Goal: Task Accomplishment & Management: Manage account settings

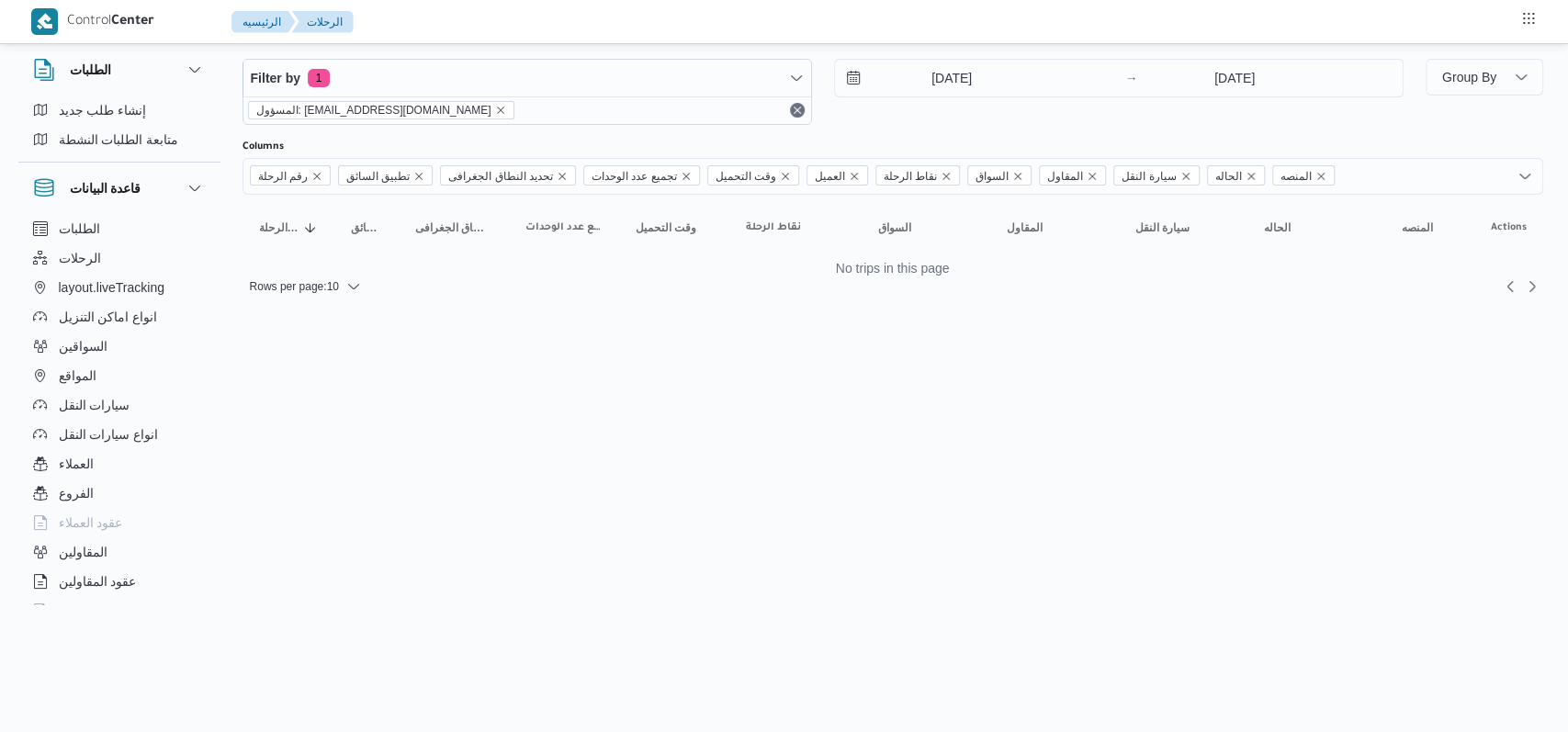
select select "ar"
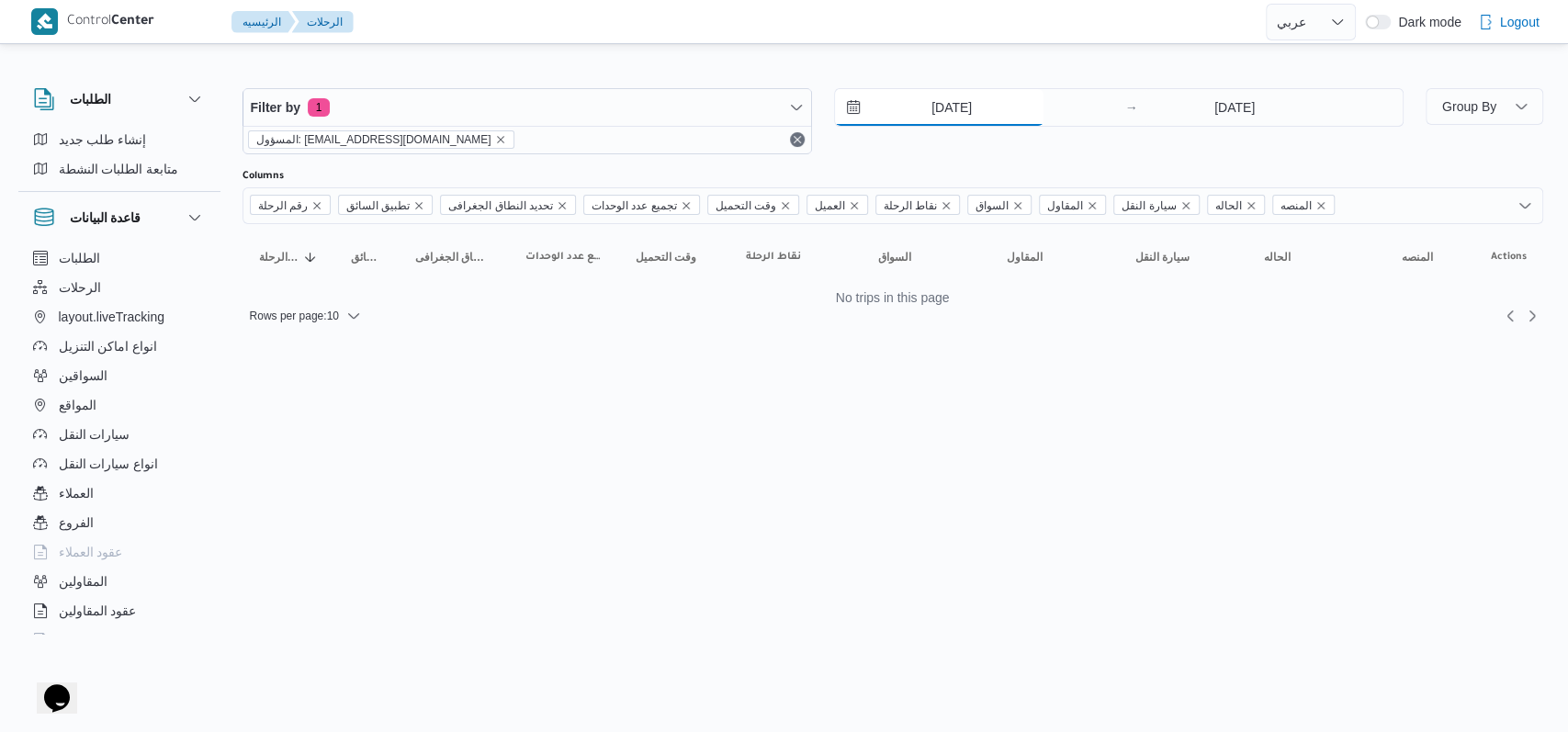
click at [952, 113] on input "[DATE]" at bounding box center [939, 107] width 209 height 37
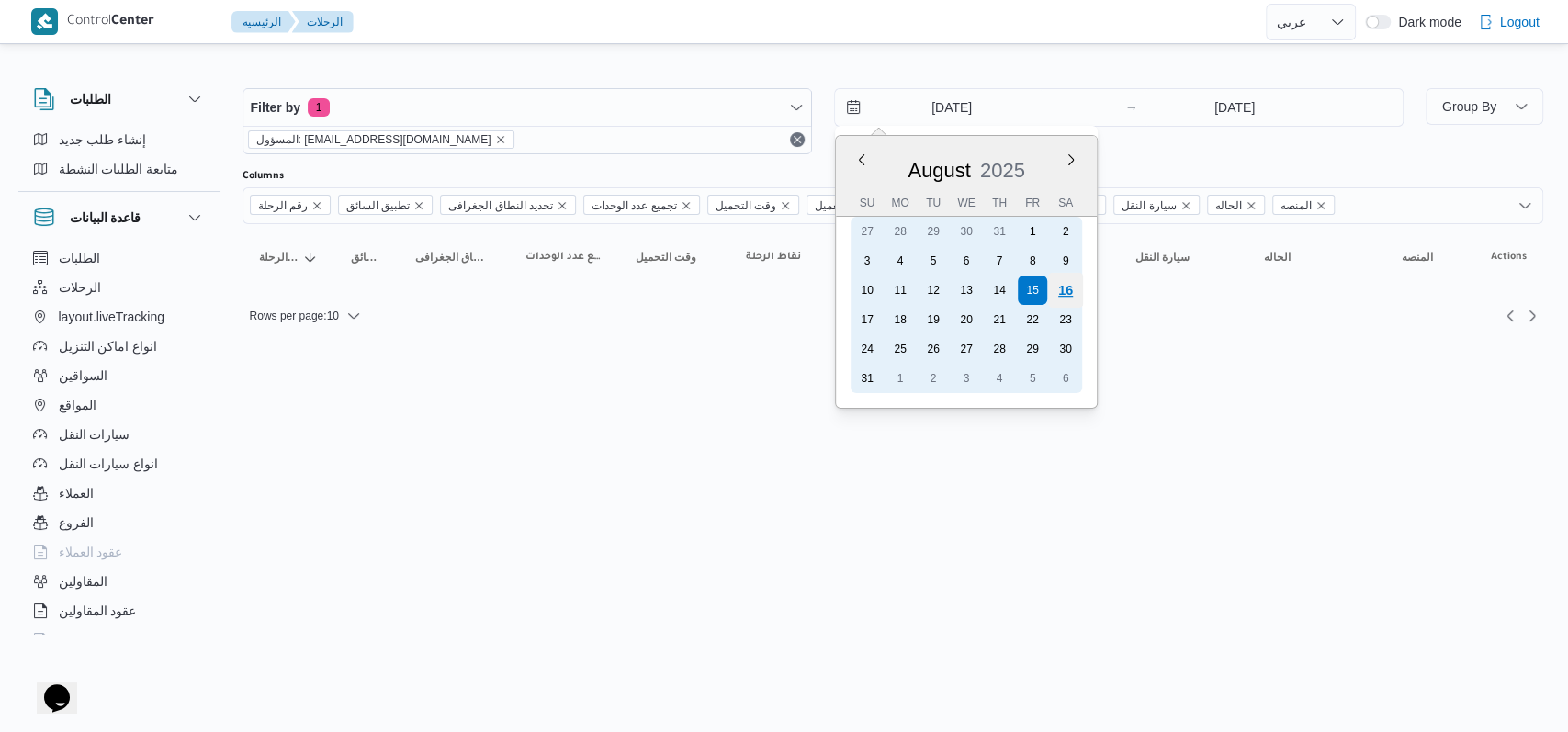
click at [1061, 290] on div "16" at bounding box center [1064, 289] width 35 height 35
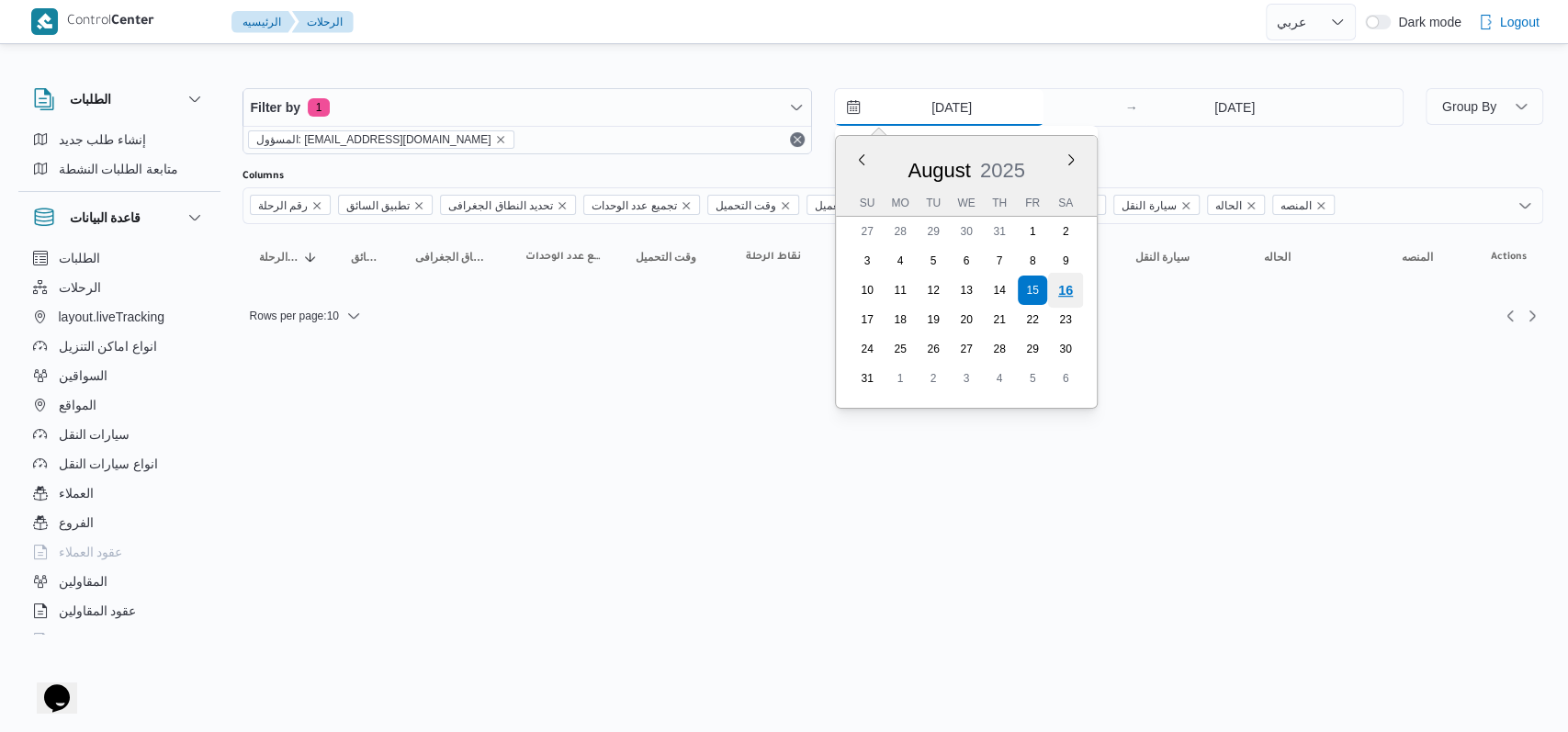
type input "[DATE]"
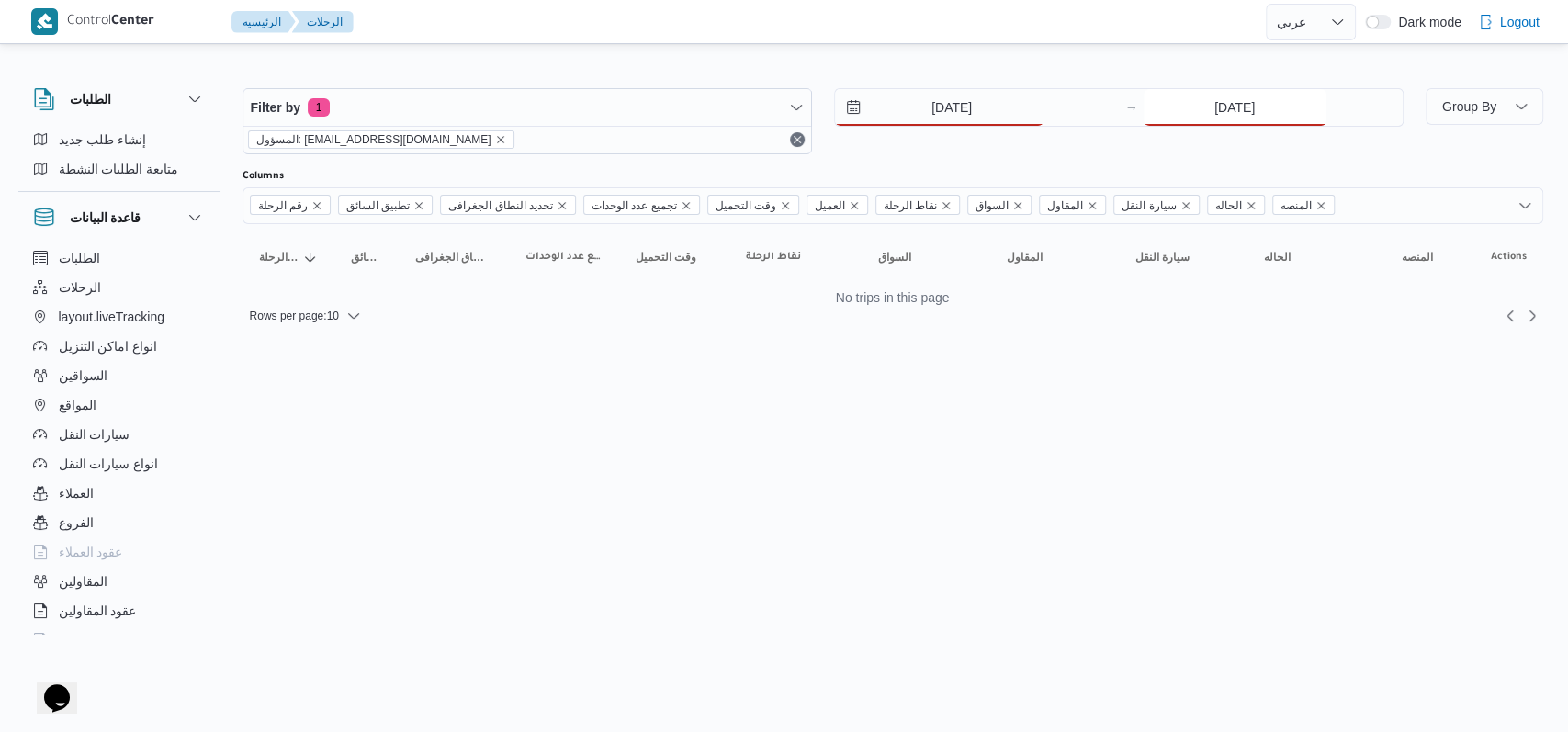
click at [1213, 109] on input "[DATE]" at bounding box center [1235, 107] width 183 height 37
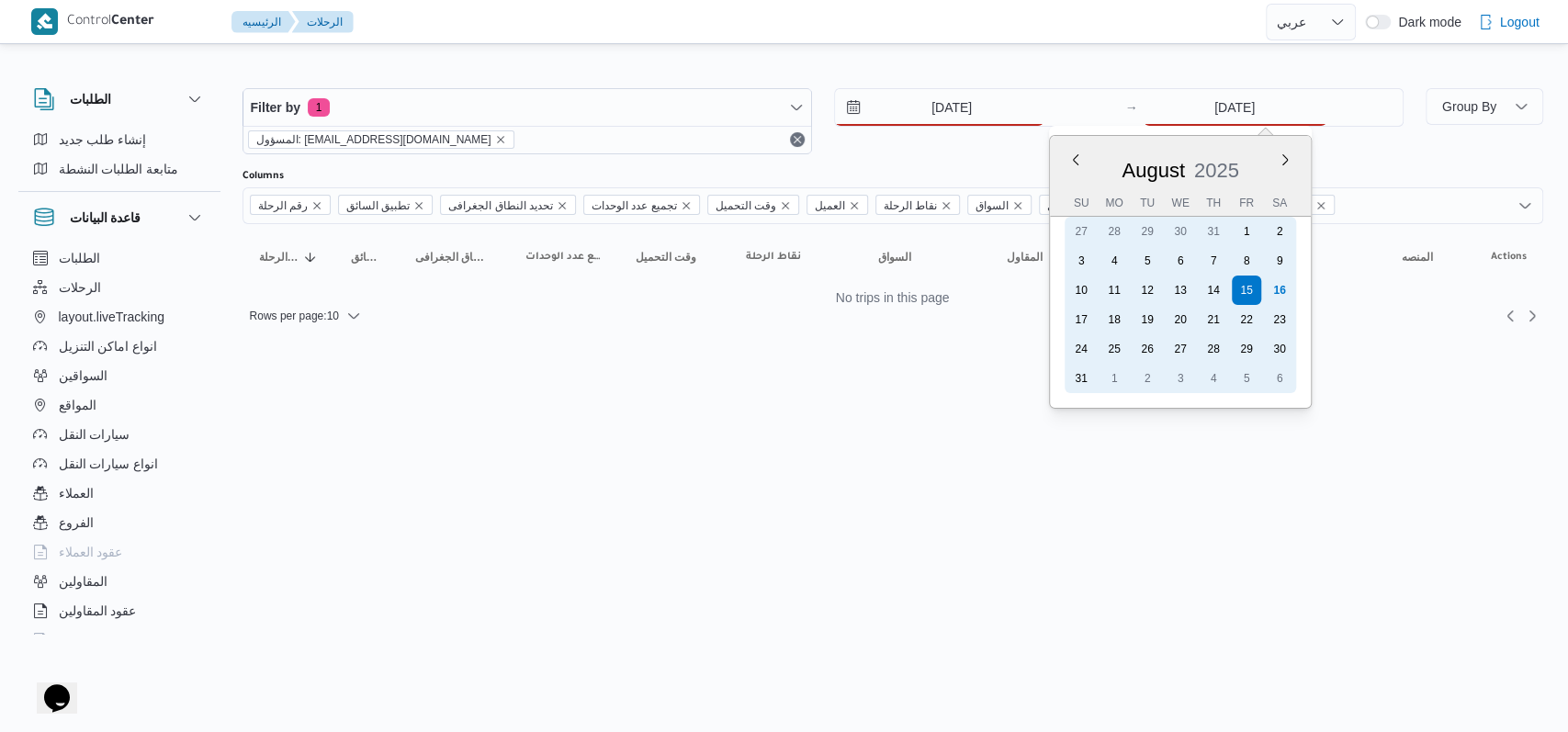
click at [1285, 294] on div "16" at bounding box center [1279, 289] width 29 height 29
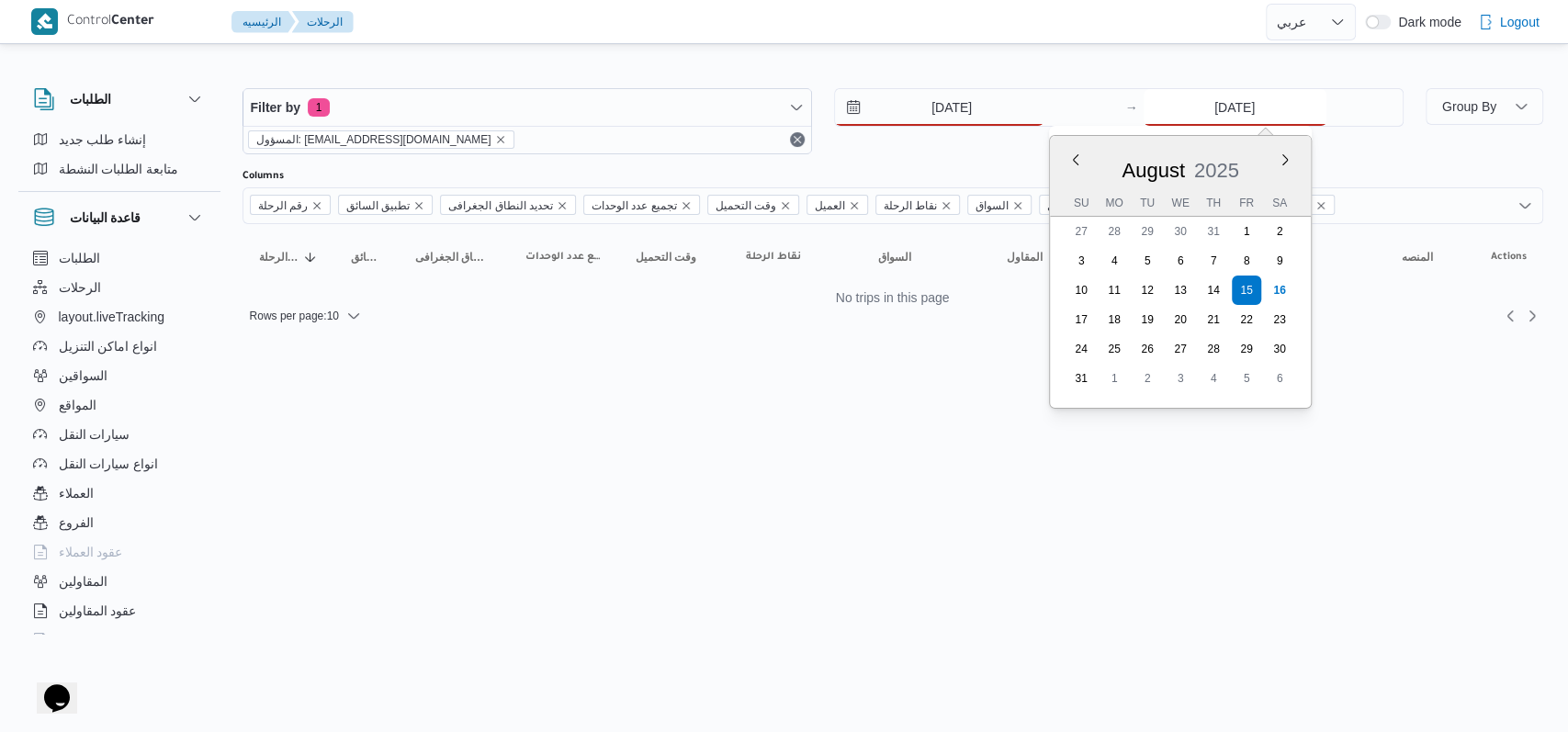
type input "[DATE]"
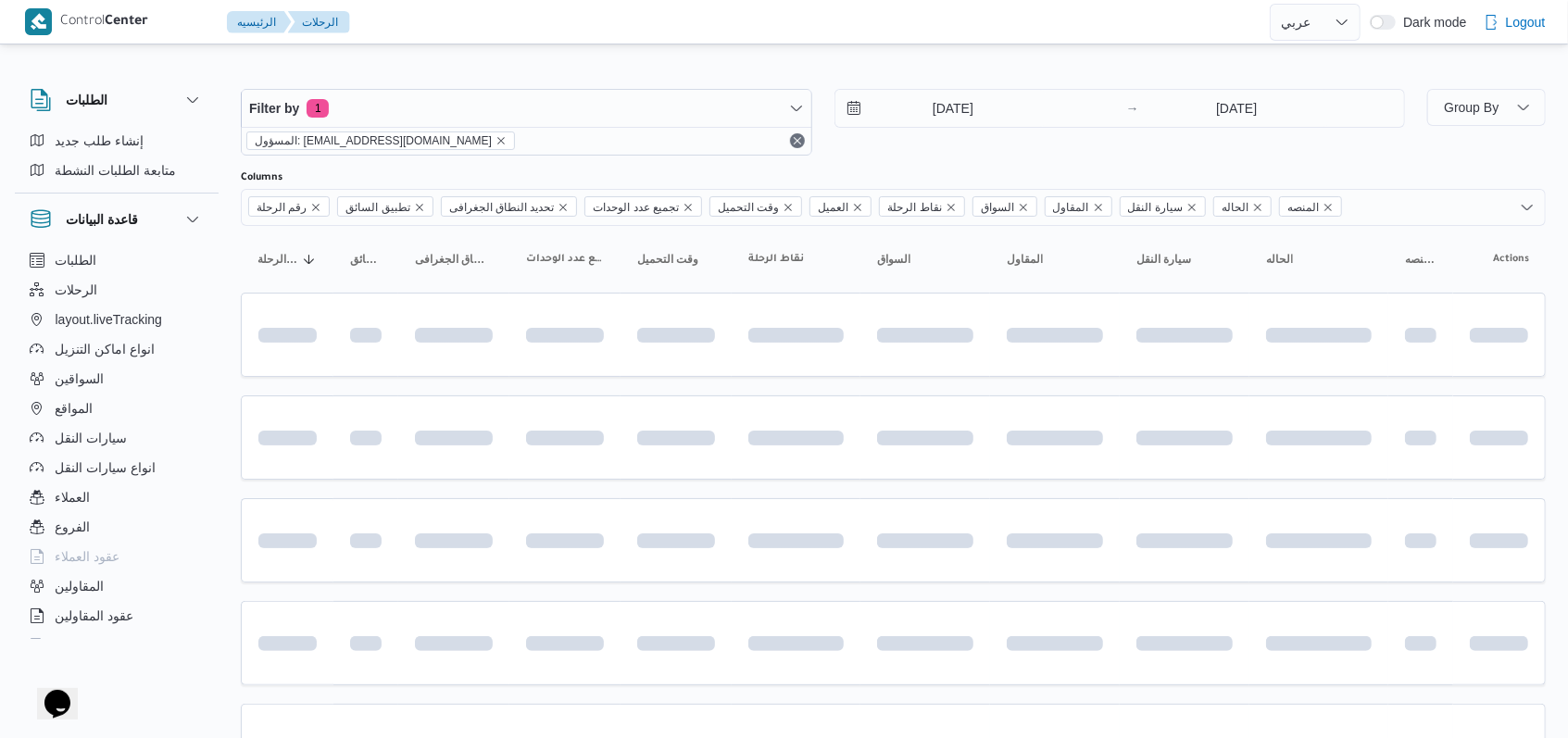
click at [970, 146] on div "[DATE] → [DATE]" at bounding box center [1120, 122] width 571 height 67
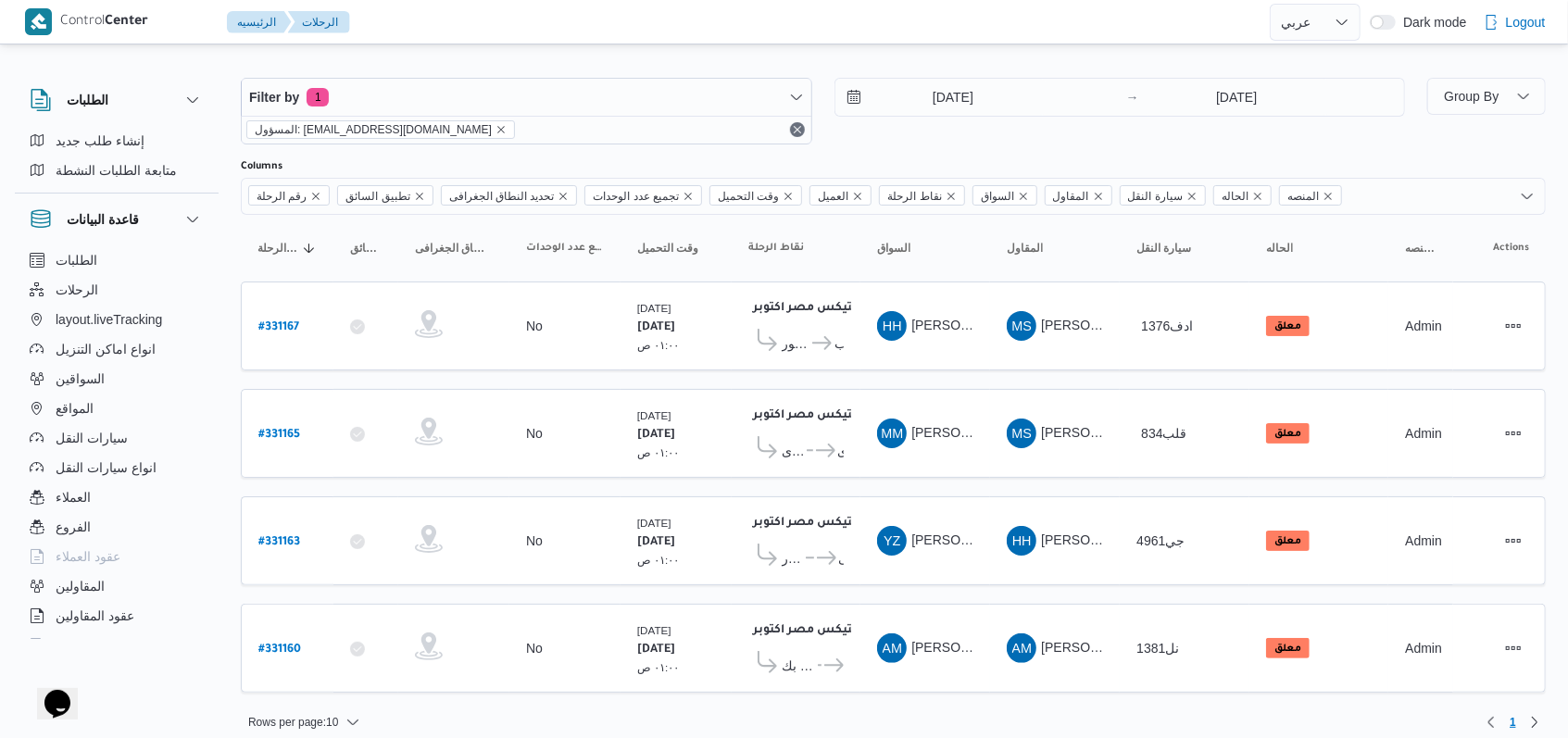
scroll to position [15, 0]
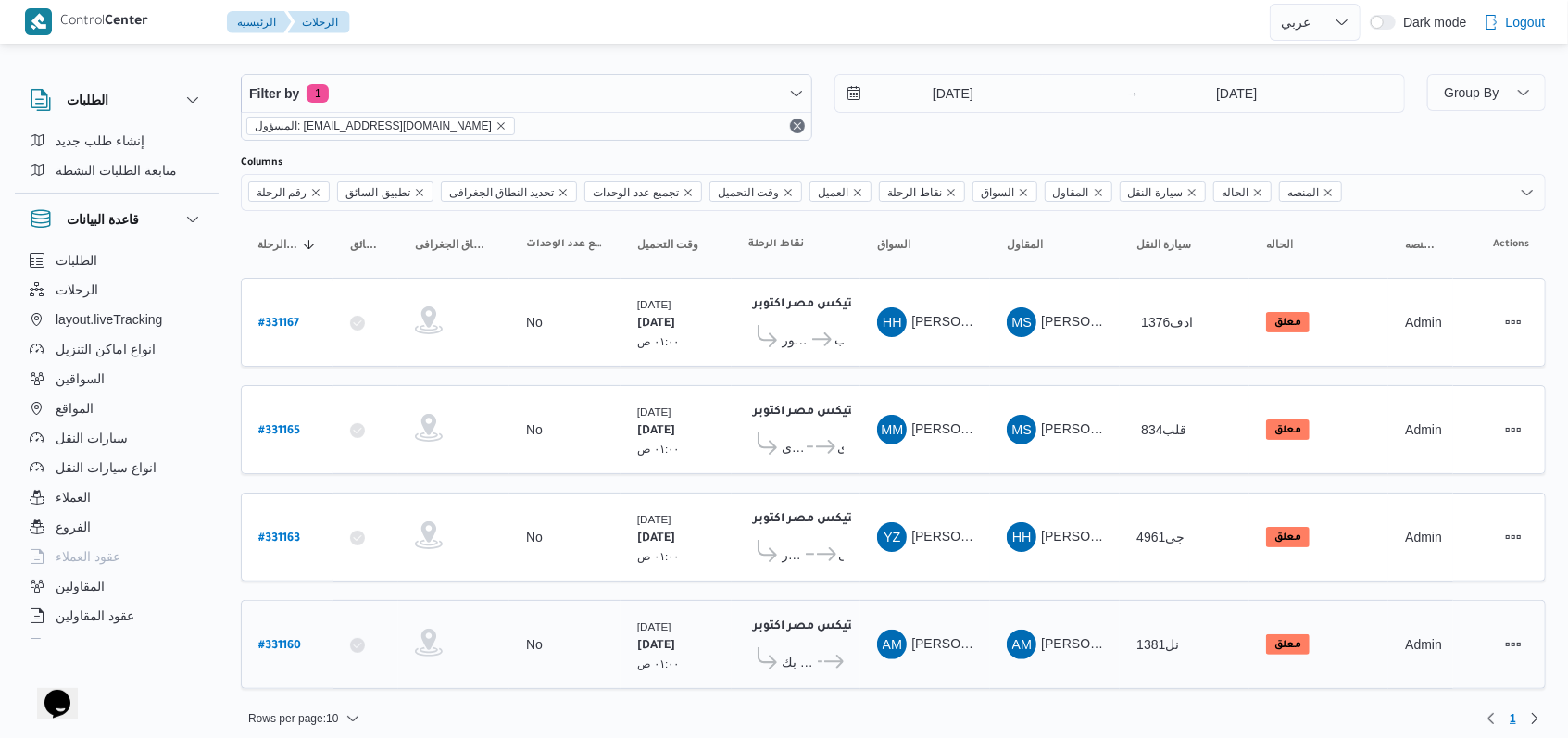
click at [285, 640] on b "# 331160" at bounding box center [279, 646] width 42 height 13
select select "ar"
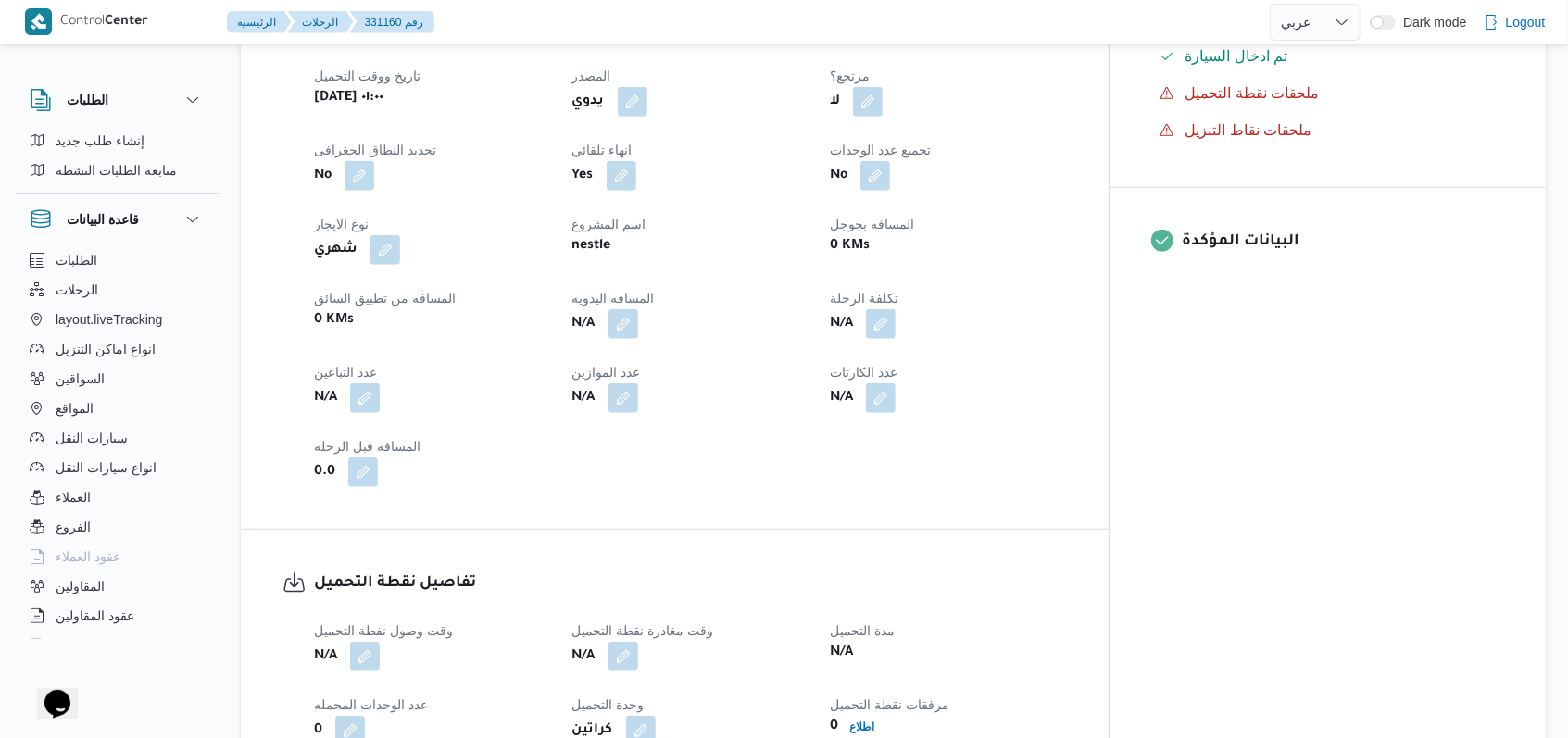
scroll to position [741, 0]
click at [363, 382] on button "button" at bounding box center [364, 396] width 29 height 29
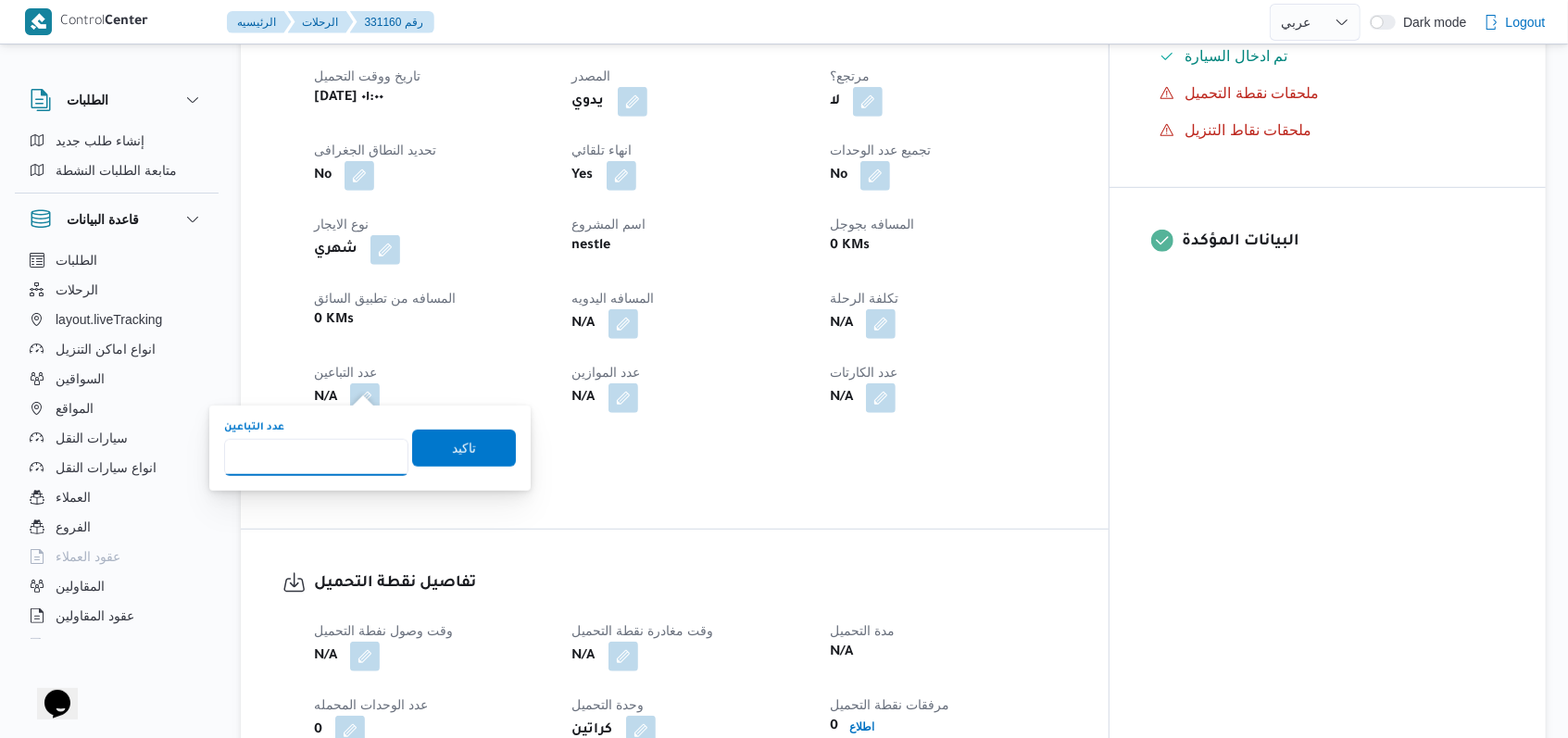
click at [321, 457] on input "عدد التباعين" at bounding box center [315, 457] width 184 height 37
type input "1"
click at [413, 457] on span "تاكيد" at bounding box center [464, 447] width 104 height 37
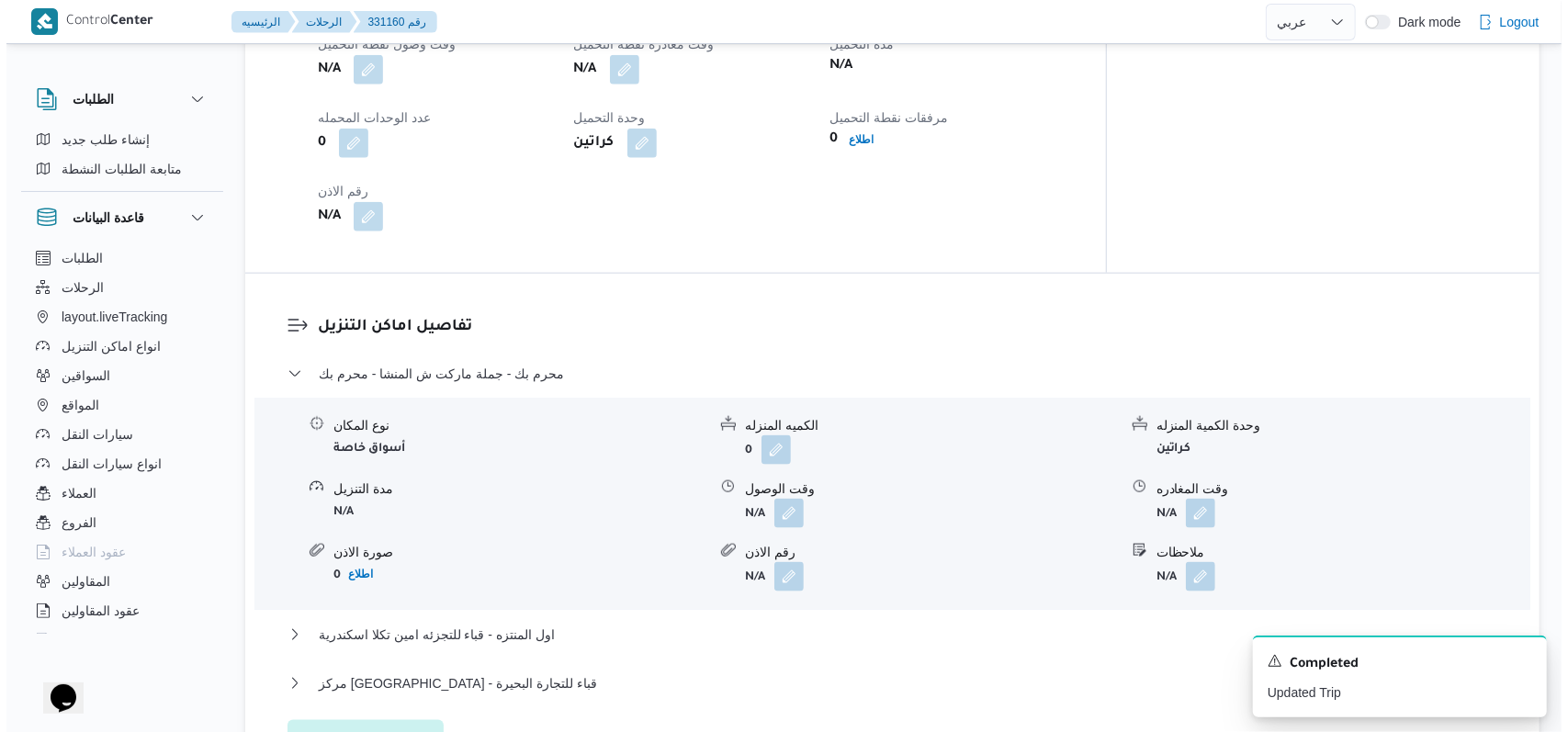
scroll to position [1470, 0]
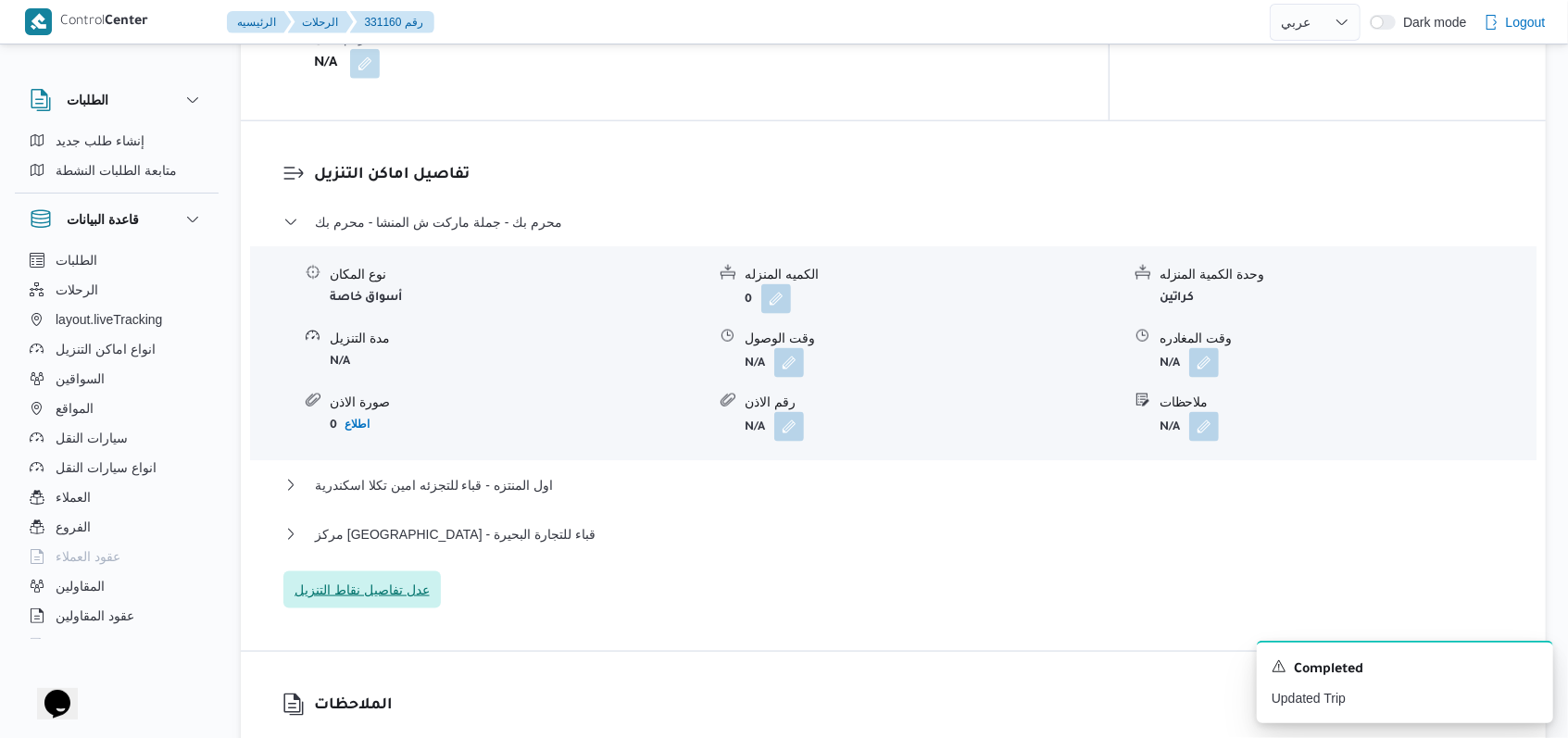
click at [385, 579] on span "عدل تفاصيل نقاط التنزيل" at bounding box center [362, 590] width 135 height 23
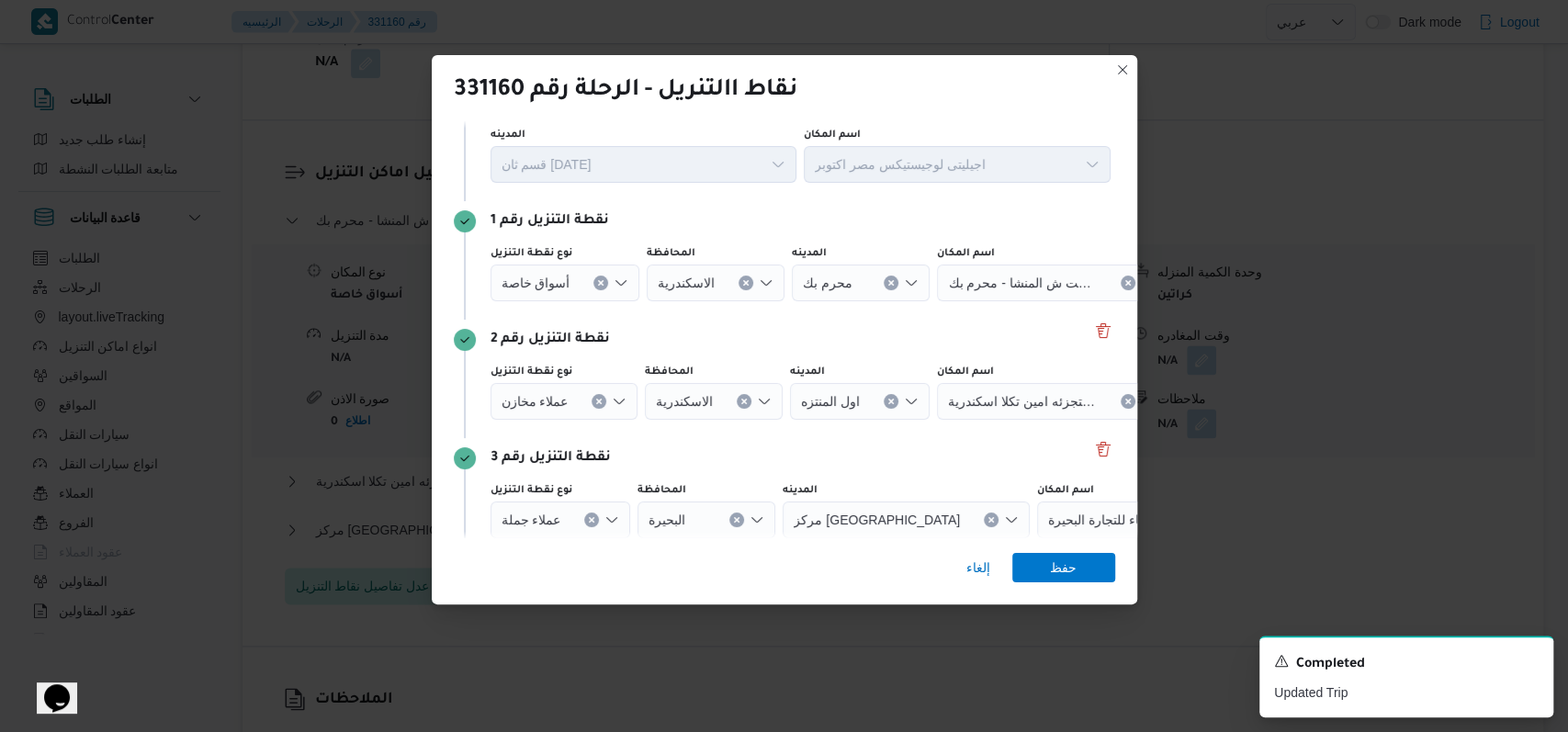
scroll to position [119, 0]
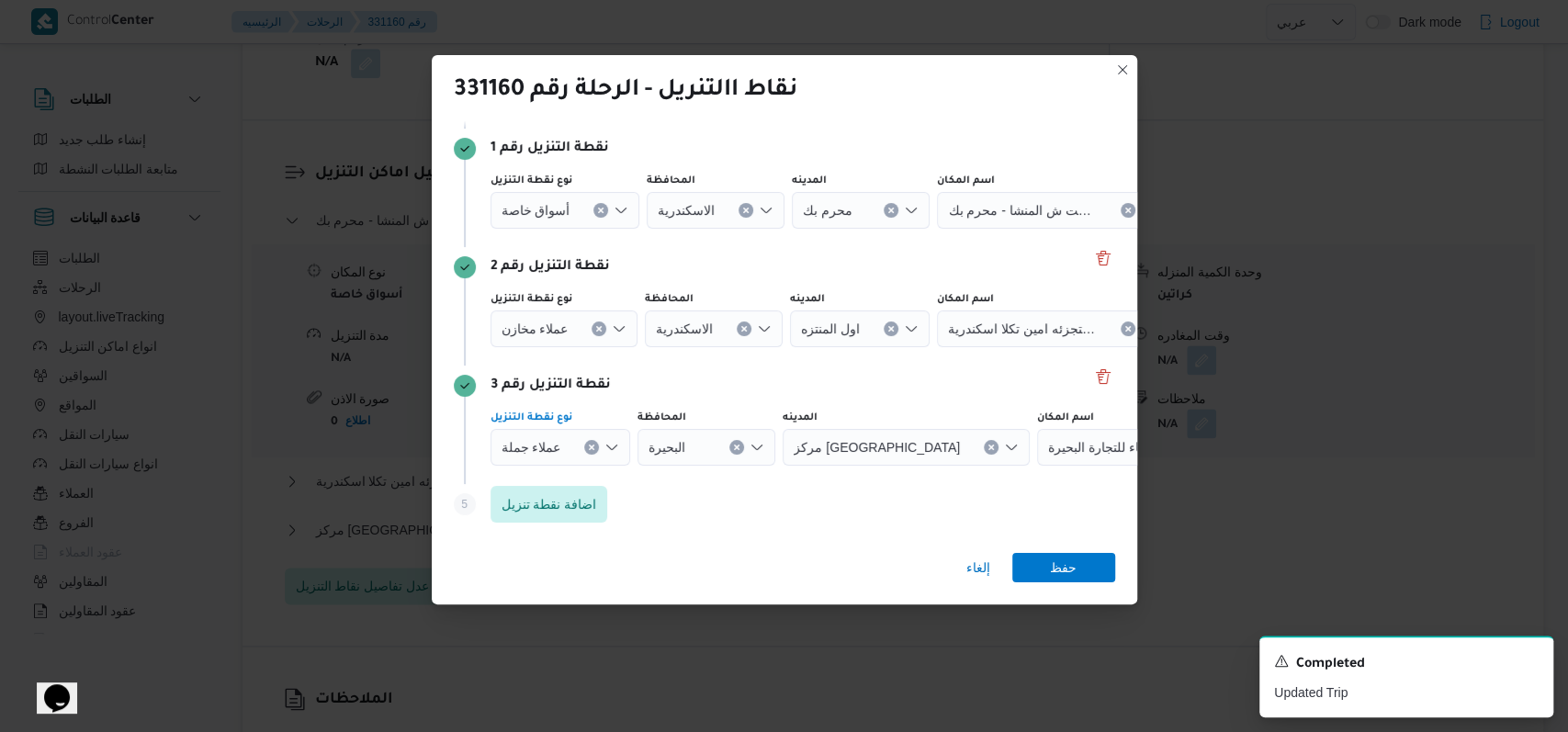
click at [597, 214] on icon "Clear input" at bounding box center [601, 211] width 7 height 7
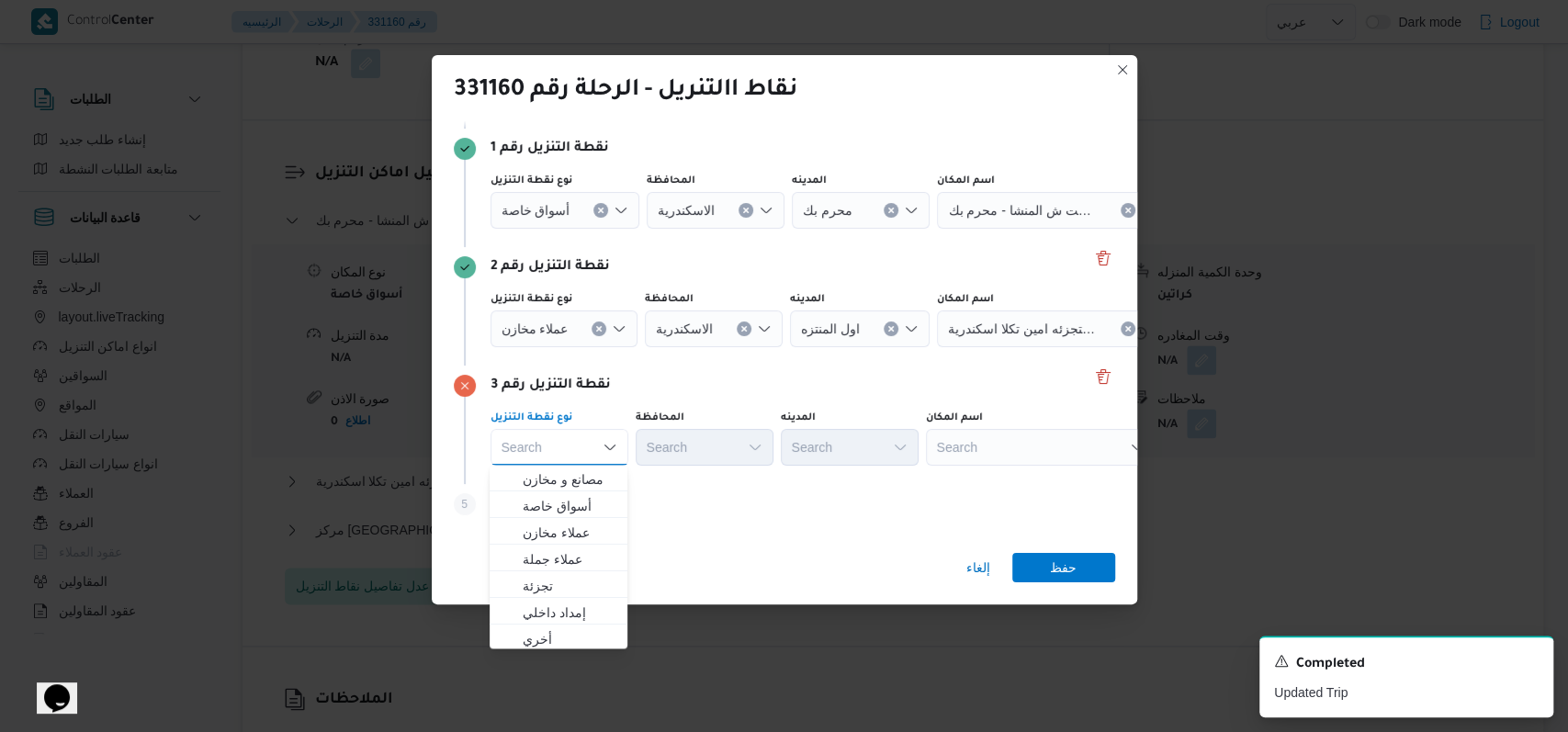
click at [597, 214] on icon "Clear input" at bounding box center [601, 211] width 7 height 7
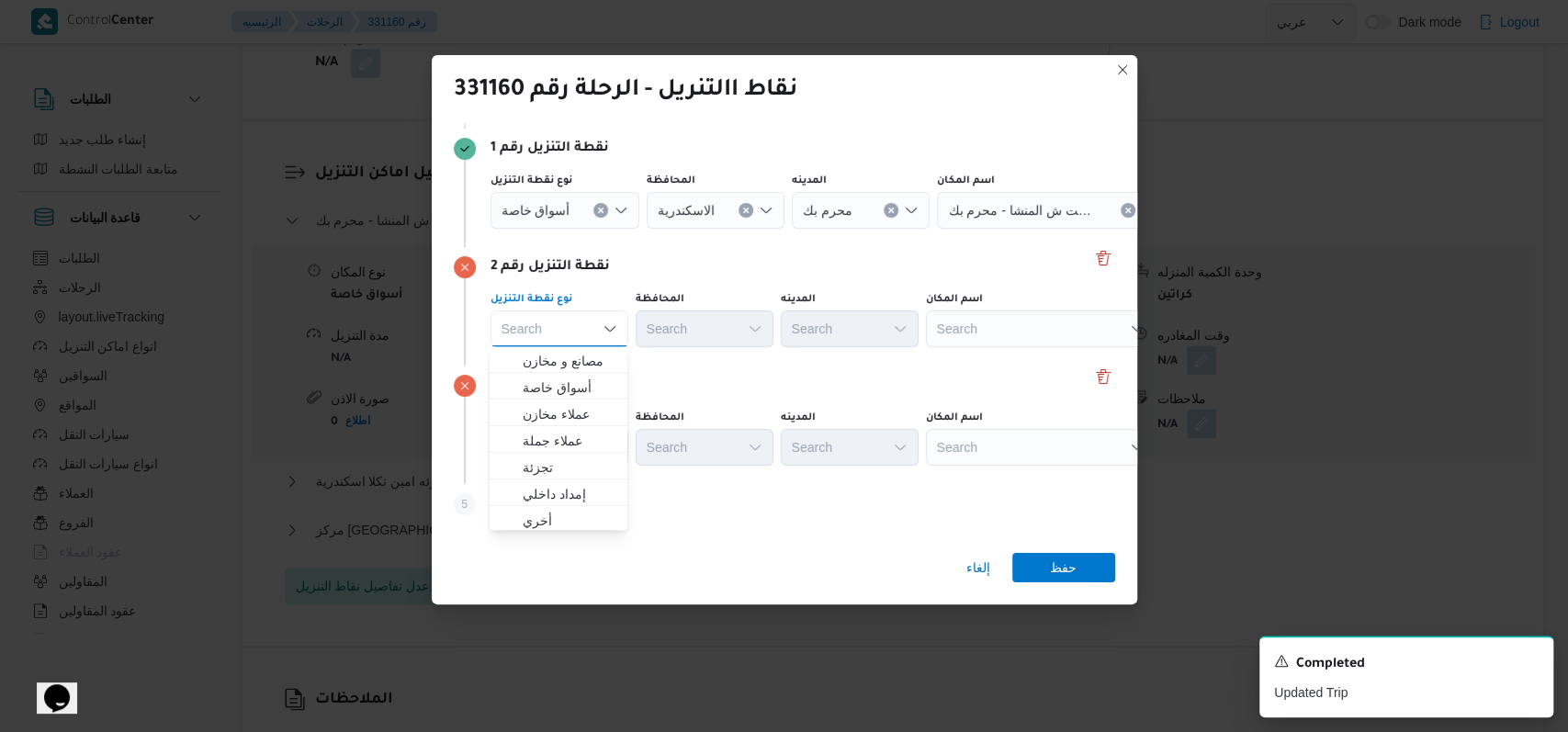
click at [594, 212] on button "Clear input" at bounding box center [601, 211] width 15 height 15
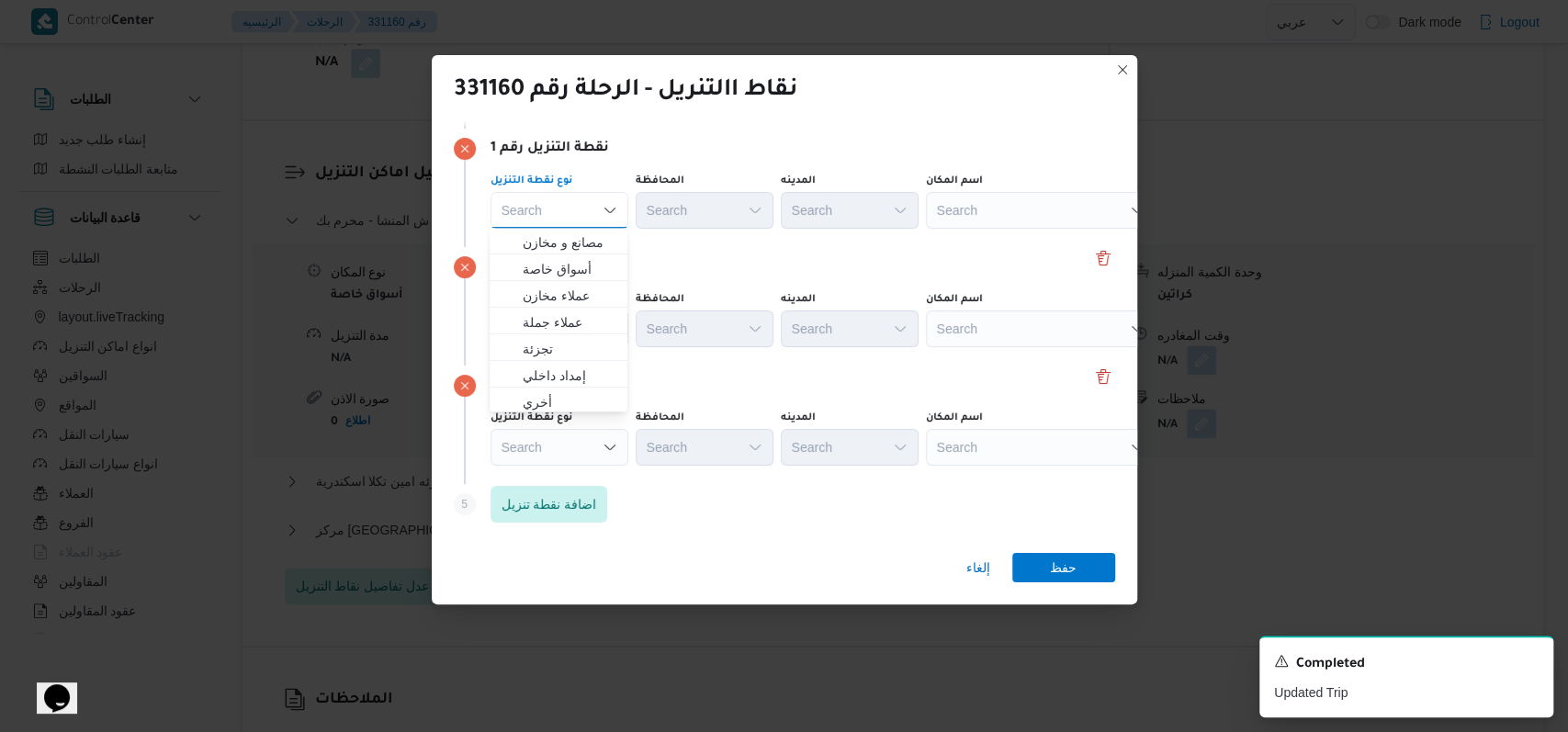
click at [980, 214] on div "Search" at bounding box center [1040, 210] width 229 height 37
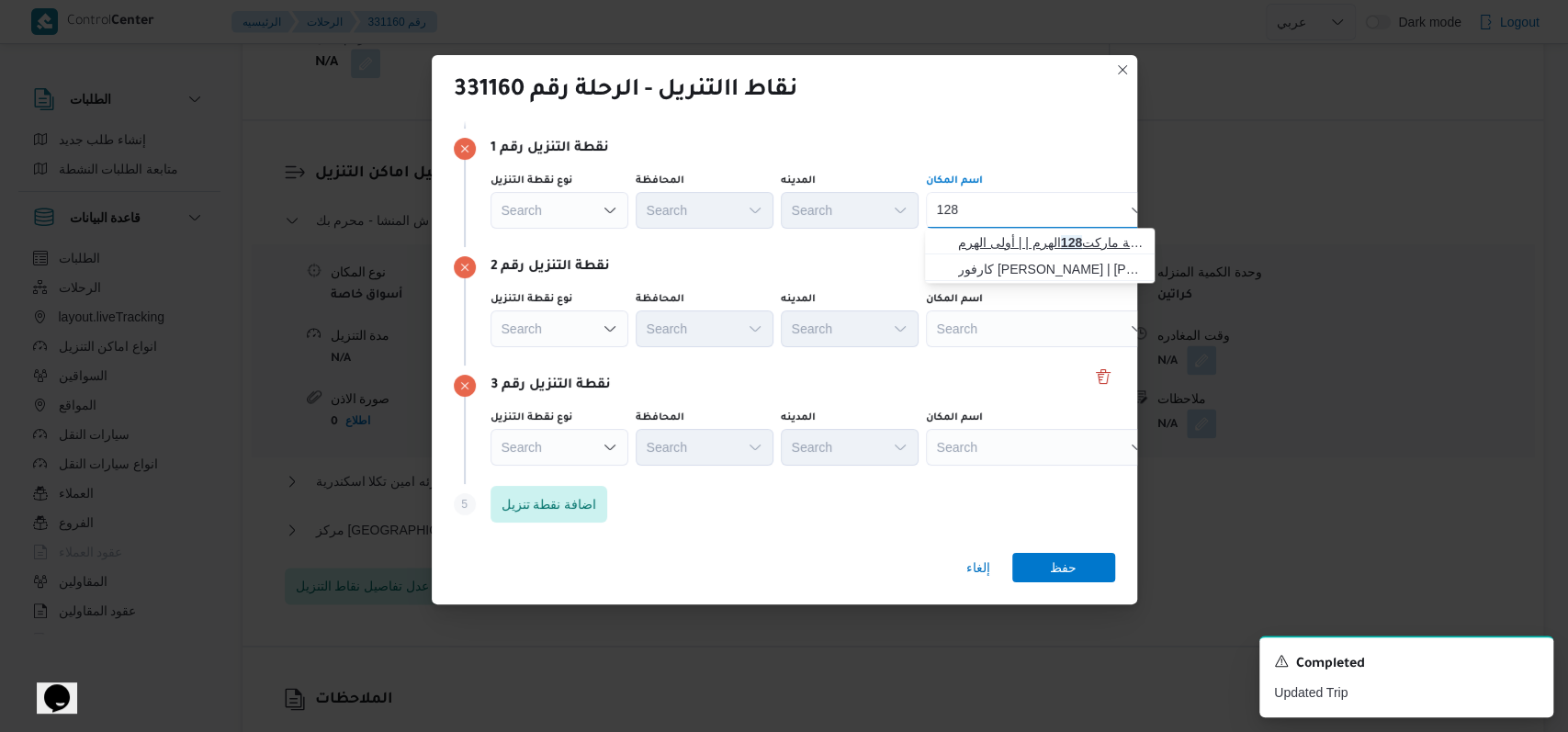
type input "128"
click at [992, 240] on span "جملة ماركت 128 الهرم | | أولى الهرم" at bounding box center [1051, 242] width 185 height 22
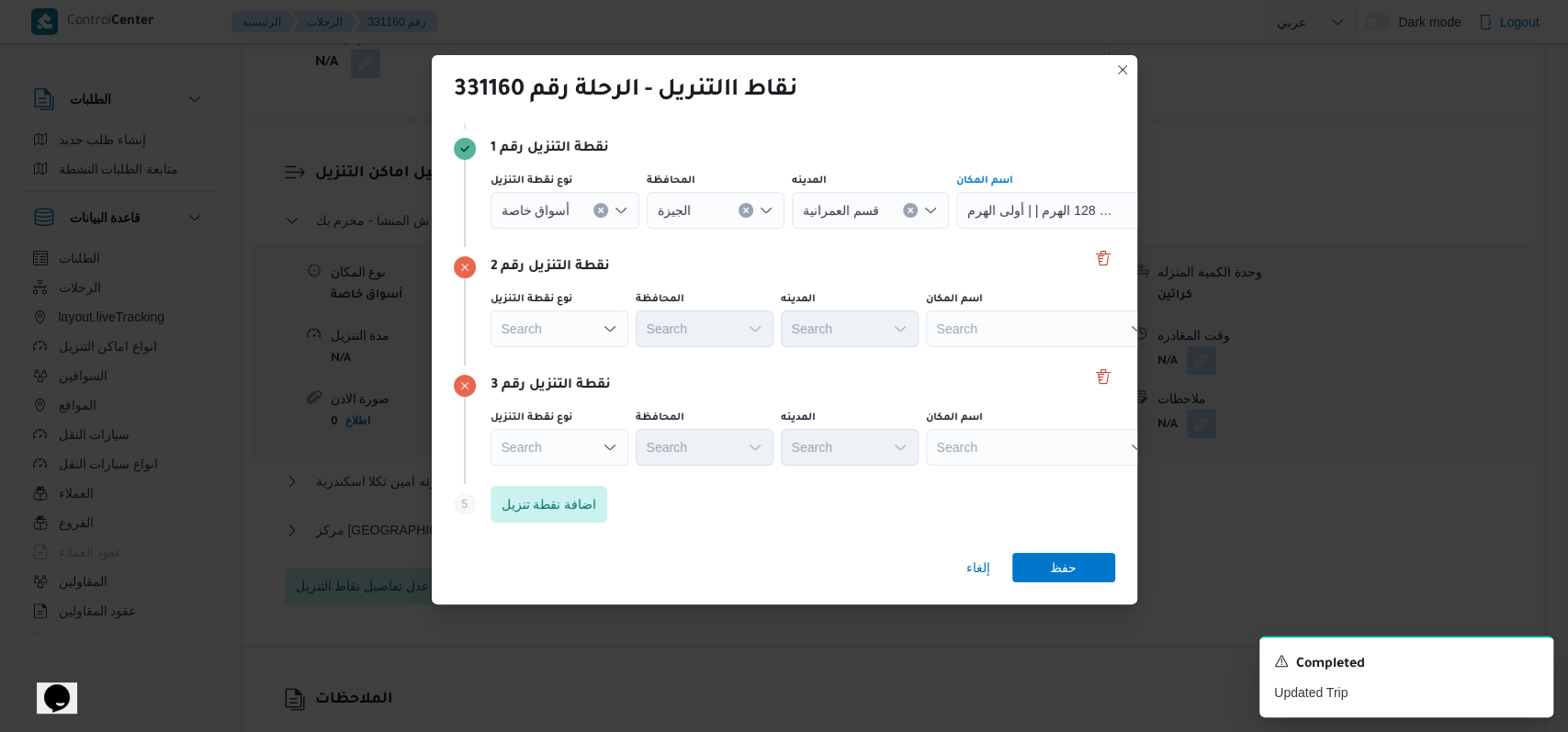
click at [1004, 228] on div "Search" at bounding box center [1071, 210] width 229 height 37
type input "."
type input "زمزم"
click at [1014, 353] on span "سعودى ماركت فرع زمزم | [PERSON_NAME]ه | الدقي" at bounding box center [1051, 361] width 185 height 22
click at [1009, 228] on div "Search" at bounding box center [1071, 210] width 229 height 37
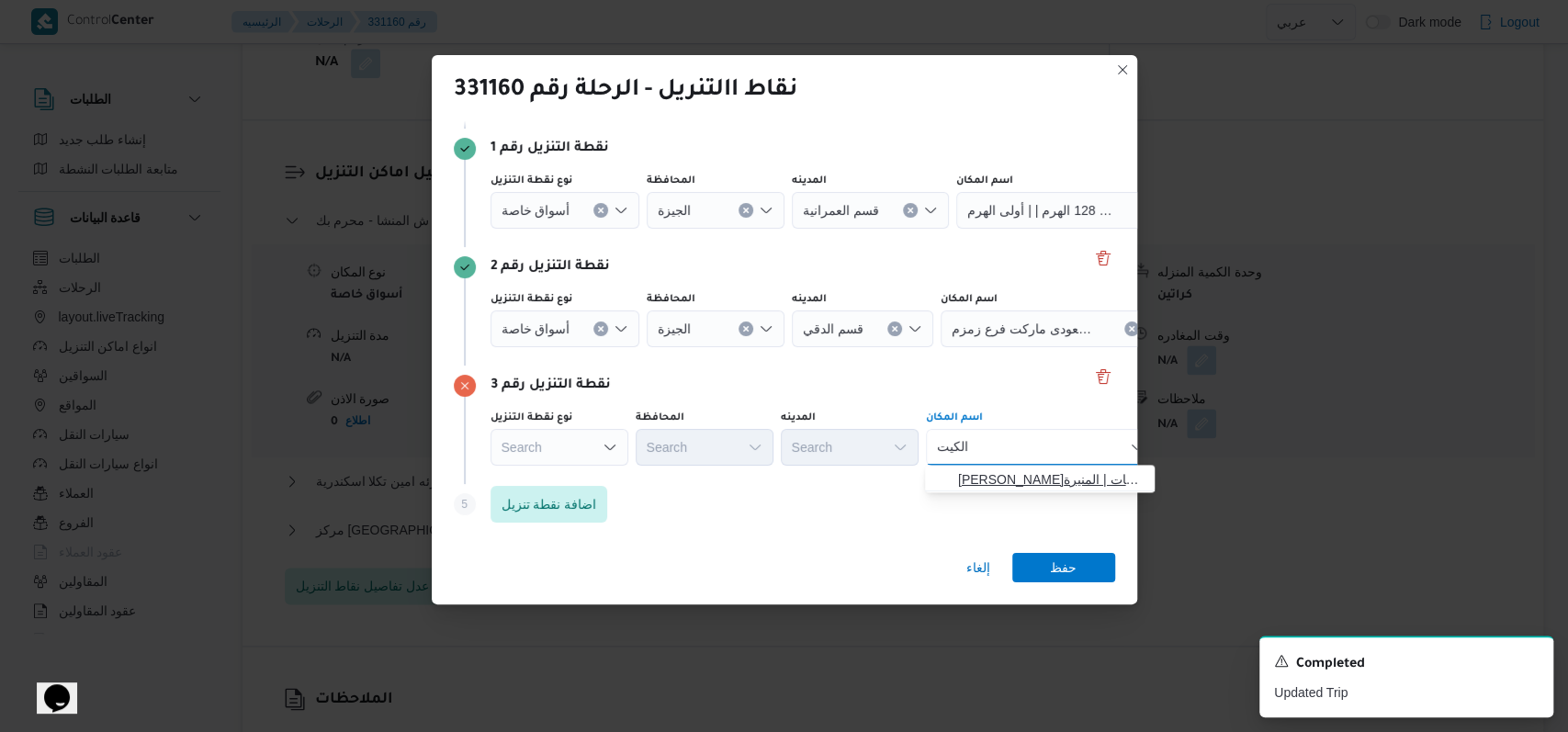
type input "الكيت"
click at [1015, 470] on span "سعودى ماركت الكيت كات - امبابة | إمبابة الكيت كات | المنيرة" at bounding box center [1051, 479] width 185 height 22
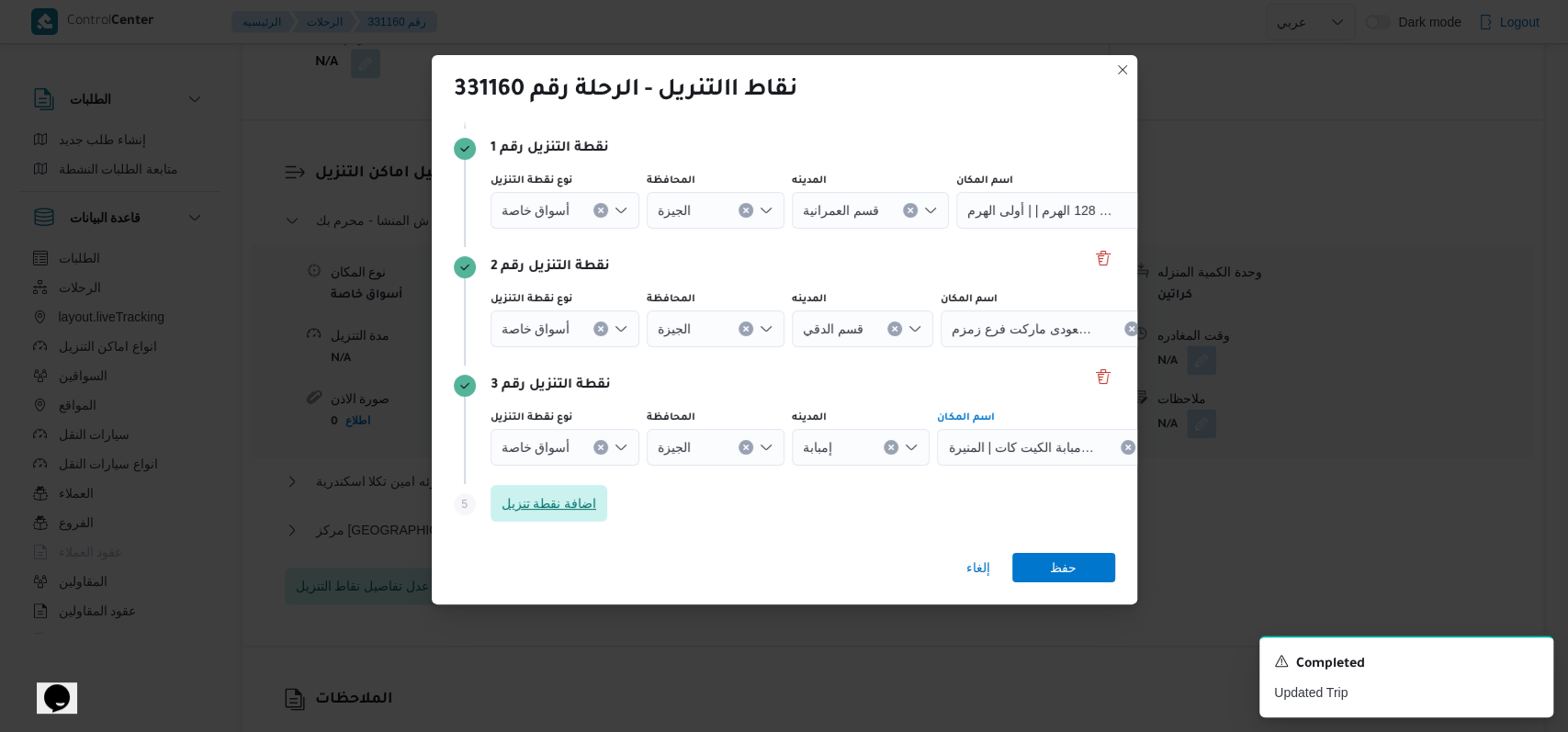
click at [577, 511] on span "اضافة نقطة تنزيل" at bounding box center [550, 504] width 95 height 22
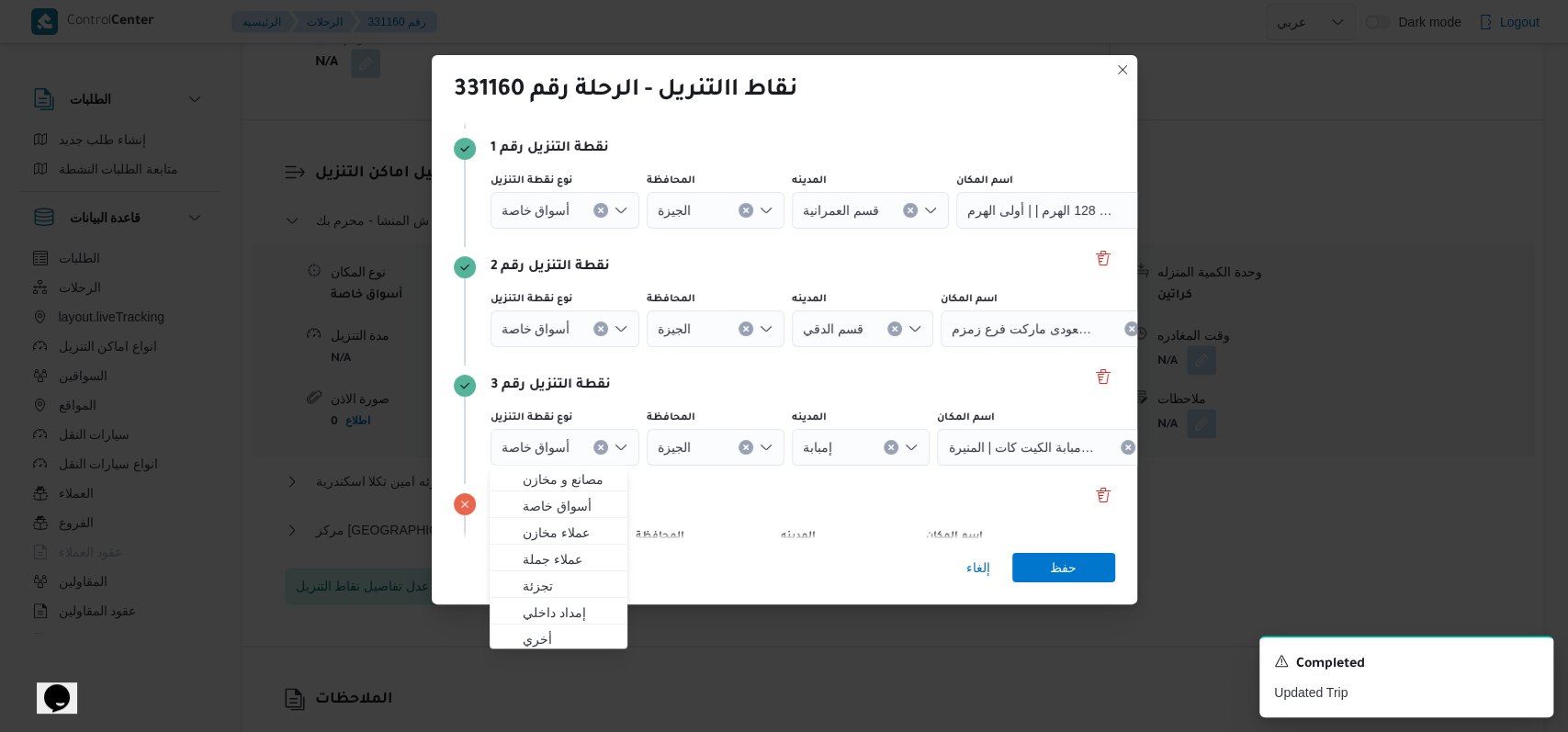
scroll to position [237, 0]
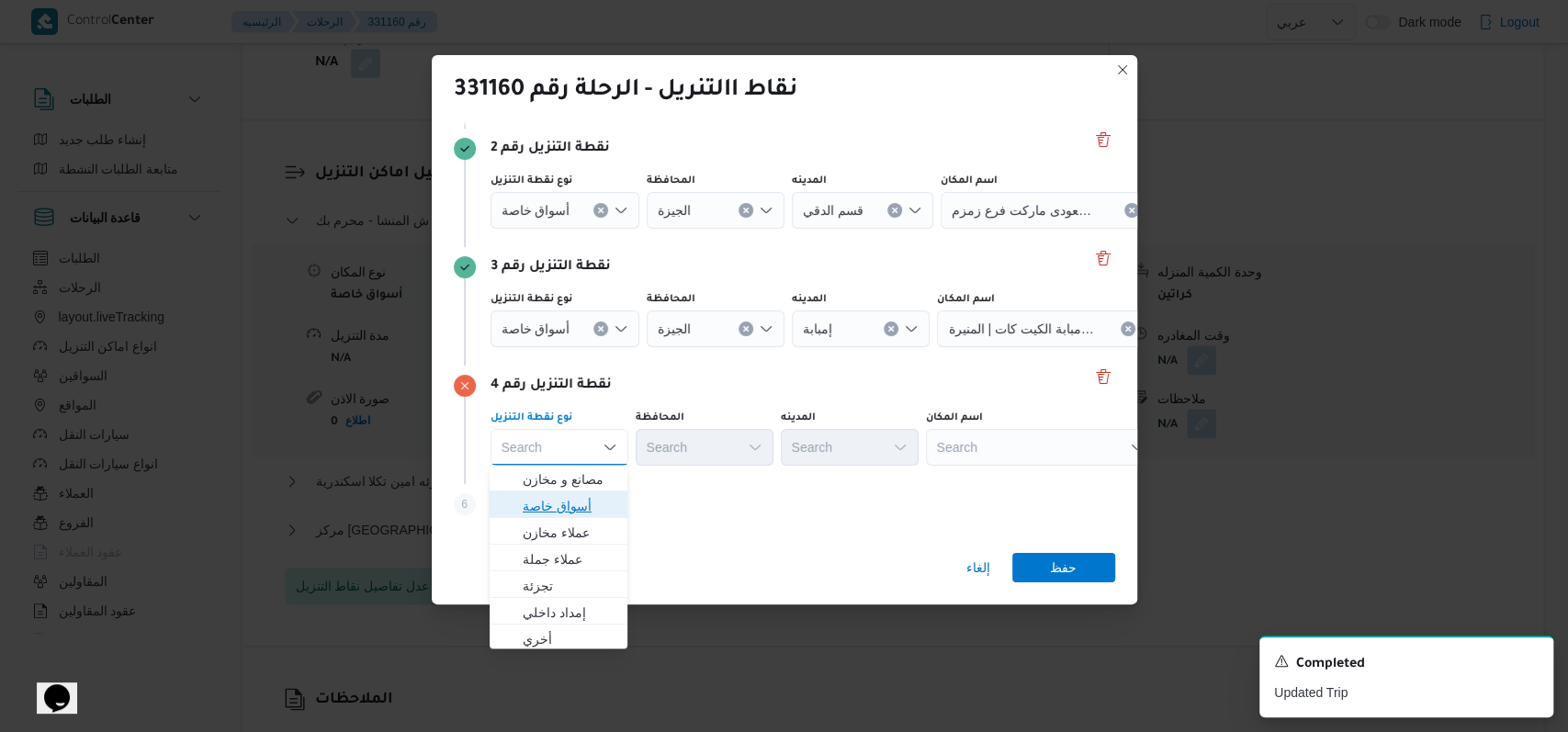
click at [589, 497] on span "أسواق خاصة" at bounding box center [569, 506] width 94 height 22
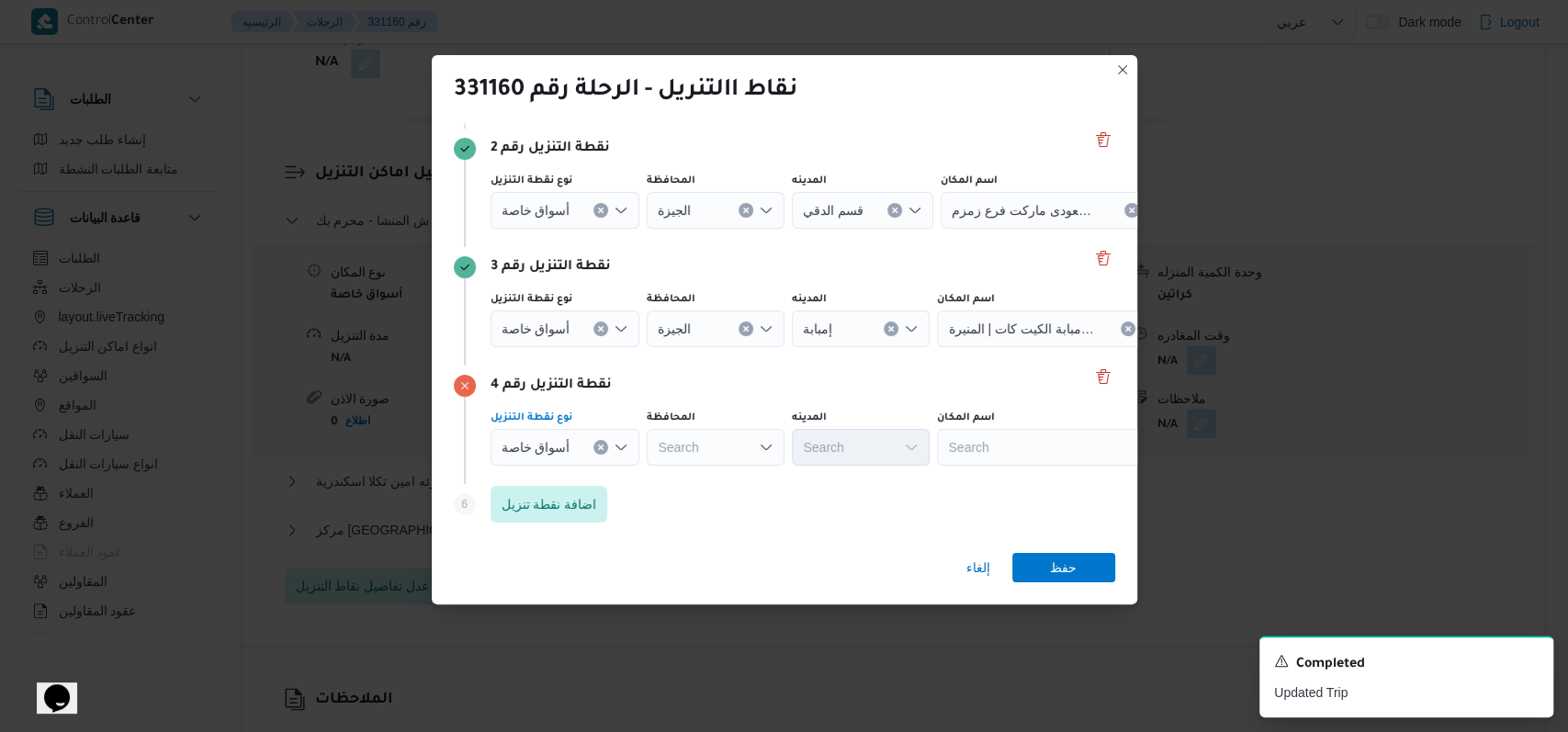
click at [718, 110] on div "Search" at bounding box center [715, 92] width 138 height 37
type input "ا"
type input "القا"
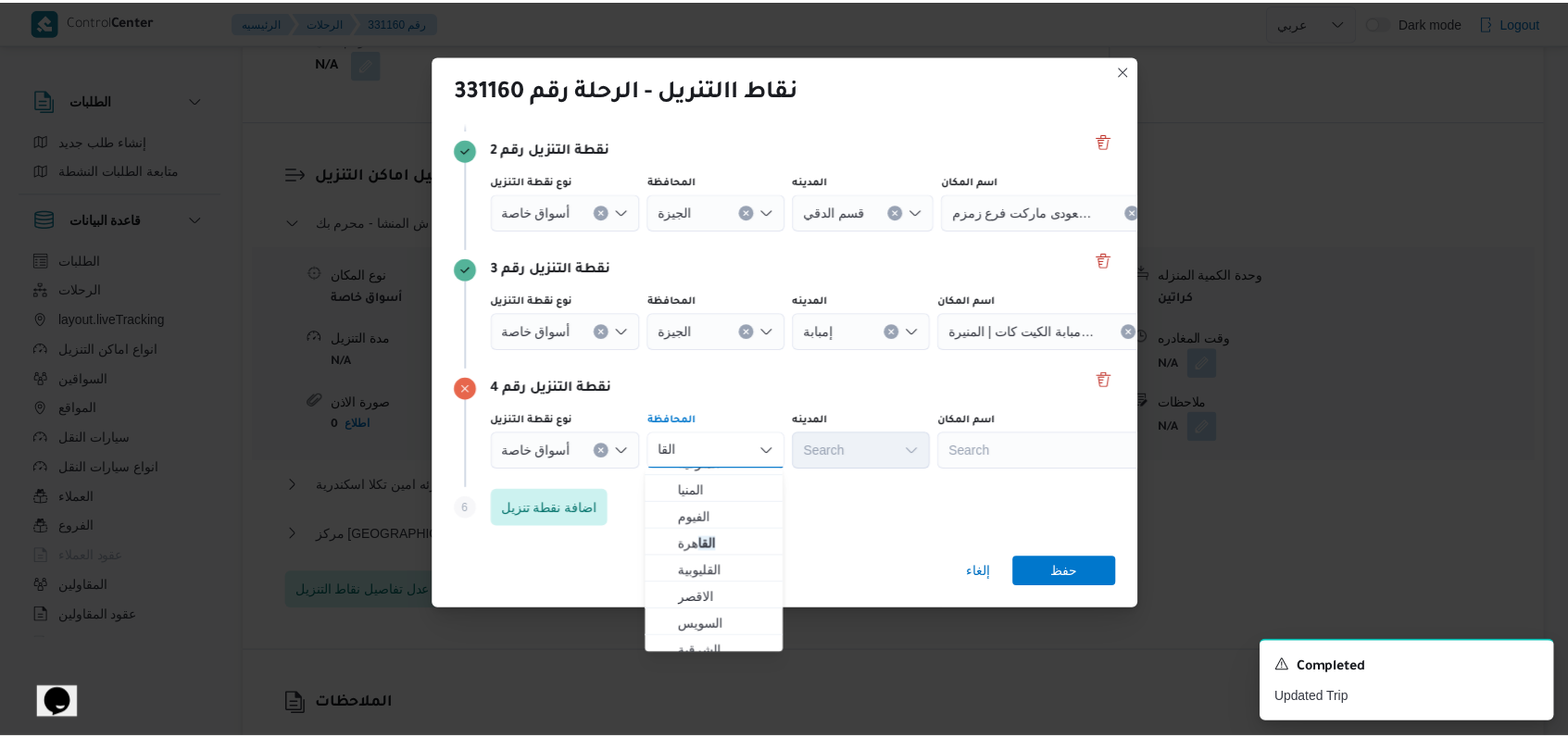
scroll to position [244, 0]
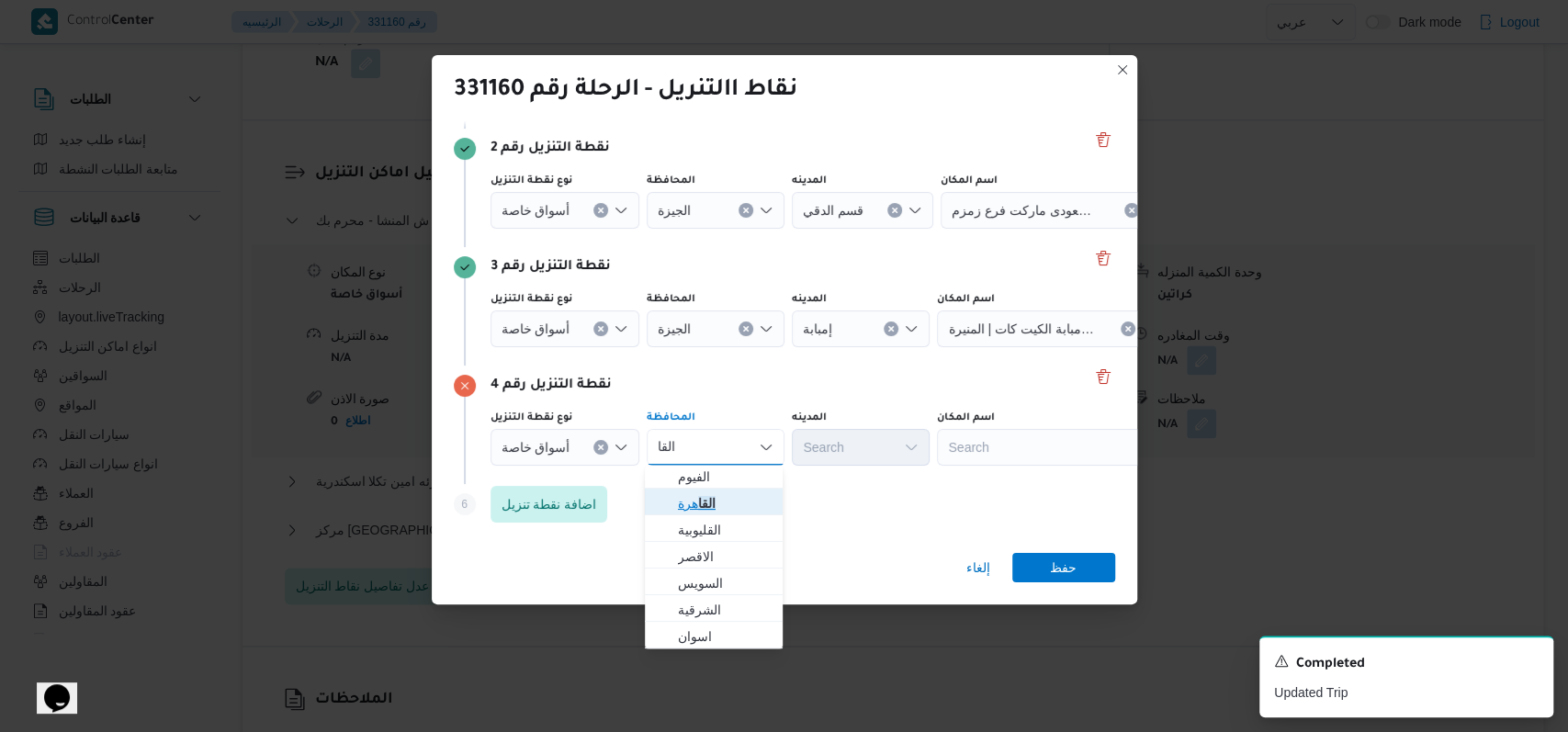
click at [740, 498] on span "القا هرة" at bounding box center [725, 504] width 94 height 22
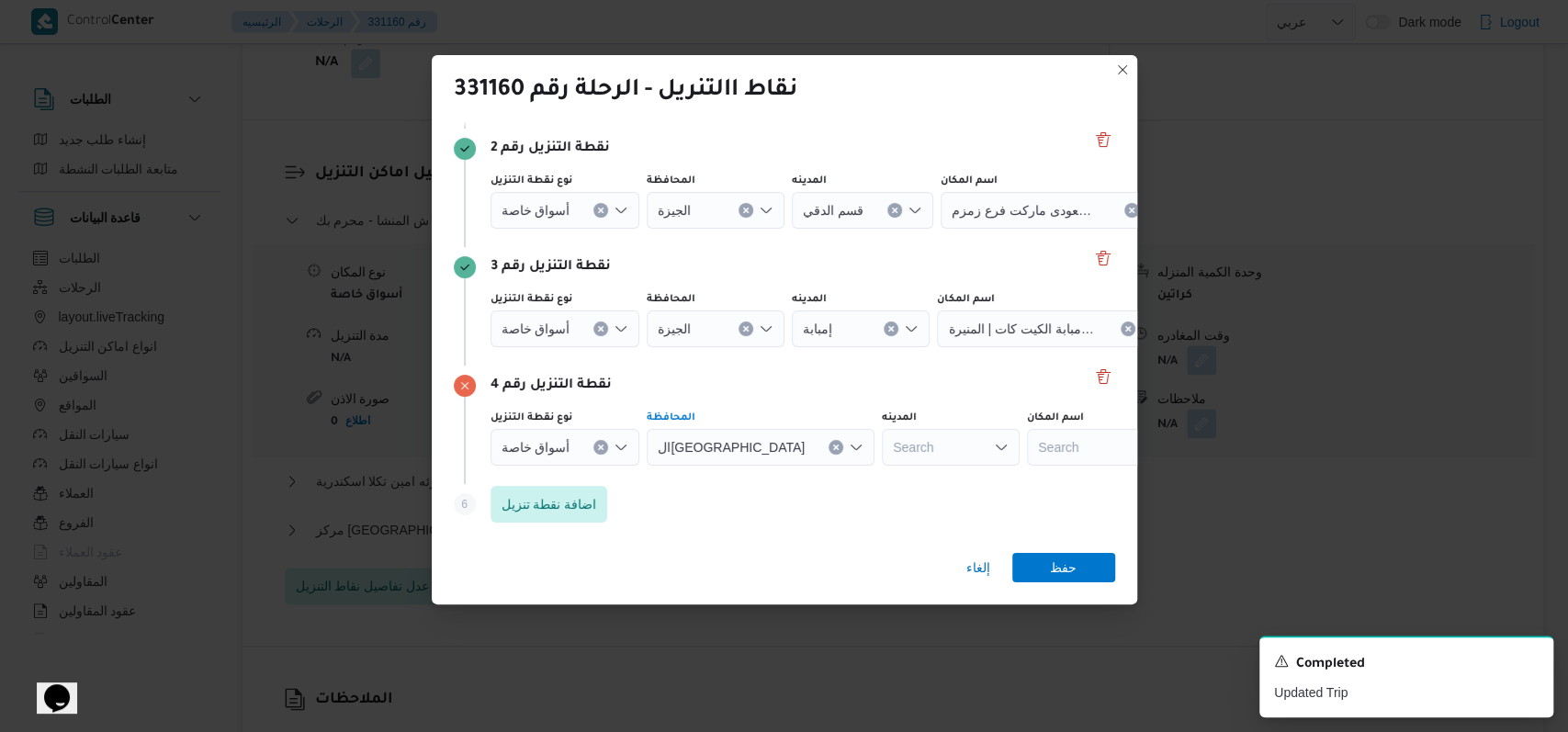
click at [1045, 110] on div "Search" at bounding box center [1071, 92] width 229 height 37
type input "الزمالك"
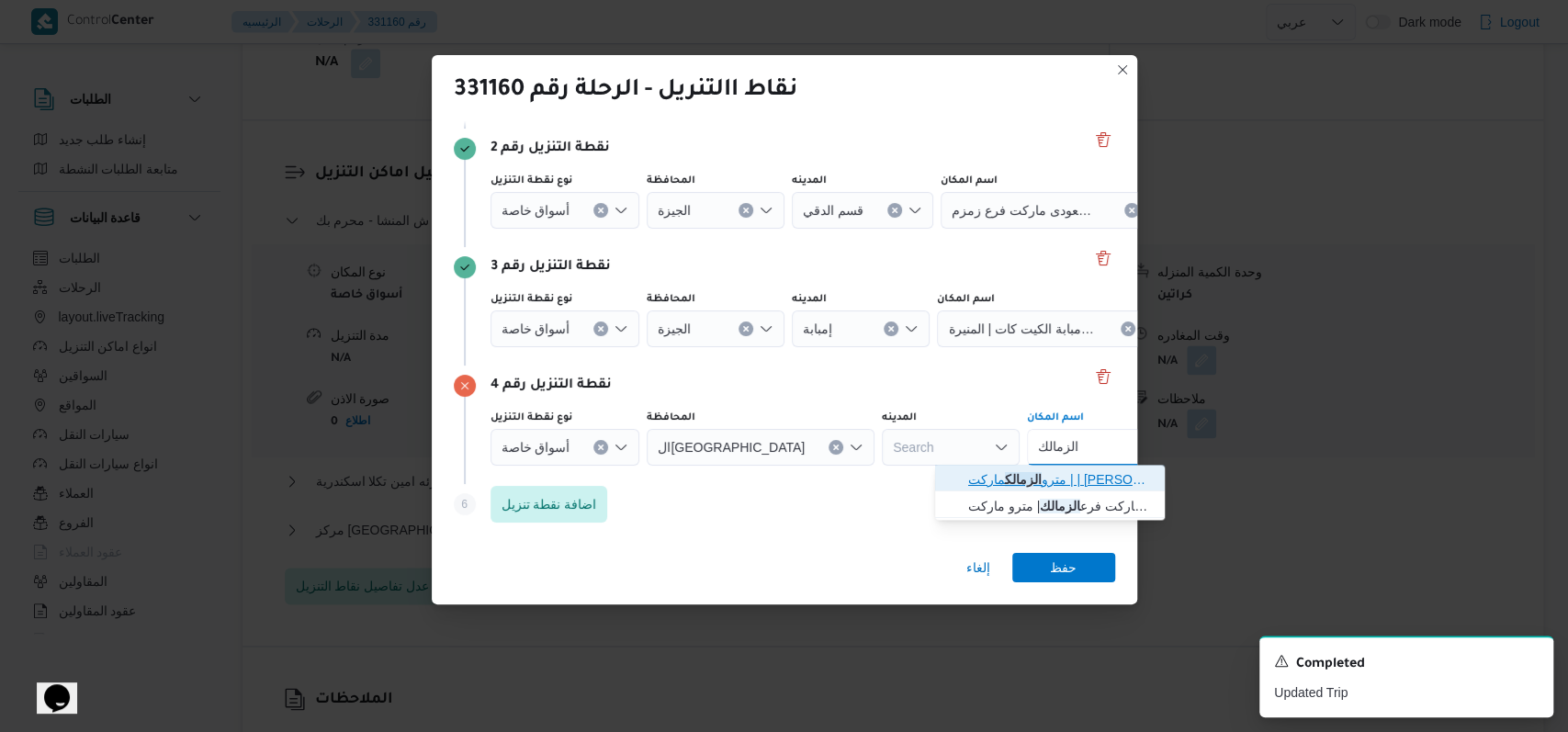
click at [1051, 474] on span "مترو الزمالك ماركت | | [PERSON_NAME]" at bounding box center [1061, 479] width 185 height 22
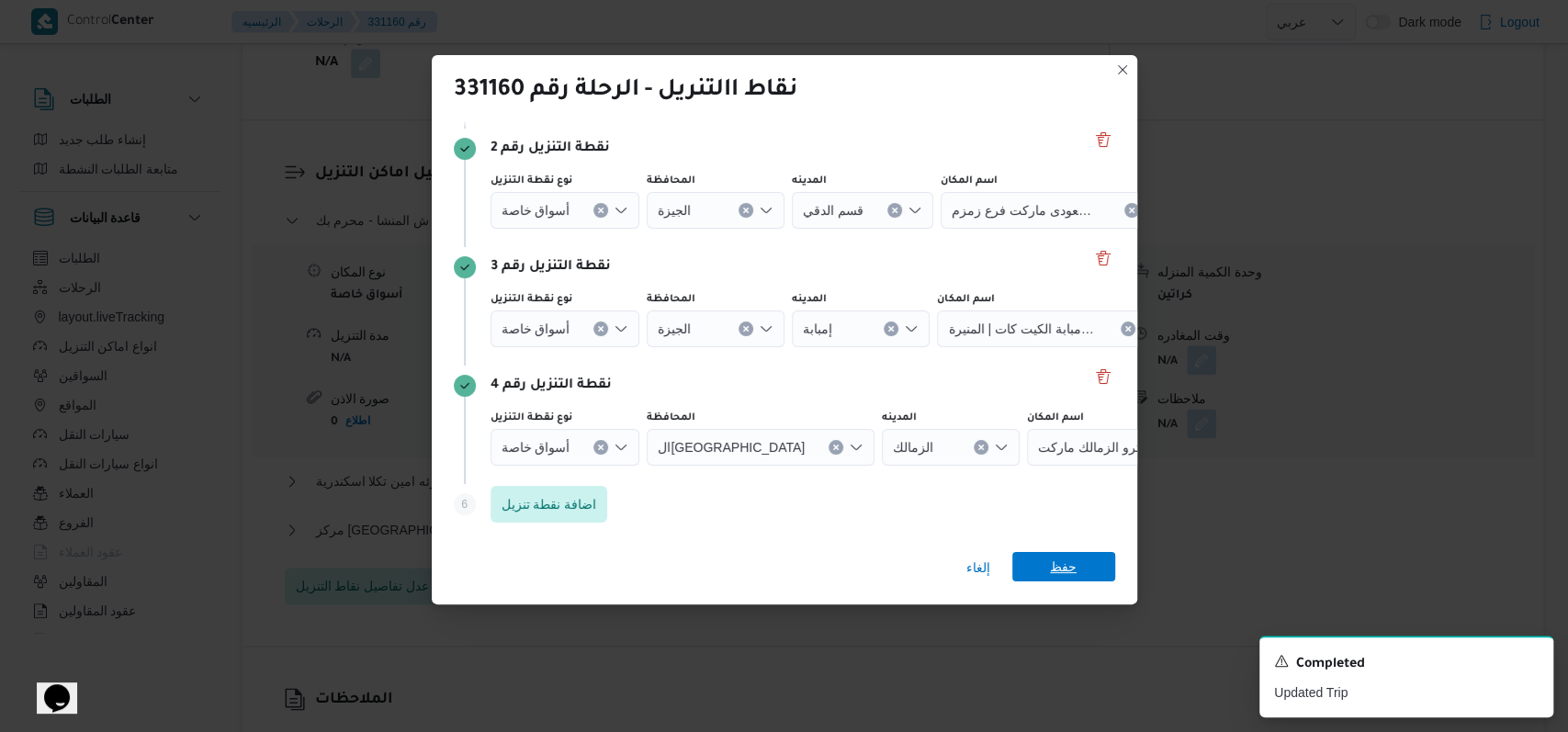
click at [1074, 565] on span "حفظ" at bounding box center [1063, 566] width 26 height 29
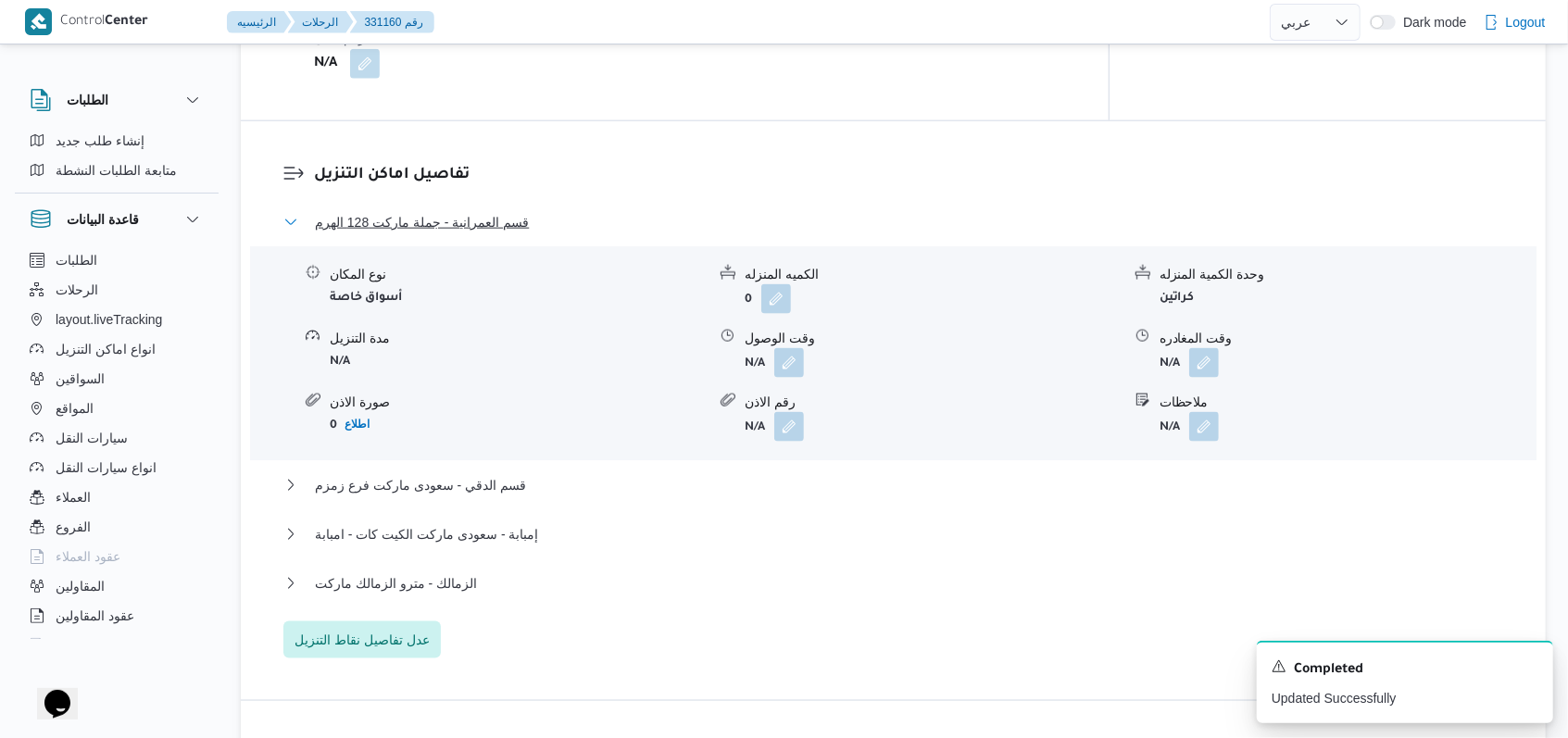
click at [497, 211] on span "قسم العمرانية - جملة ماركت 128 الهرم" at bounding box center [422, 223] width 214 height 23
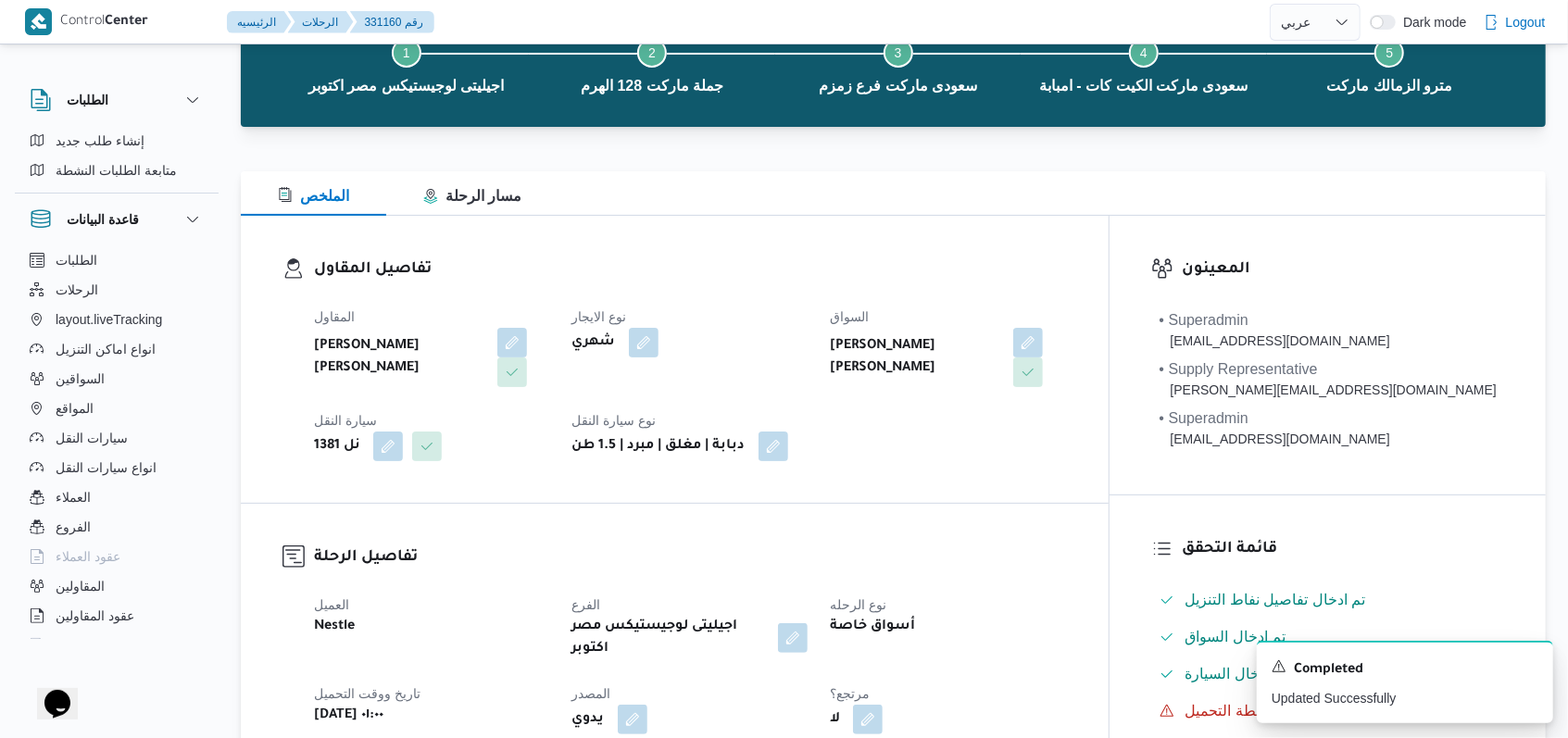
scroll to position [0, 0]
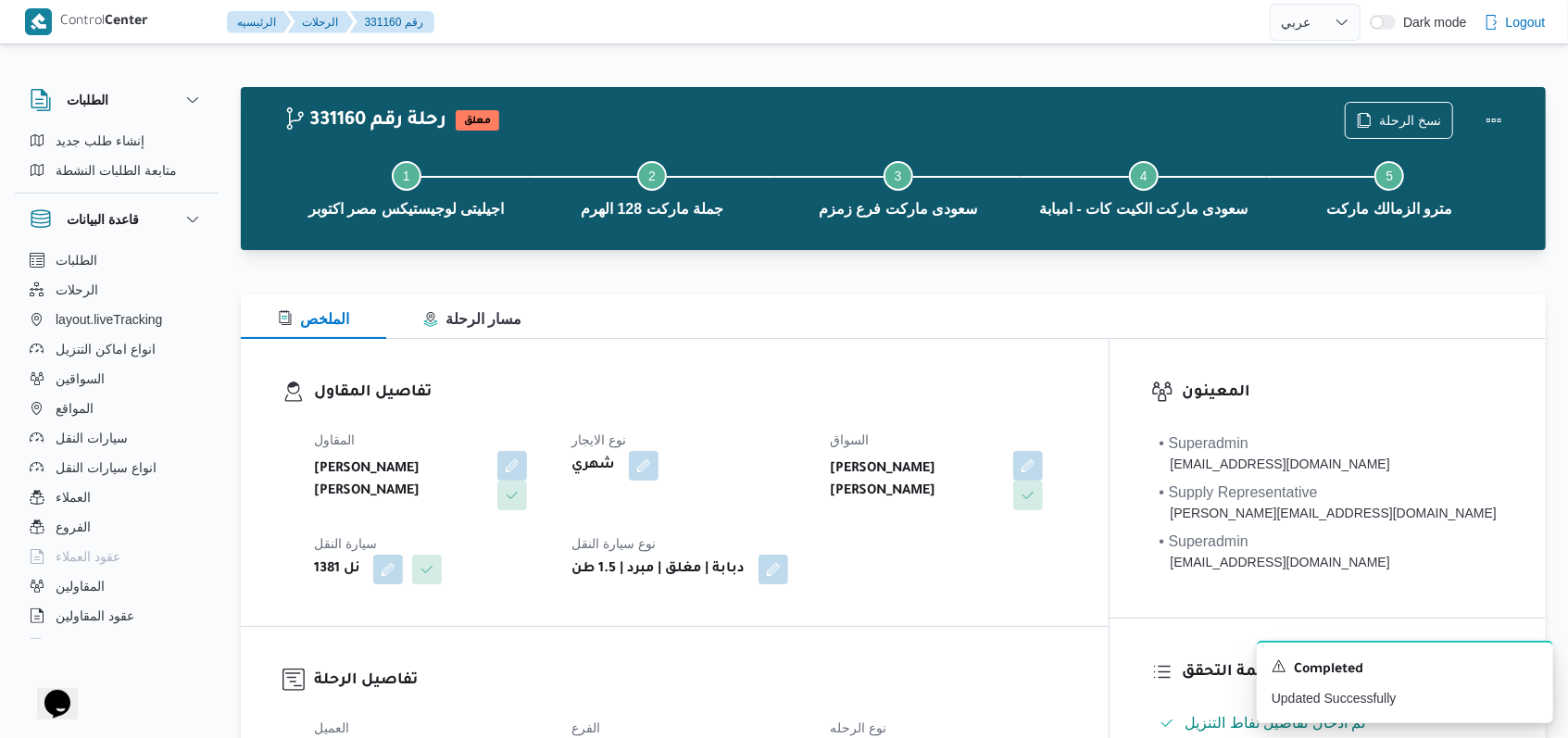
select select "ar"
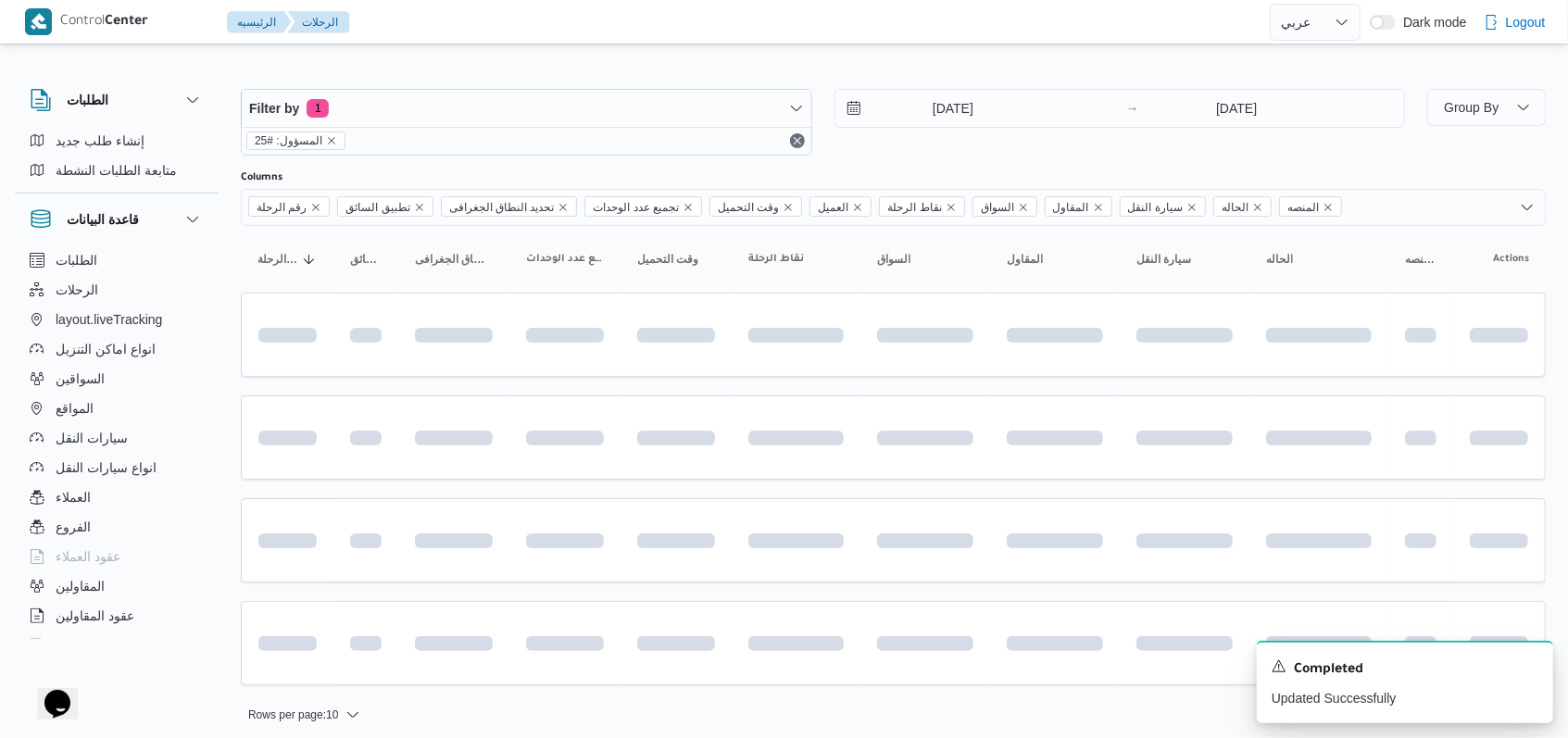
scroll to position [8, 0]
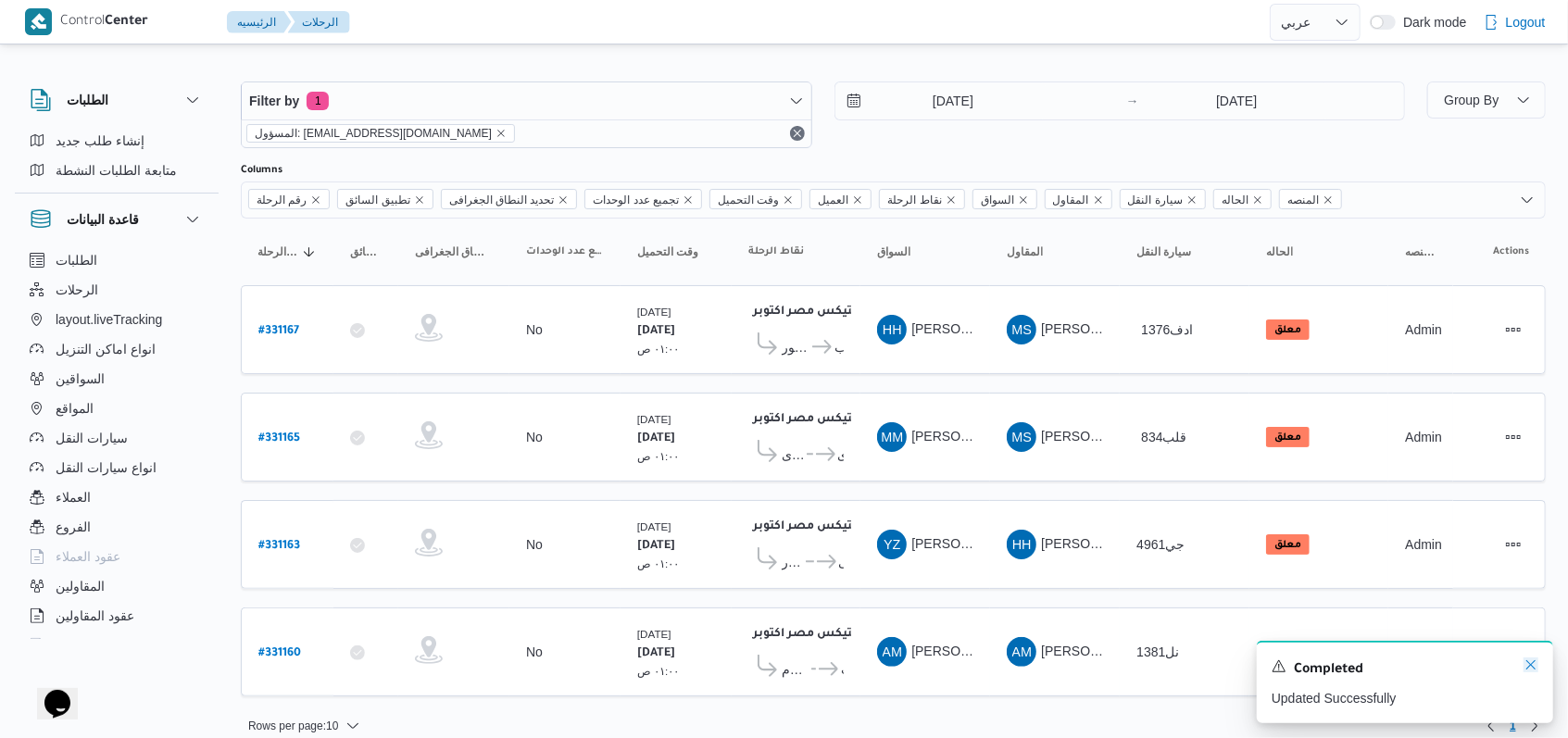
click at [1530, 664] on icon "Dismiss toast" at bounding box center [1531, 665] width 15 height 15
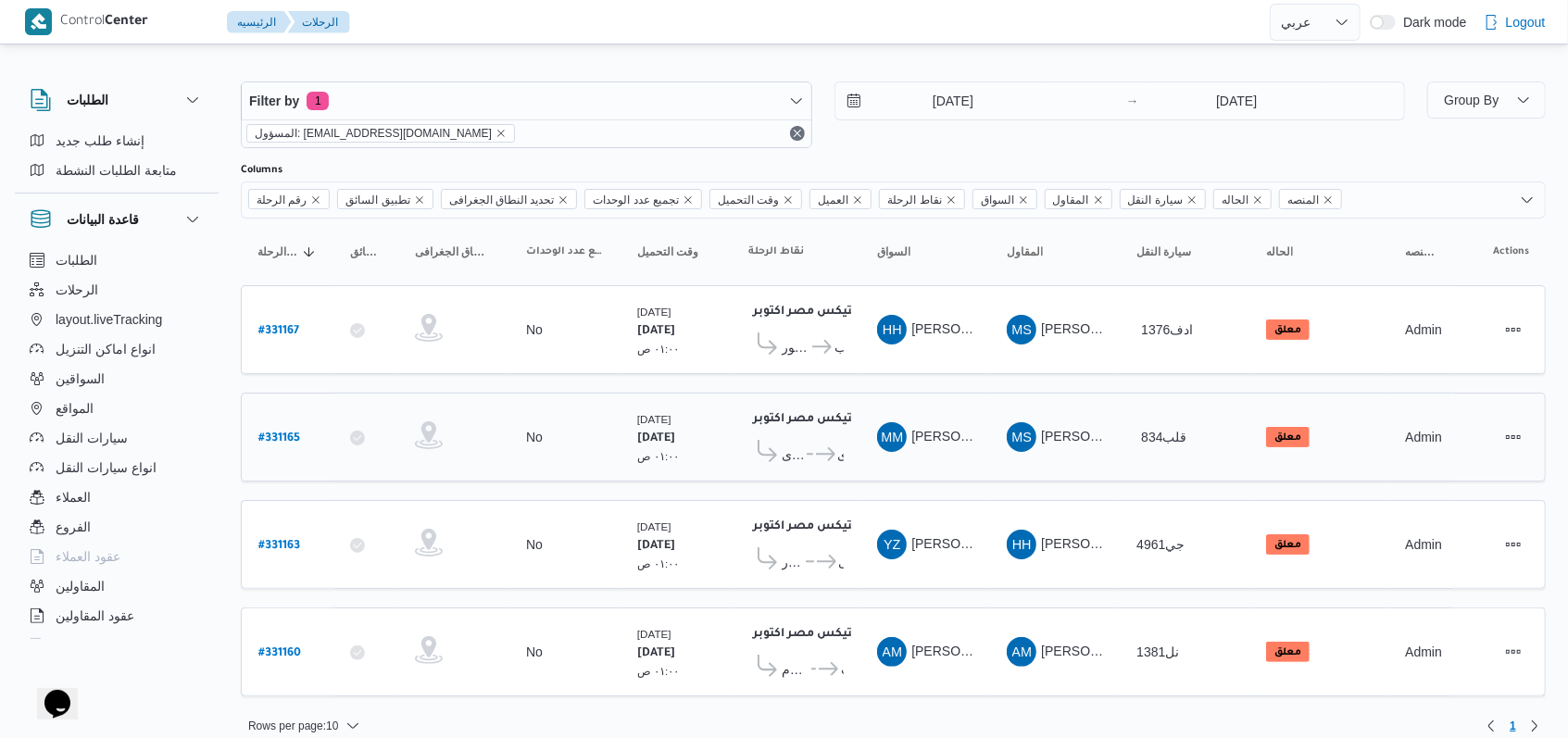
click at [289, 432] on b "# 331165" at bounding box center [279, 439] width 42 height 13
select select "ar"
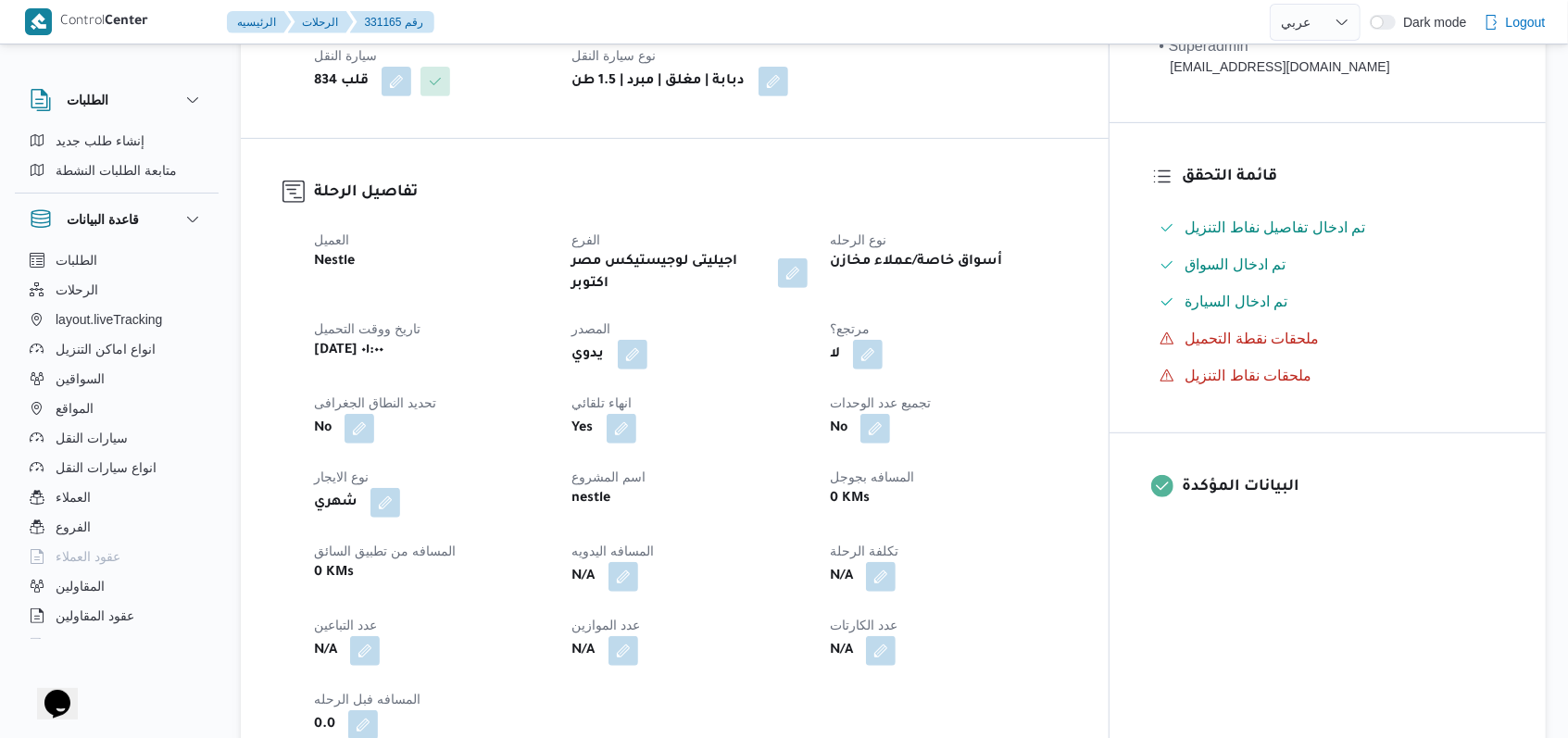
scroll to position [864, 0]
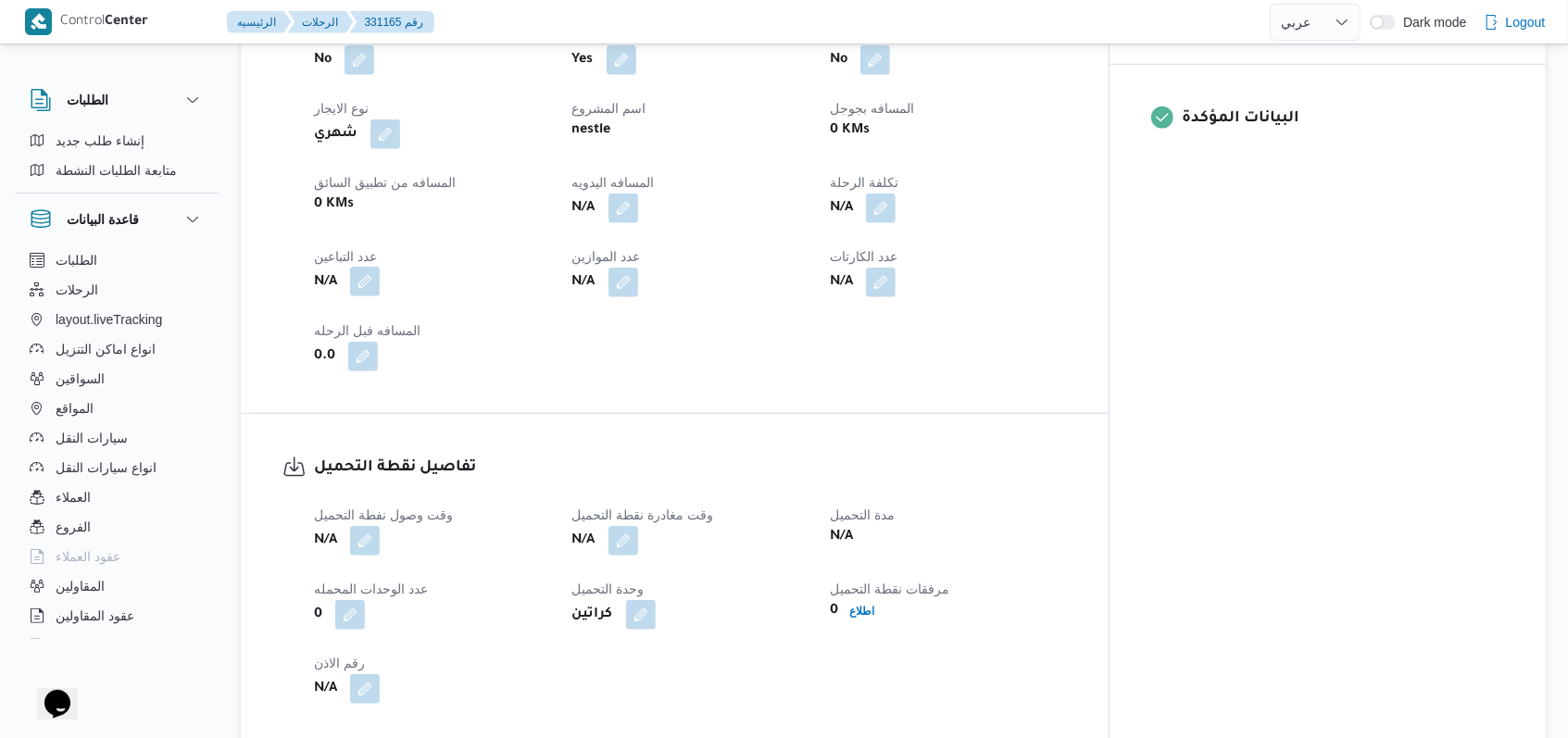
click at [372, 267] on button "button" at bounding box center [364, 281] width 29 height 29
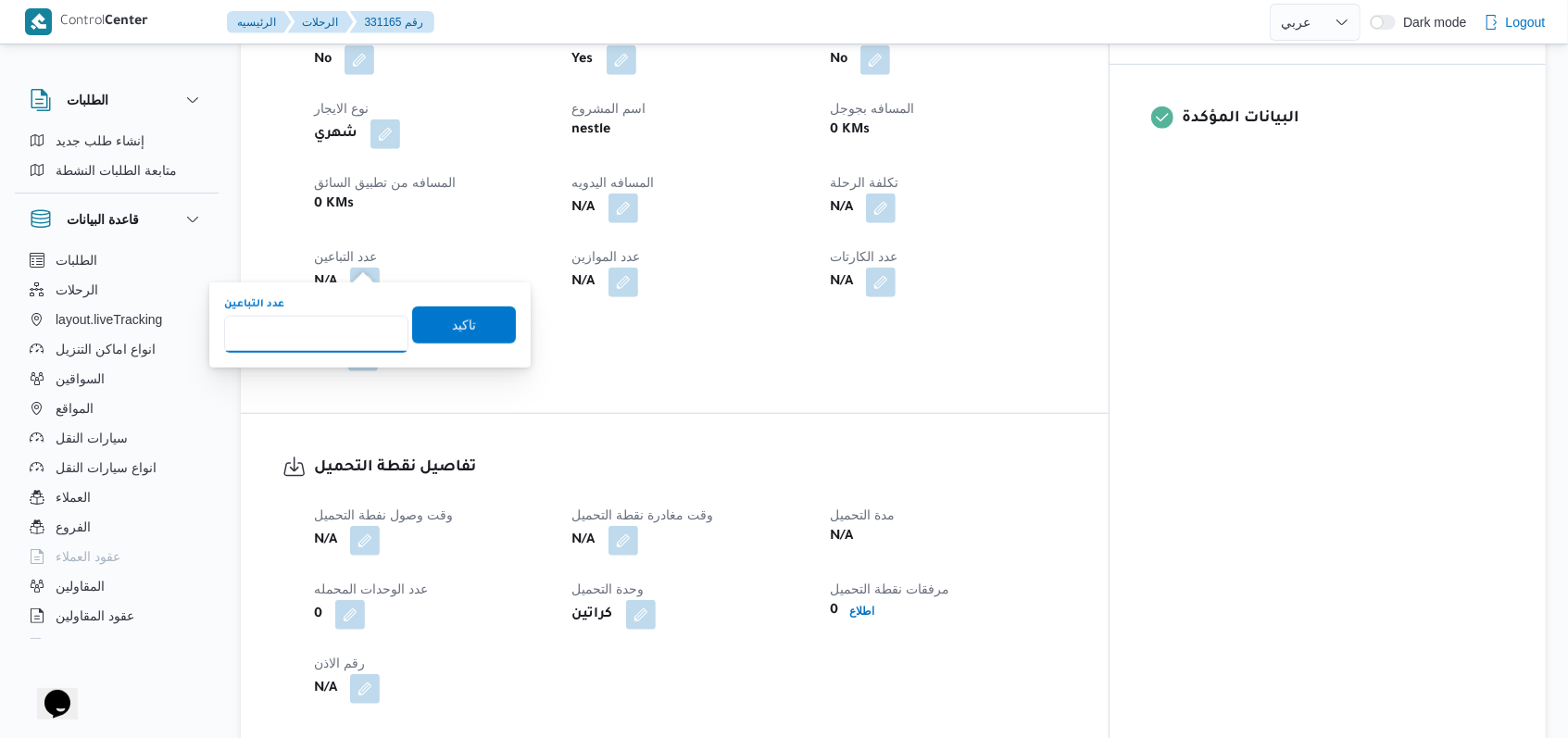
click at [346, 329] on input "عدد التباعين" at bounding box center [315, 334] width 184 height 37
type input "1"
click at [453, 321] on span "تاكيد" at bounding box center [464, 326] width 25 height 23
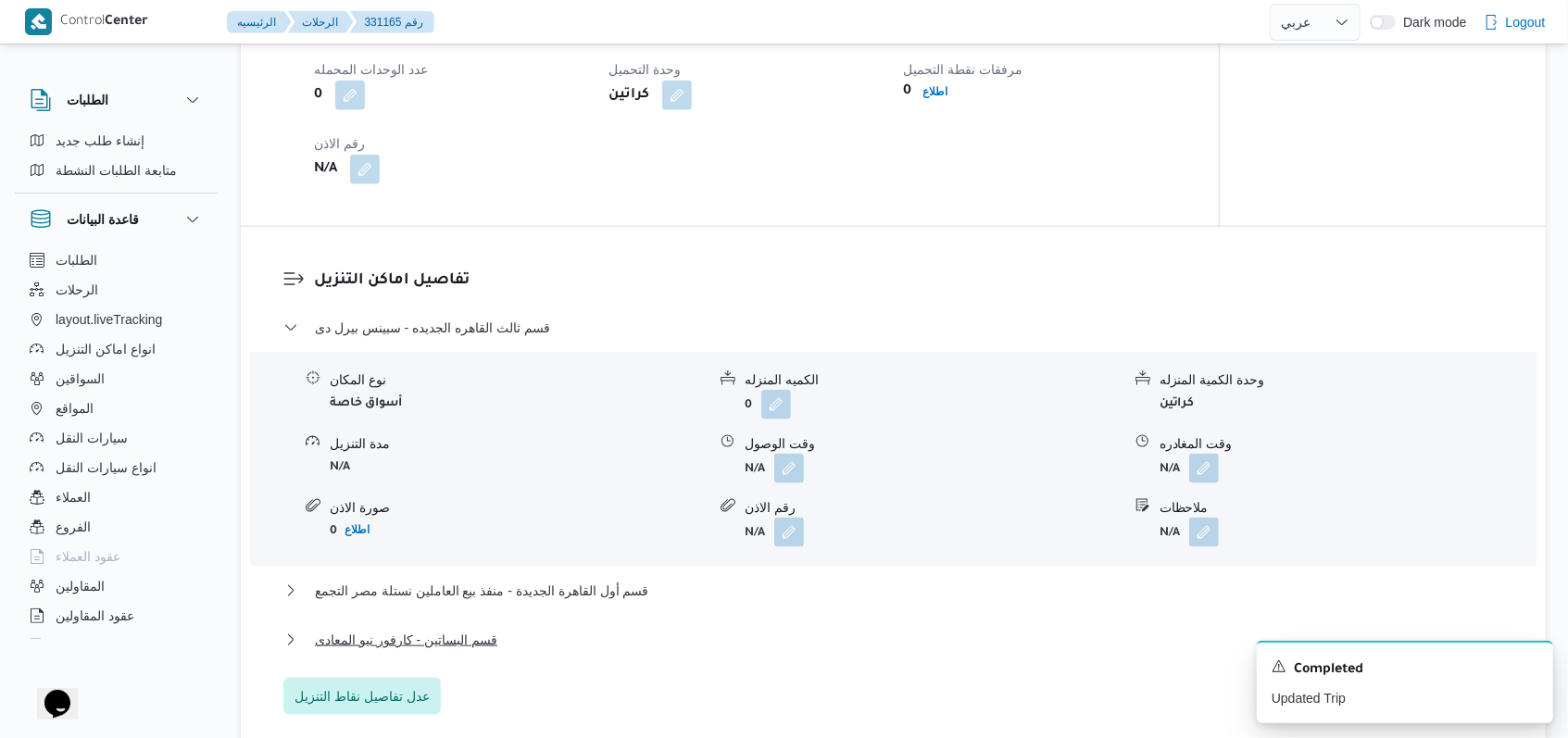
scroll to position [1482, 0]
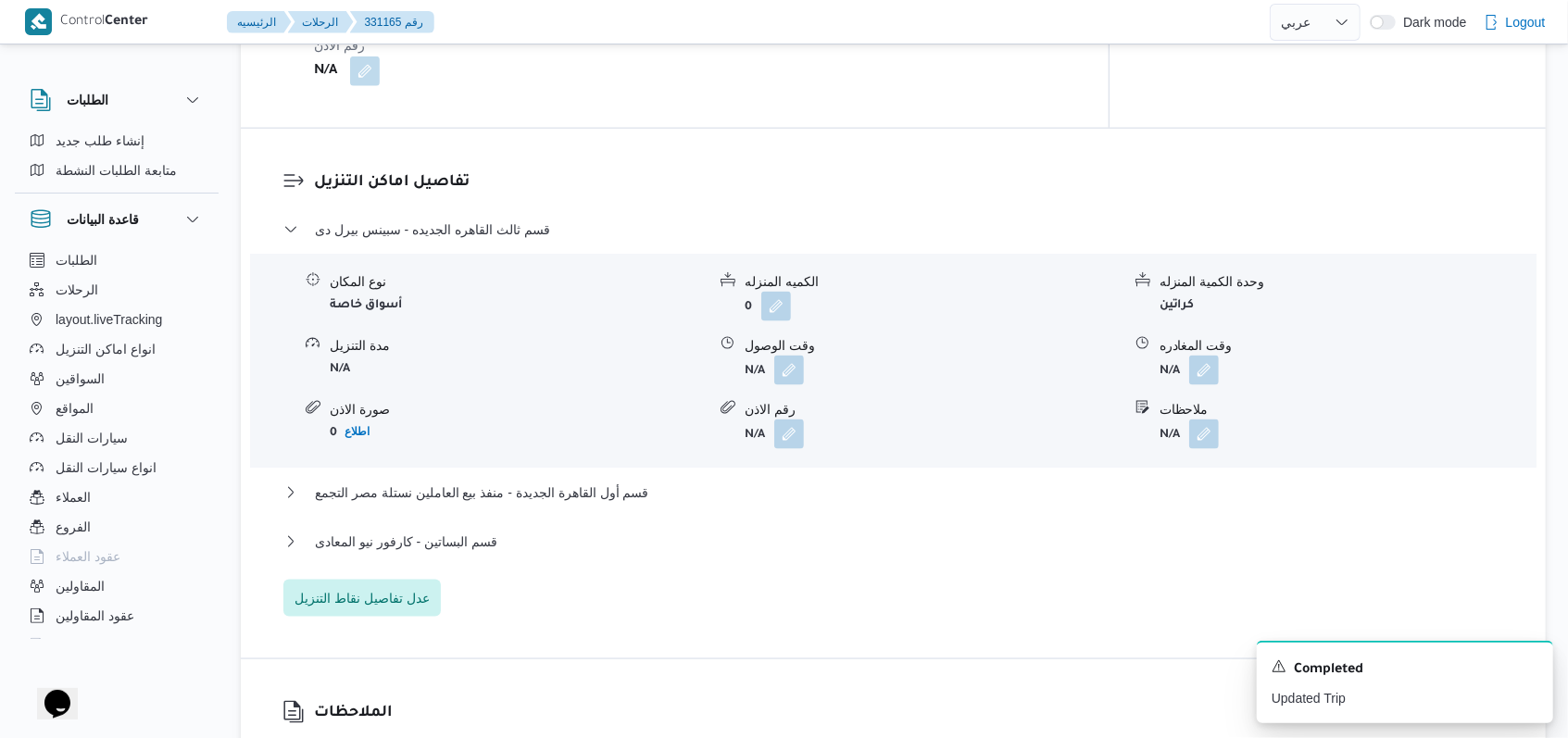
click at [401, 551] on div "قسم ثالث القاهره الجديده - سبينس بيرل دى نوع المكان أسواق خاصة الكميه المنزله 0…" at bounding box center [893, 418] width 1221 height 398
click at [405, 579] on span "عدل تفاصيل نقاط التنزيل" at bounding box center [362, 596] width 158 height 37
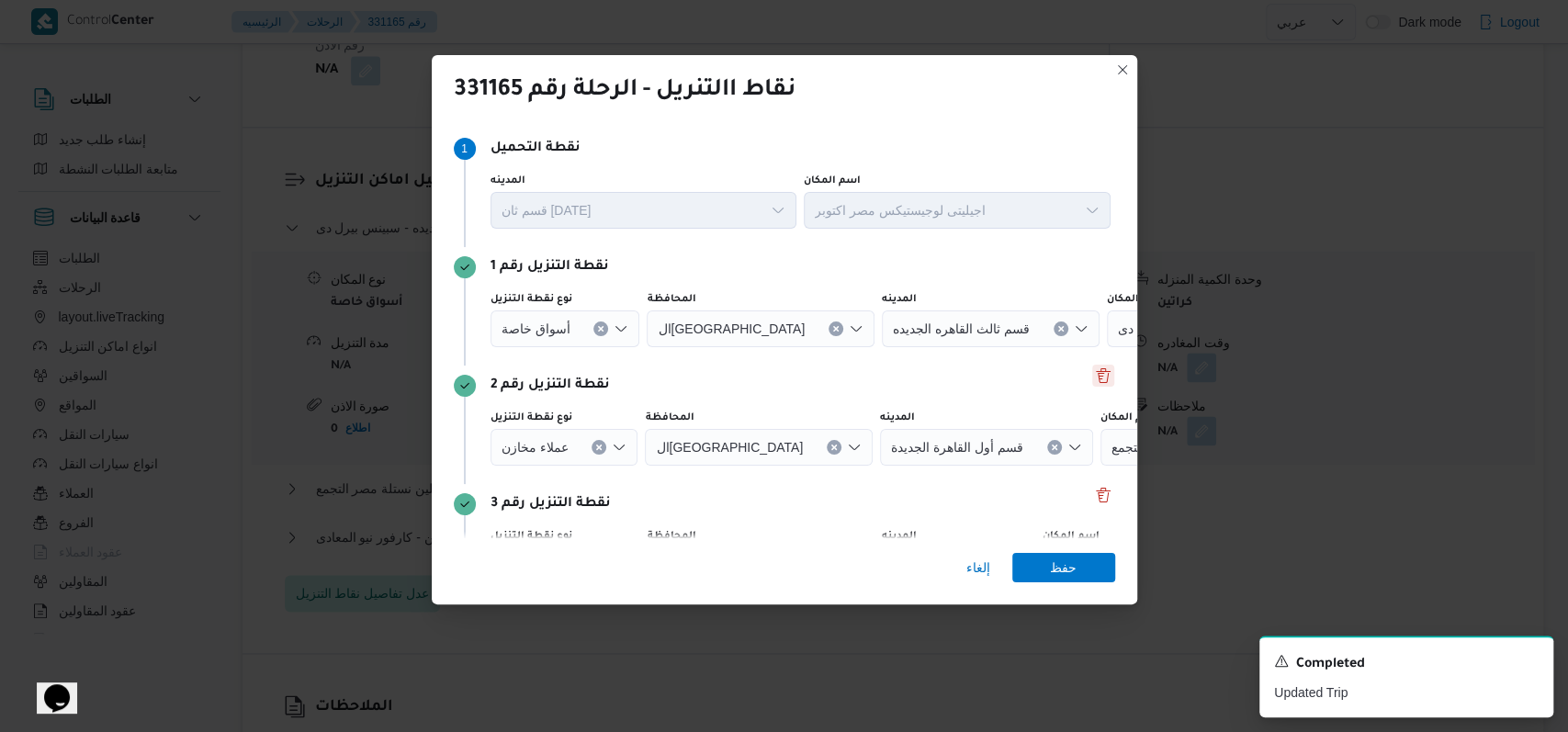
click at [1097, 371] on button "Delete" at bounding box center [1104, 376] width 22 height 22
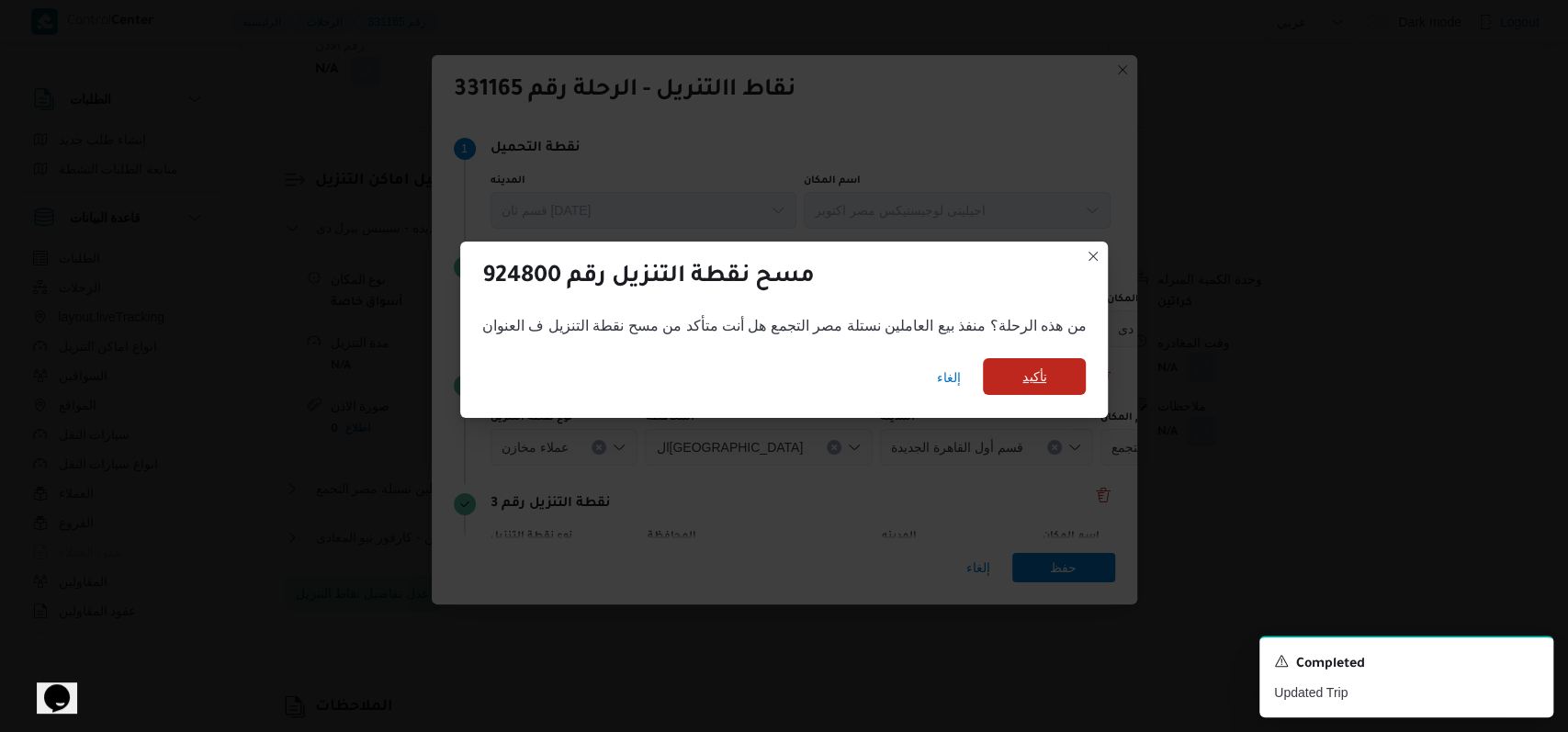
click at [1048, 386] on span "تأكيد" at bounding box center [1034, 376] width 103 height 37
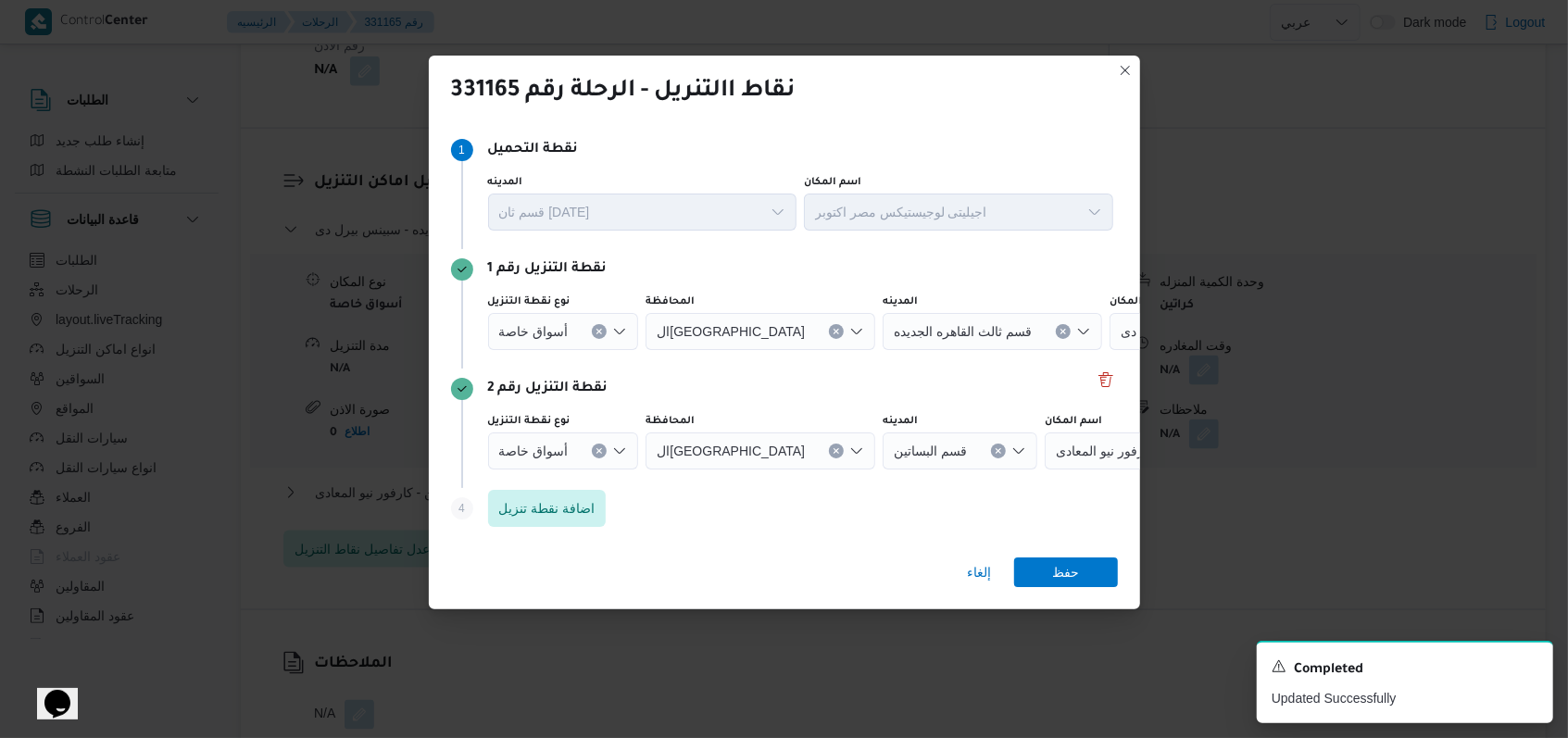
click at [602, 339] on button "Clear input" at bounding box center [599, 331] width 15 height 15
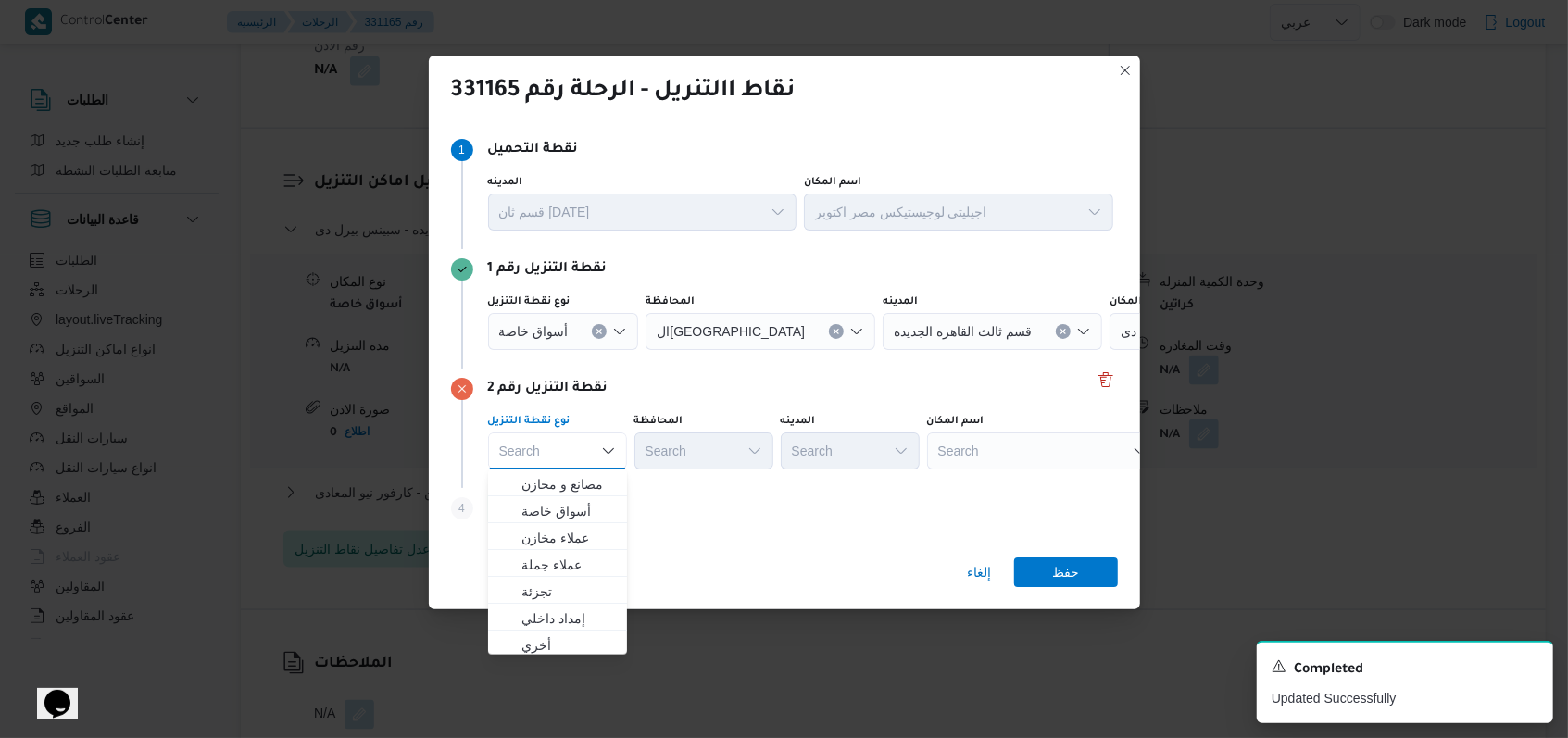
click at [598, 333] on icon "Clear input" at bounding box center [599, 330] width 5 height 5
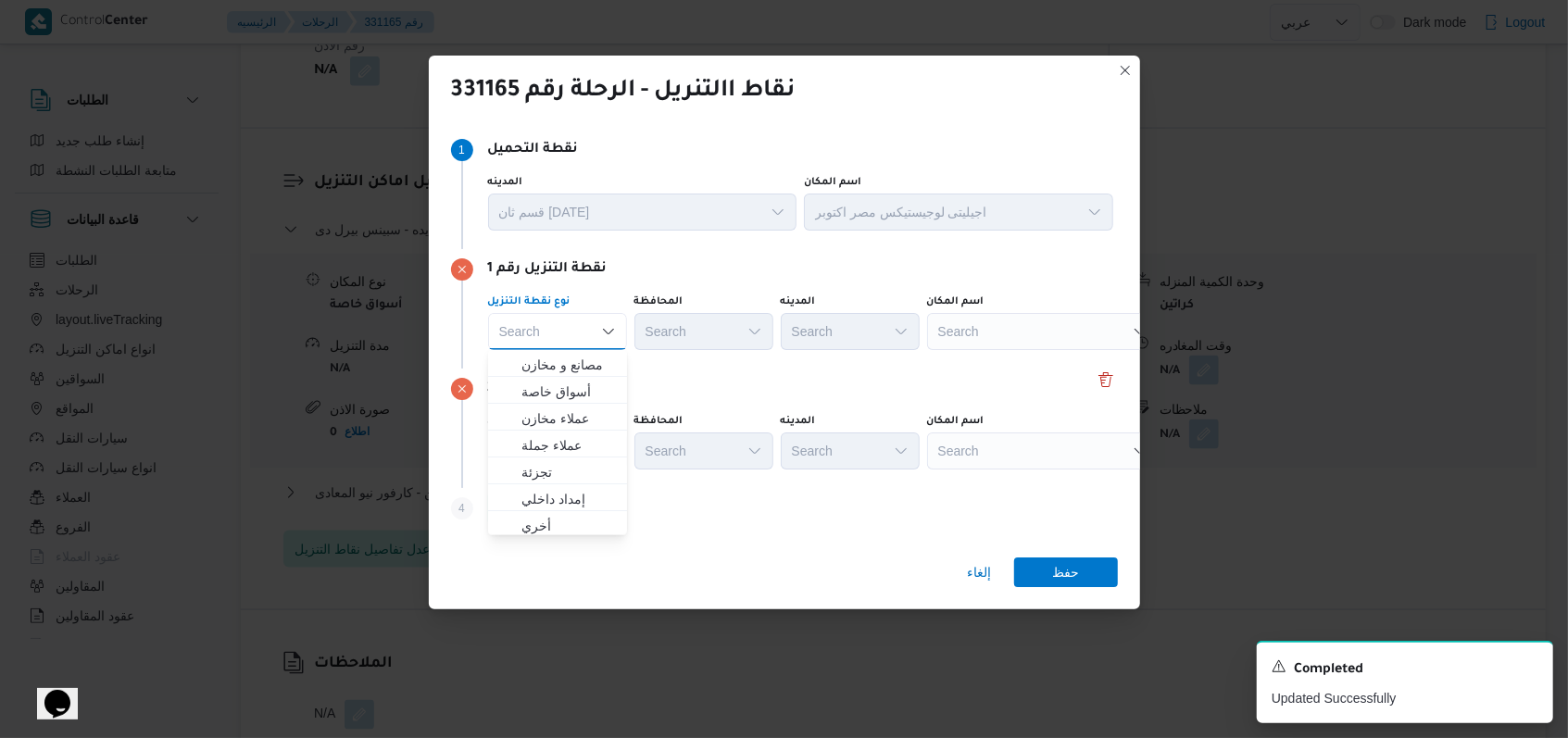
click at [867, 393] on div "نقطة التنزيل رقم 2" at bounding box center [784, 389] width 667 height 23
click at [978, 319] on div "Search" at bounding box center [1042, 331] width 231 height 37
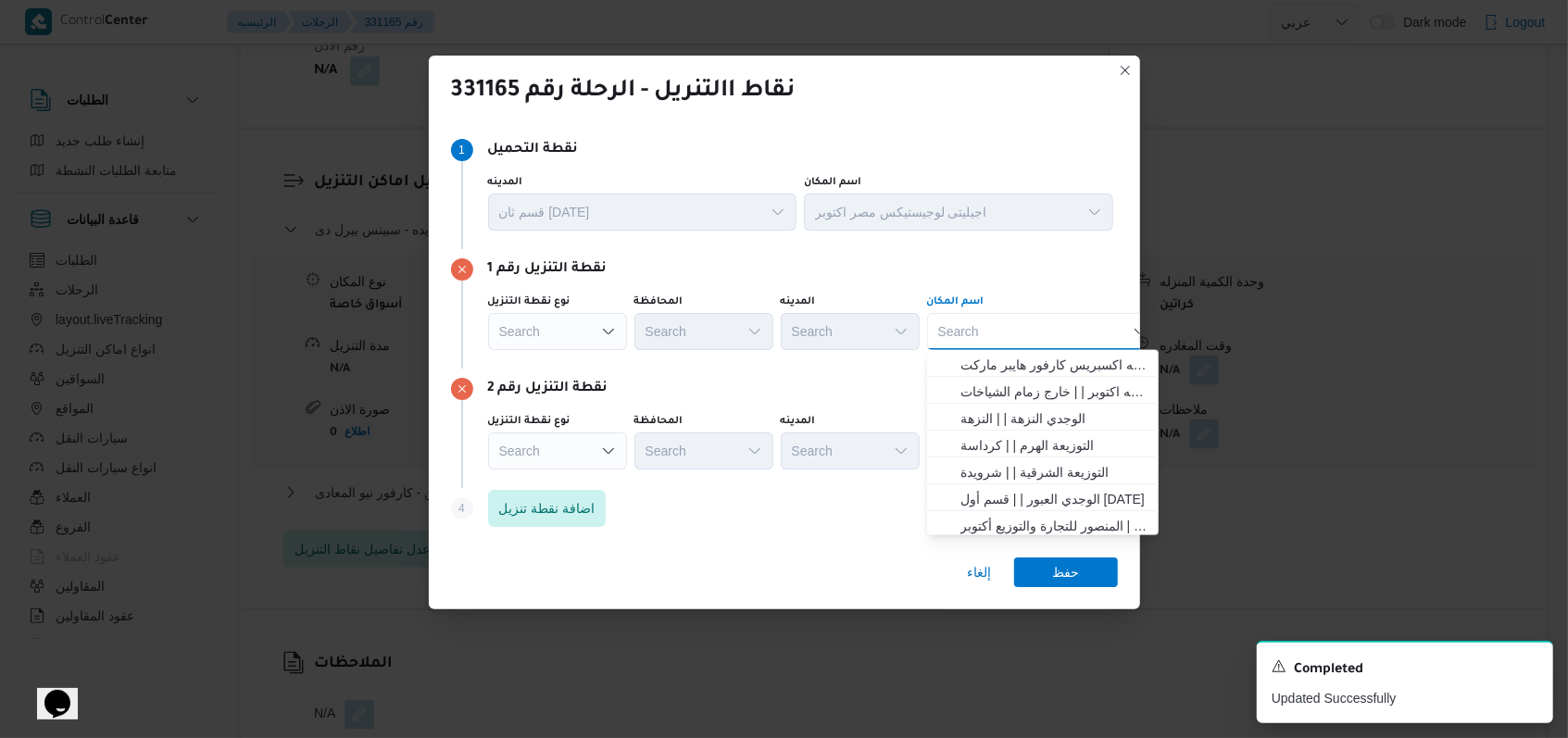
click at [978, 326] on div "Search Combo box. Selected. Combo box input. Search. Type some text or, to disp…" at bounding box center [1042, 331] width 231 height 37
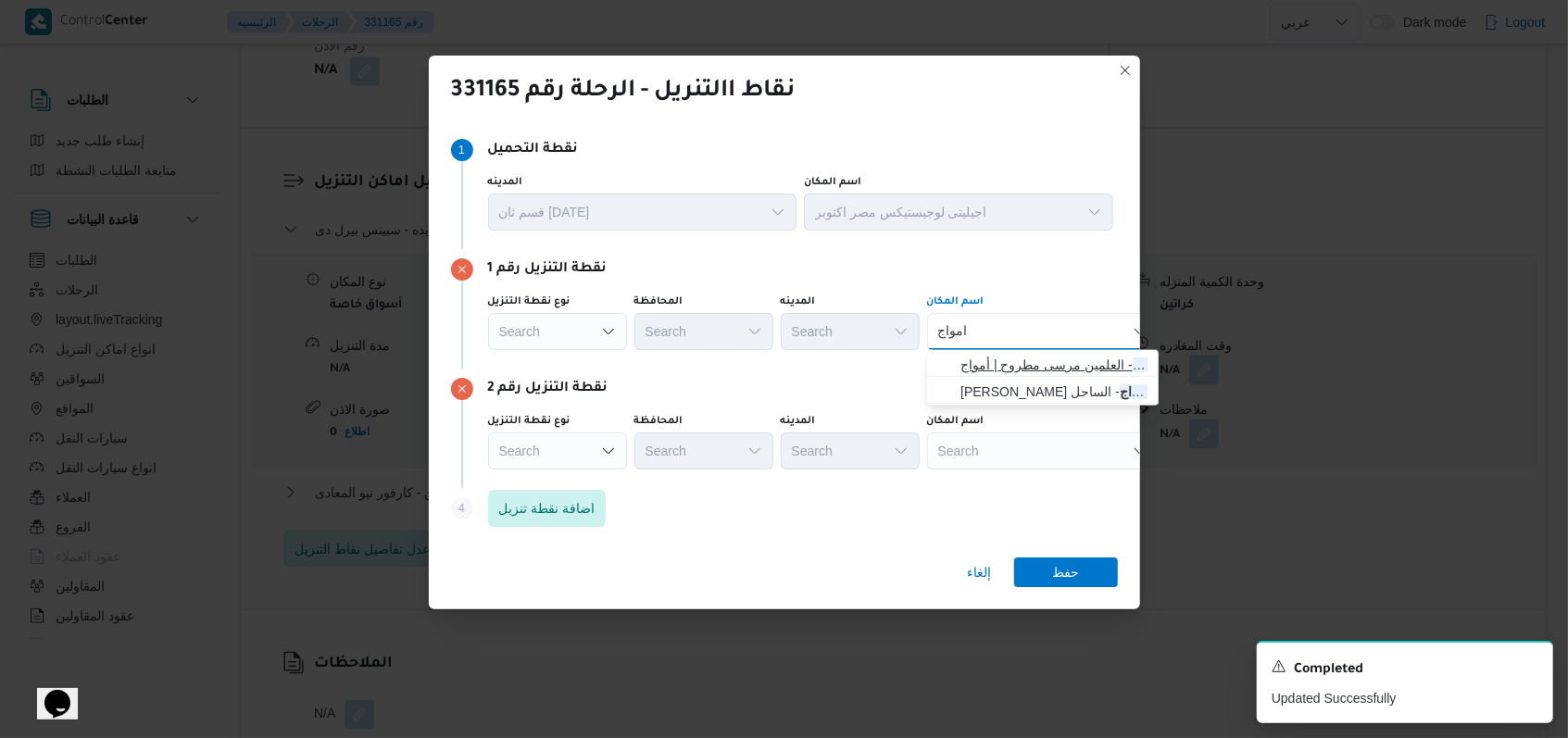
type input "امواج"
click at [1006, 360] on span "سبينس امواج - العلمين مرسى مطروح | أمواج | null" at bounding box center [1054, 365] width 187 height 23
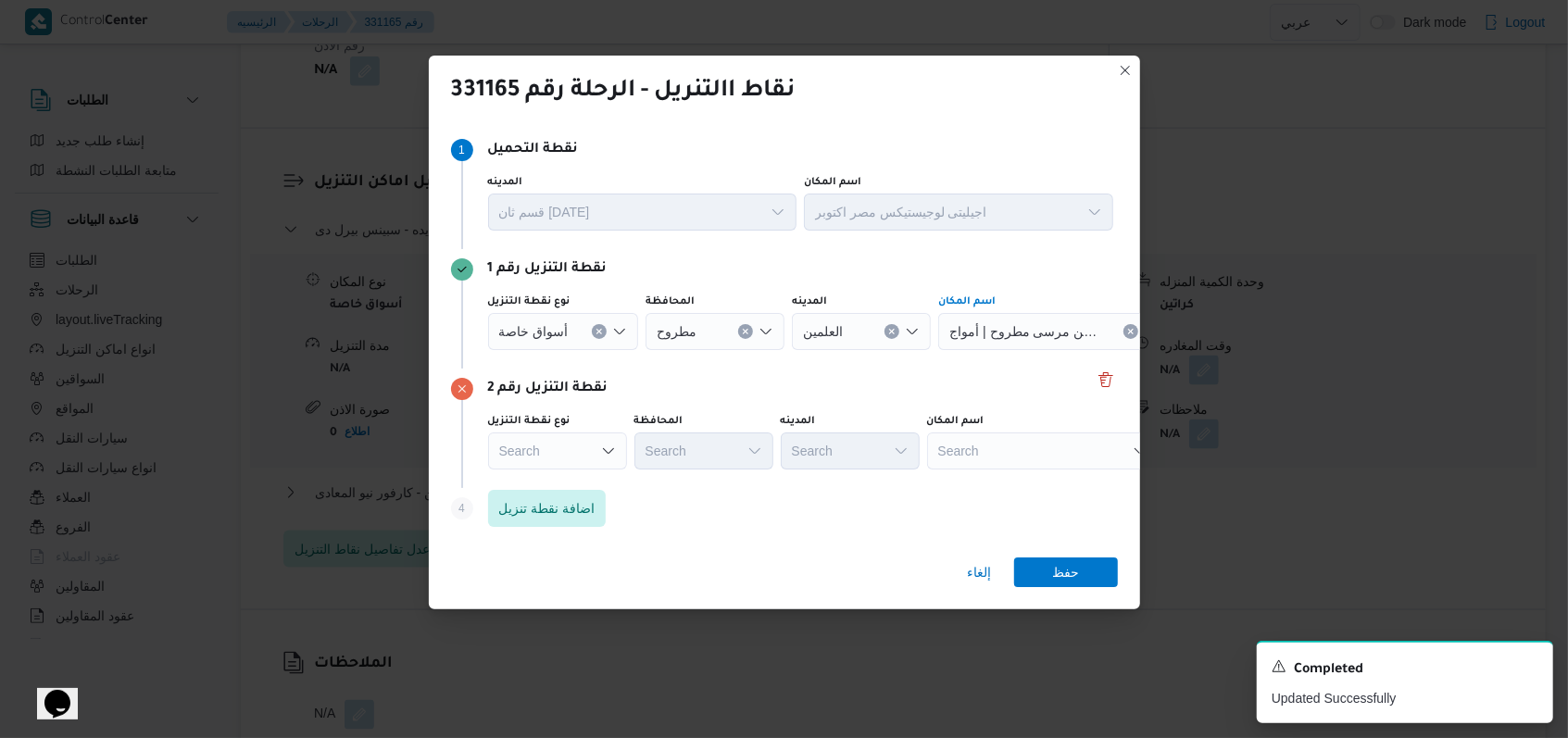
click at [1006, 350] on div "Search" at bounding box center [1054, 331] width 231 height 37
type input "س"
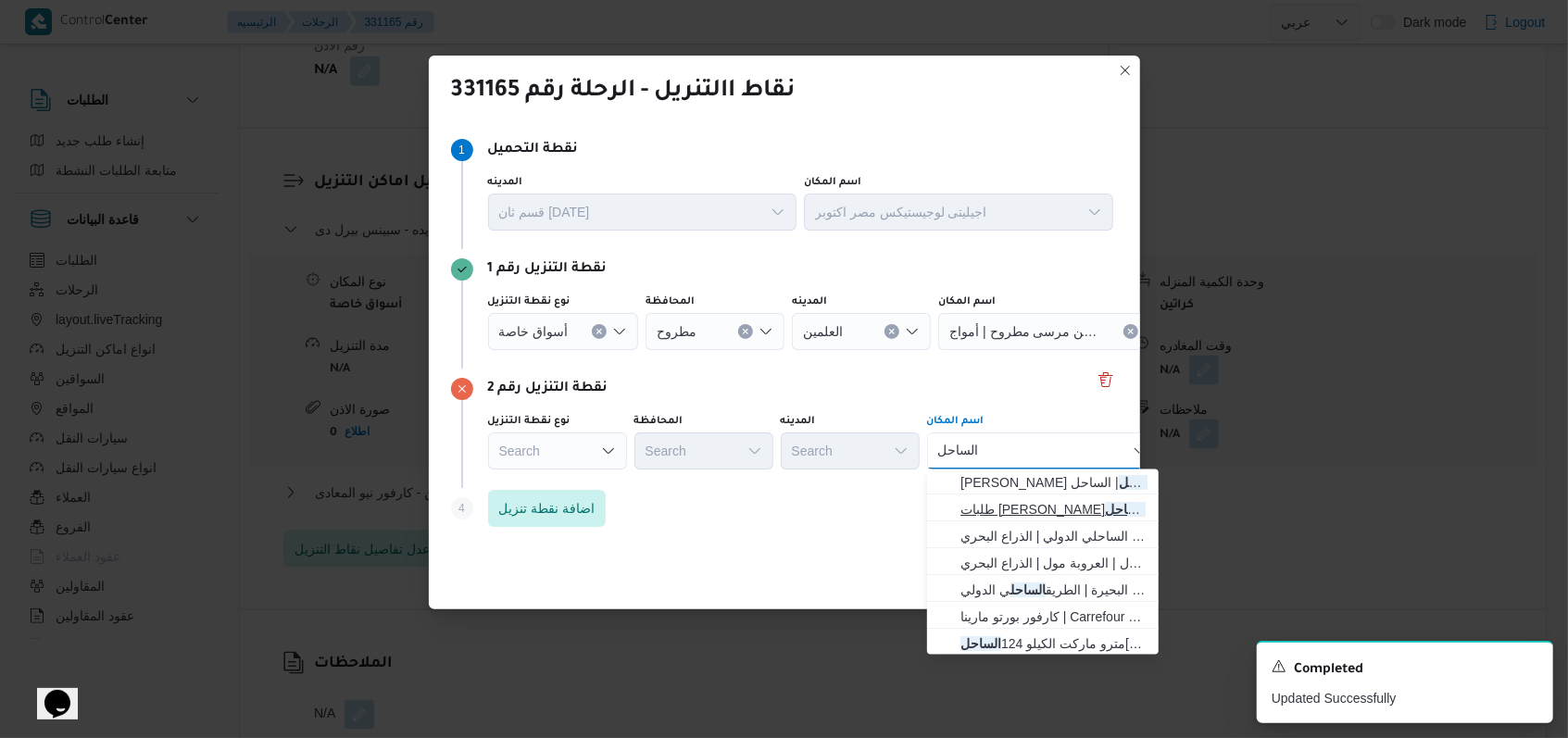
scroll to position [0, 0]
type input "ا"
click at [548, 350] on div "Search" at bounding box center [564, 331] width 151 height 37
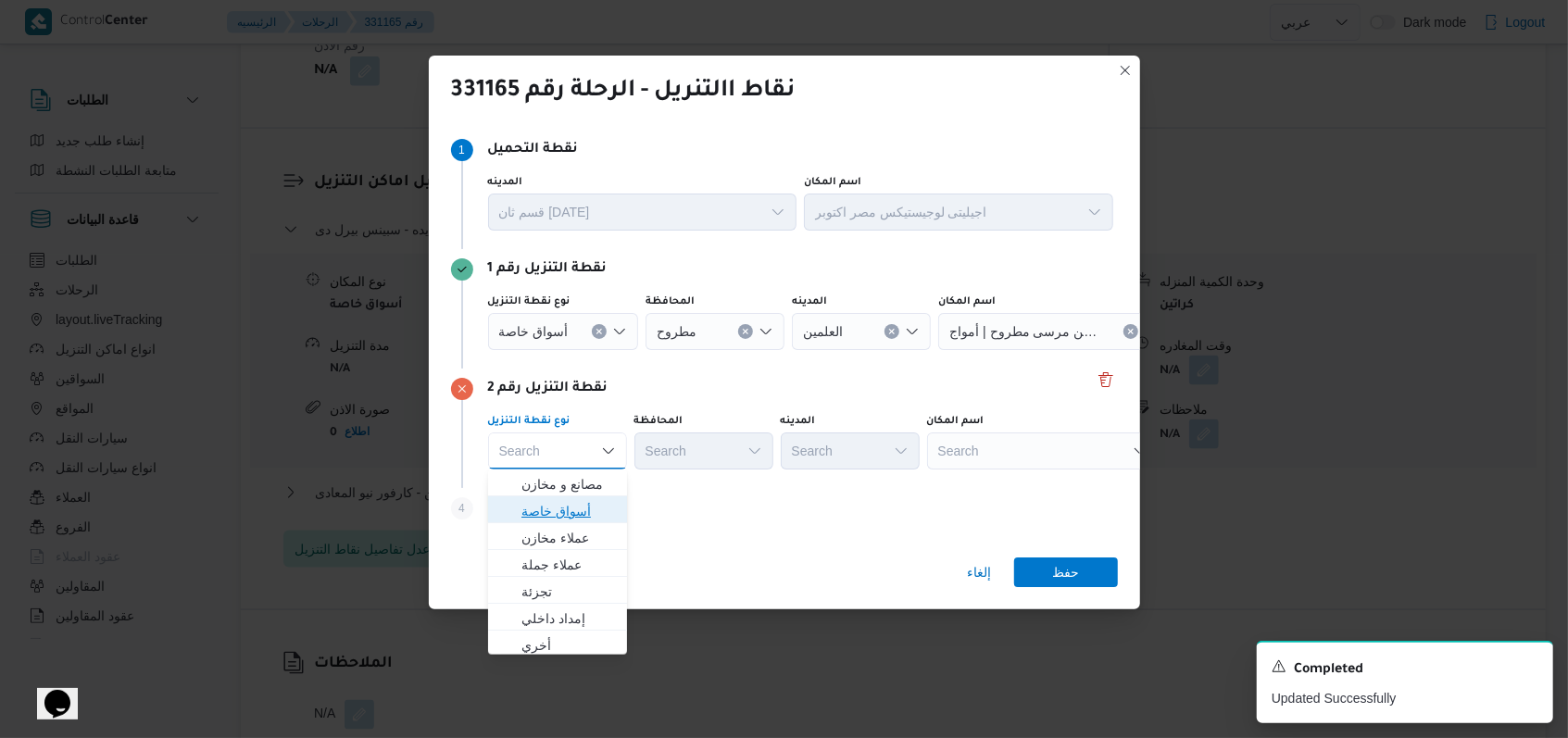
click at [579, 508] on span "أسواق خاصة" at bounding box center [568, 512] width 94 height 23
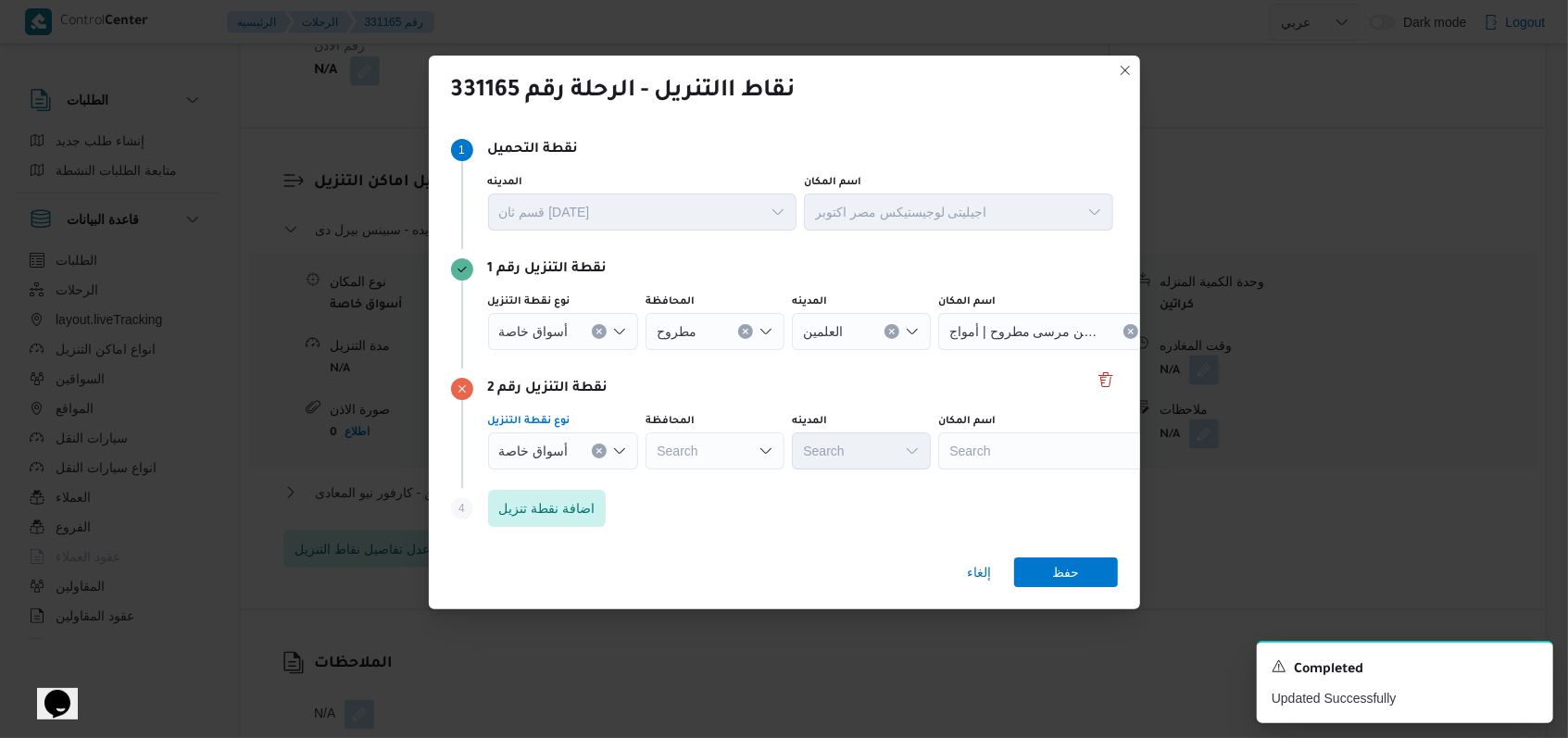
click at [732, 350] on div "Search" at bounding box center [715, 331] width 139 height 37
type input "مطر"
click at [726, 483] on span "[PERSON_NAME]" at bounding box center [724, 484] width 94 height 23
click at [1053, 350] on div "Search" at bounding box center [1054, 331] width 231 height 37
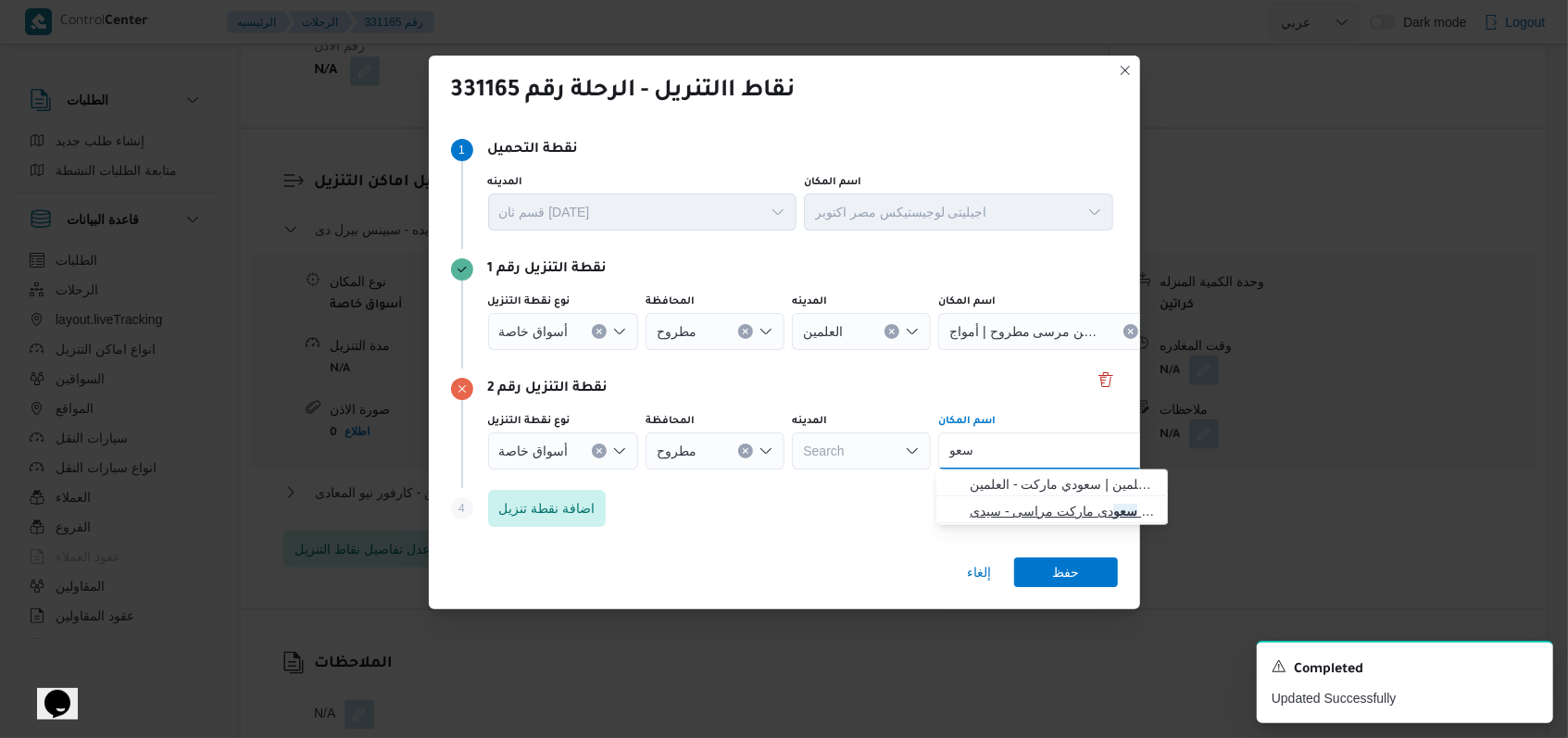
type input "سعو"
click at [1067, 500] on span "سعو دى ماركت مراسى - سيدى [PERSON_NAME] | Soul - Chips & Dips | null" at bounding box center [1063, 512] width 187 height 23
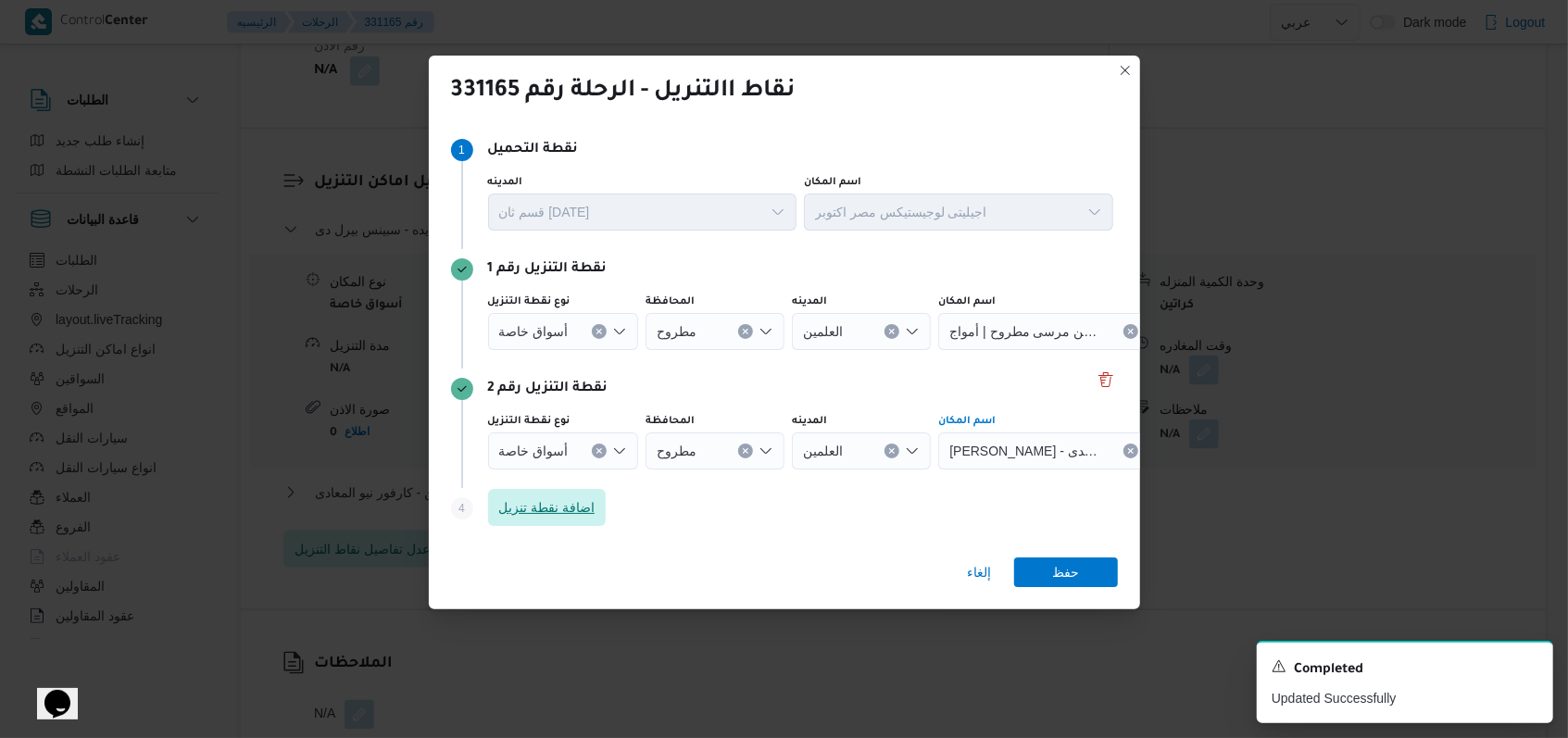
click at [546, 515] on span "اضافة نقطة تنزيل" at bounding box center [548, 508] width 96 height 23
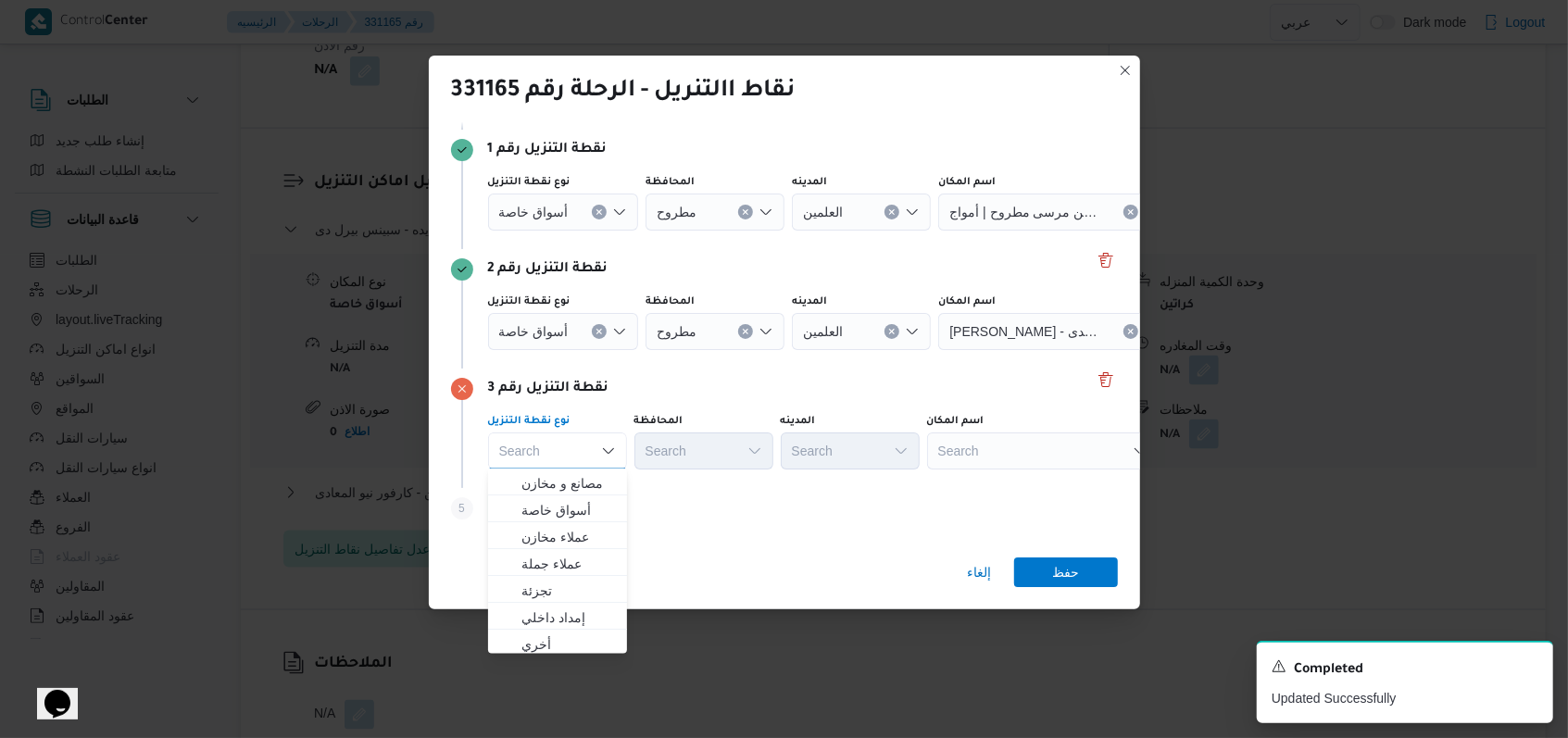
click at [962, 230] on div "Search" at bounding box center [1054, 211] width 231 height 37
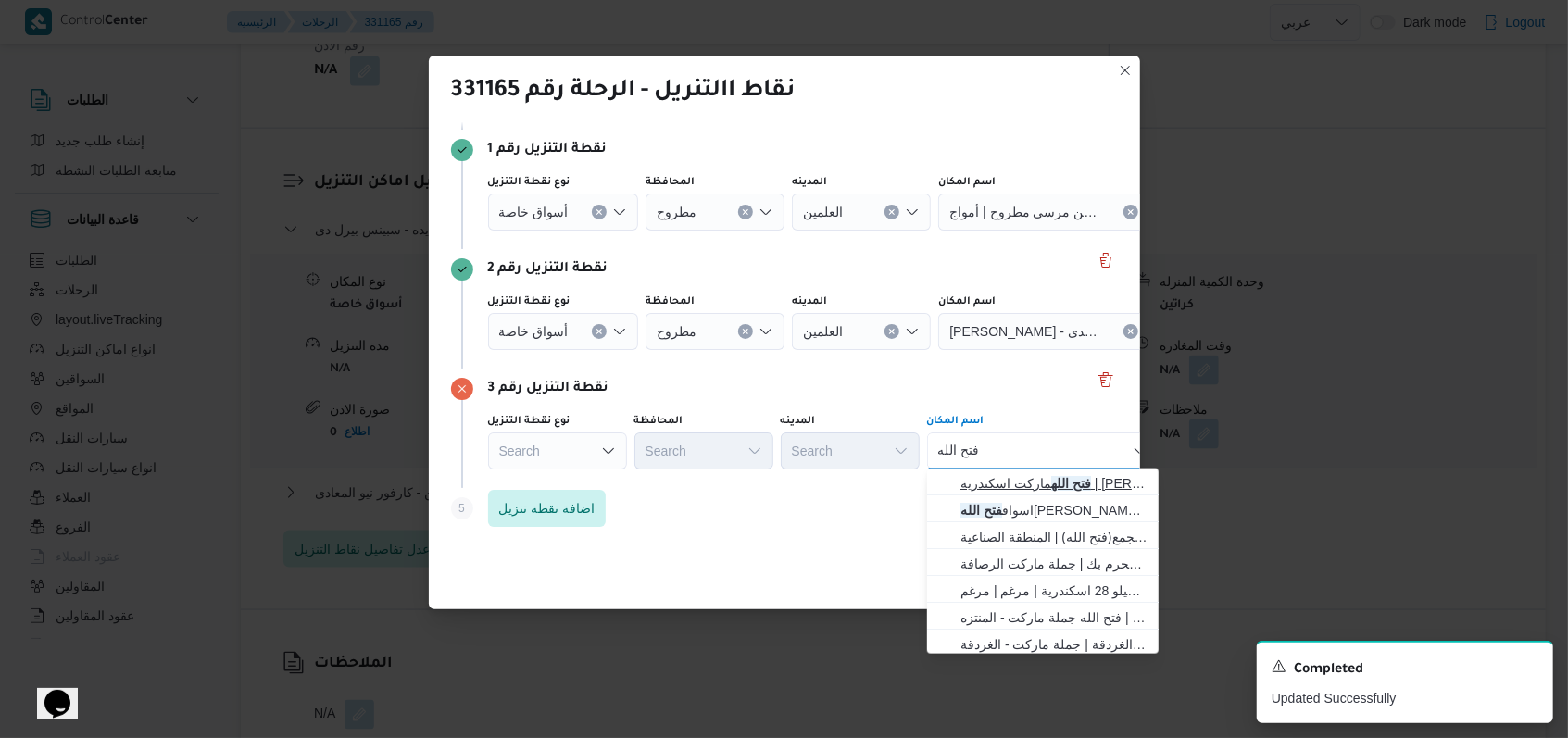
type input "فتح الله"
click at [1053, 488] on span "[PERSON_NAME] اسكندرية | [PERSON_NAME] | [PERSON_NAME]" at bounding box center [1054, 483] width 187 height 23
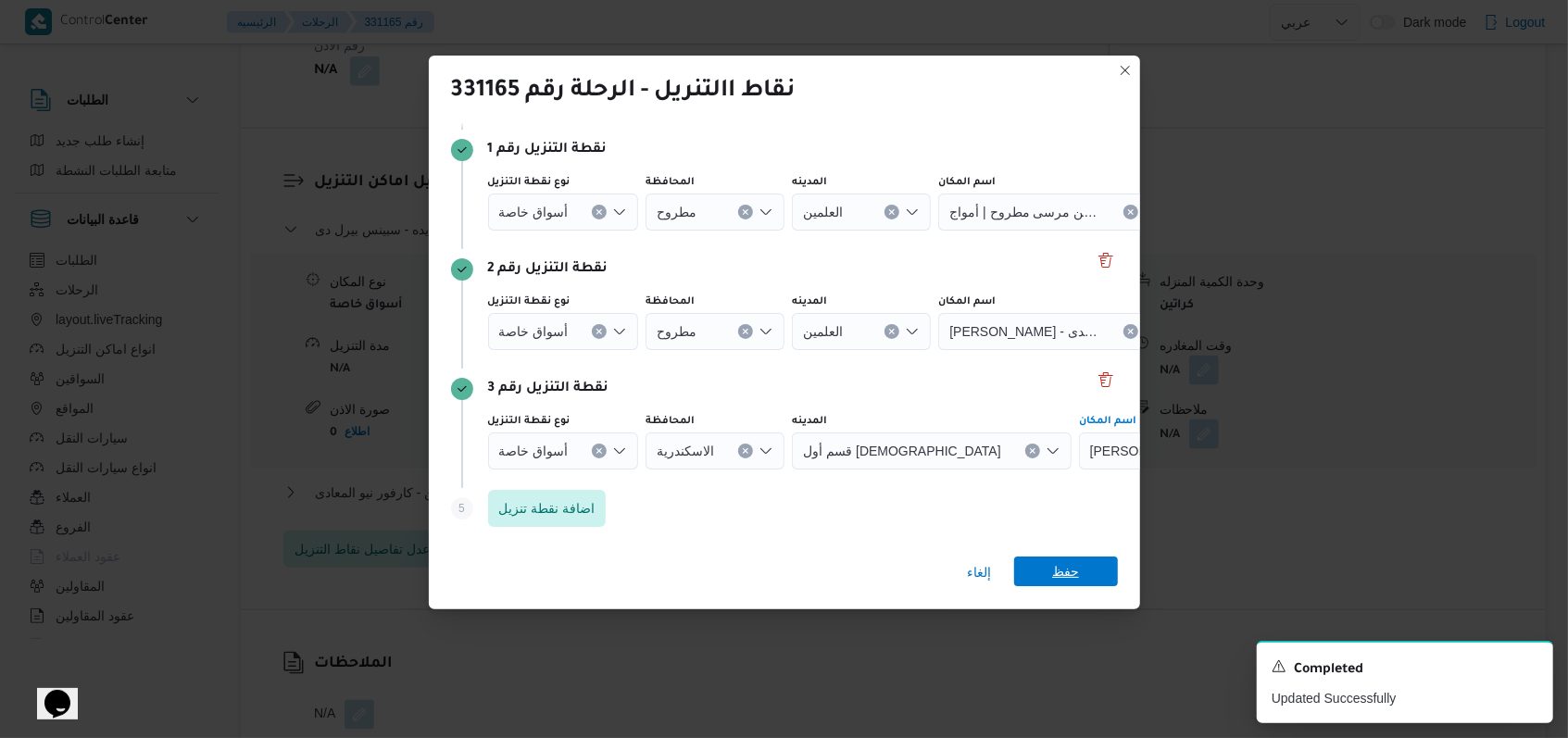
click at [1078, 573] on span "حفظ" at bounding box center [1067, 571] width 104 height 29
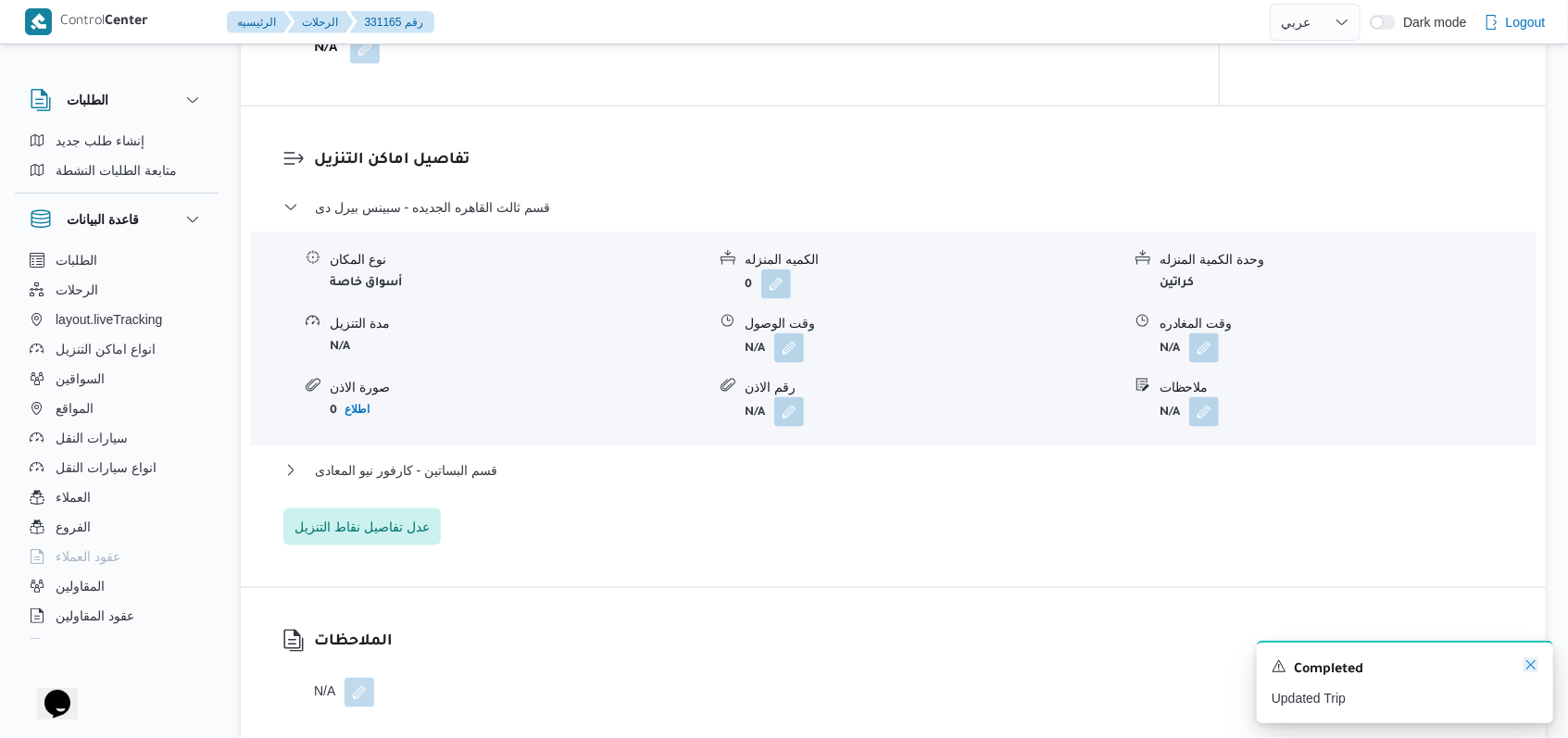
click at [1526, 670] on icon "Dismiss toast" at bounding box center [1531, 665] width 15 height 15
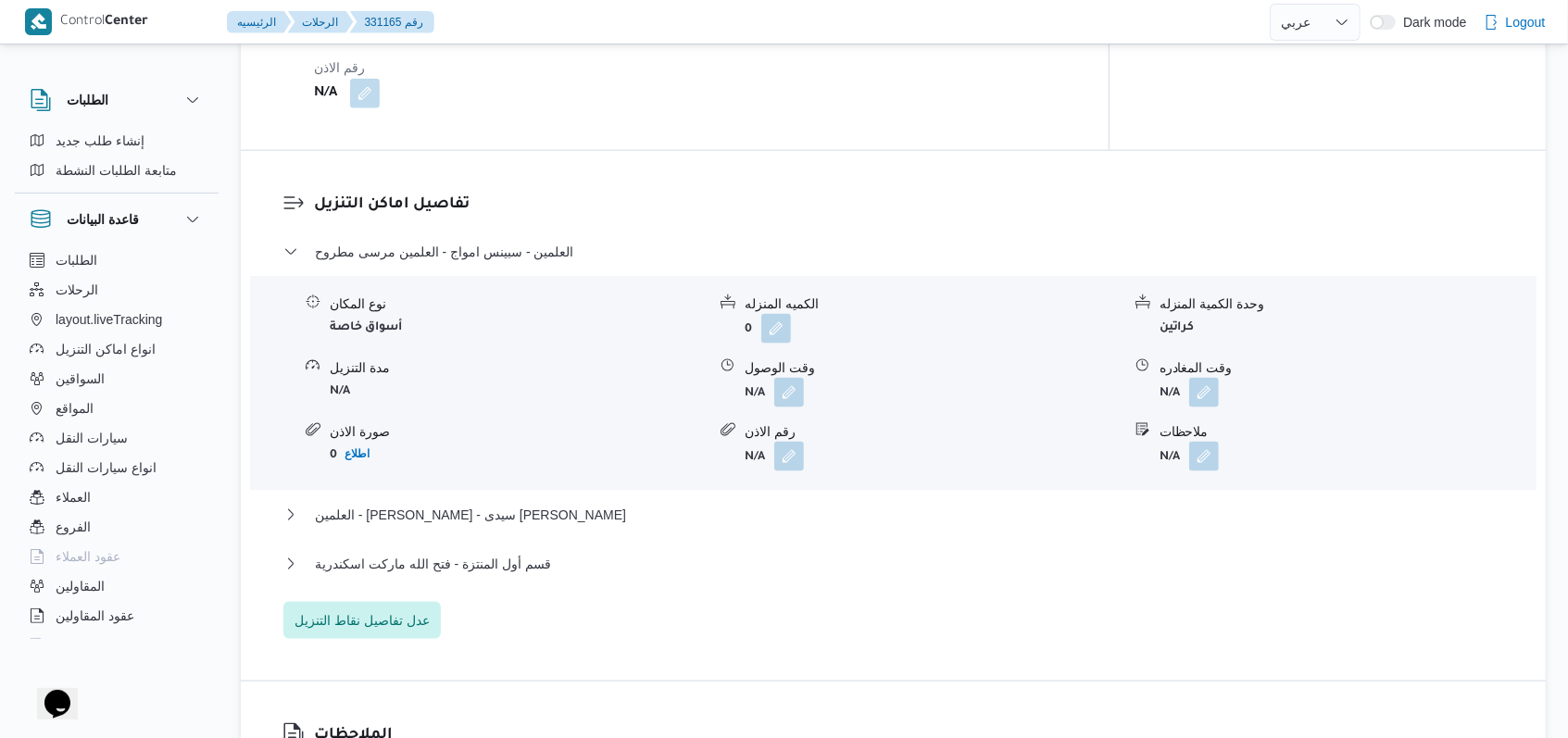
scroll to position [1504, 0]
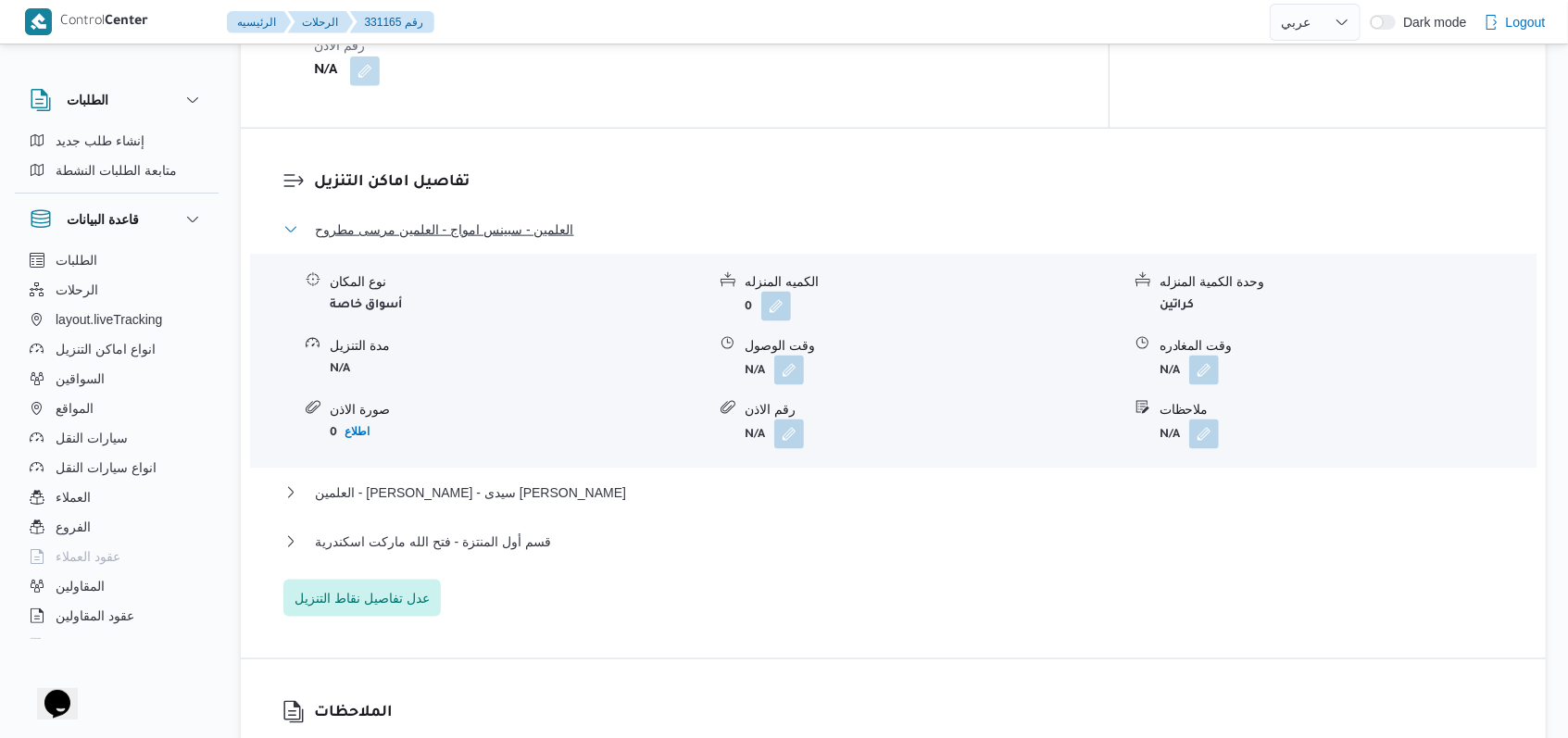
click at [531, 219] on span "العلمين - سبينس امواج - العلمين مرسى مطروح" at bounding box center [445, 230] width 260 height 23
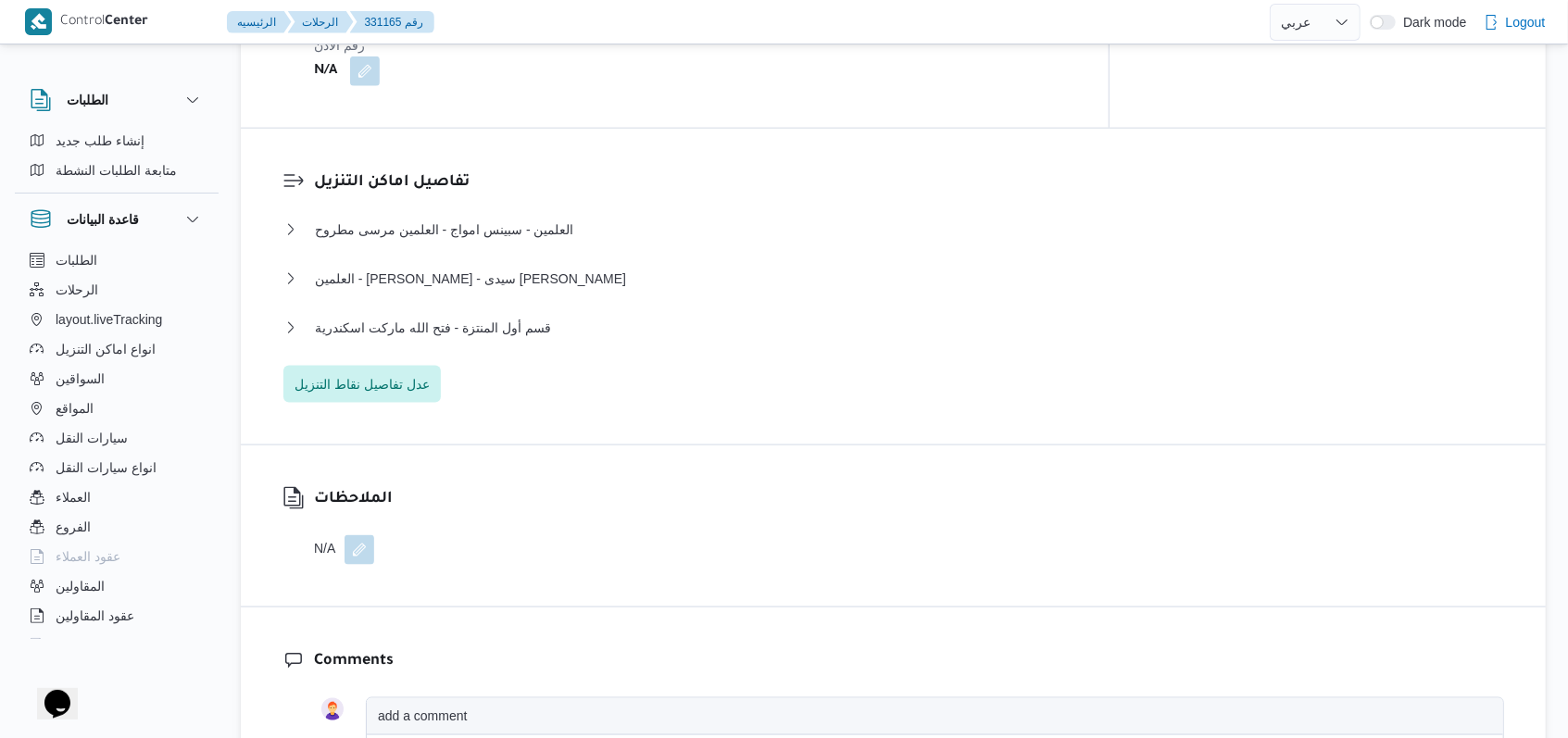
select select "ar"
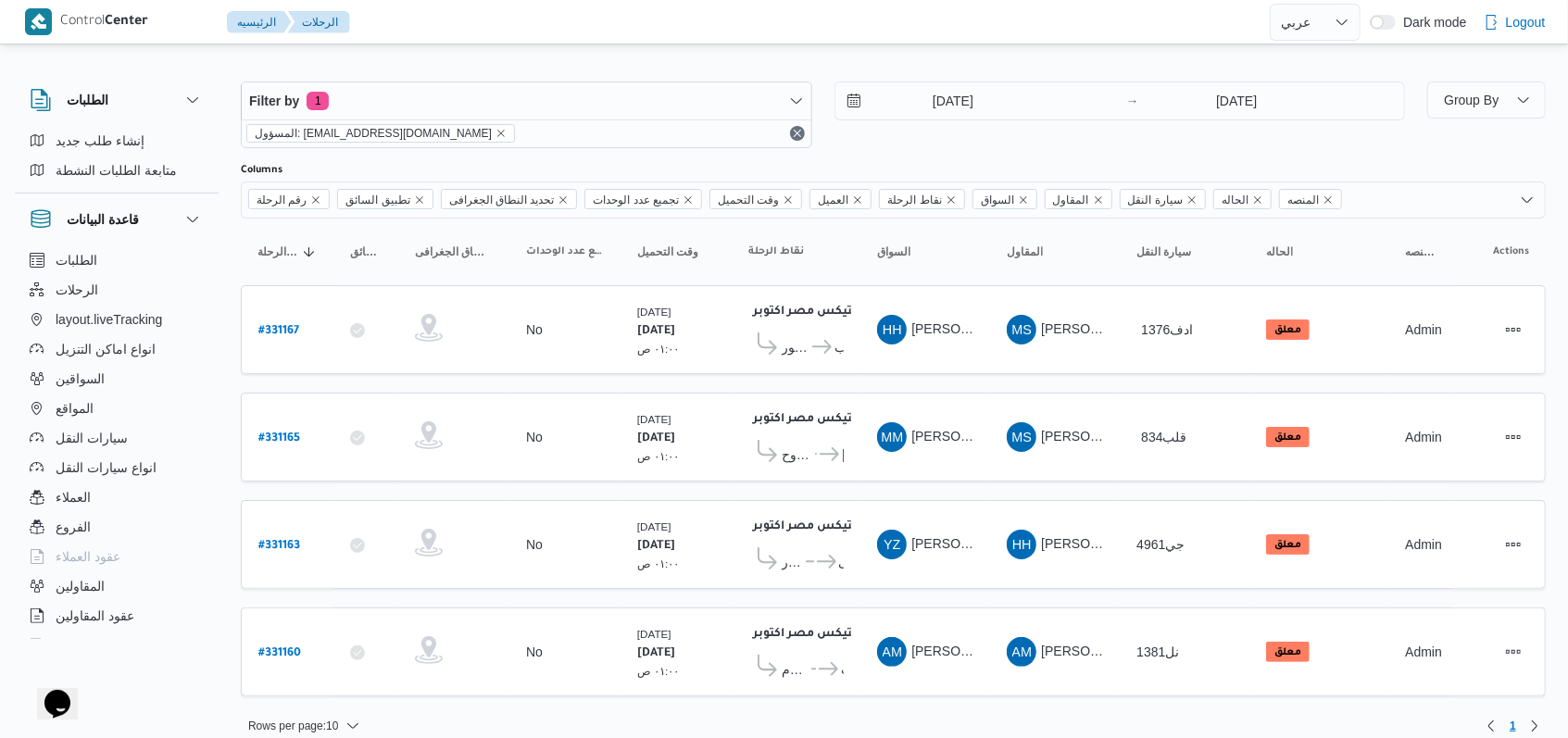
scroll to position [15, 0]
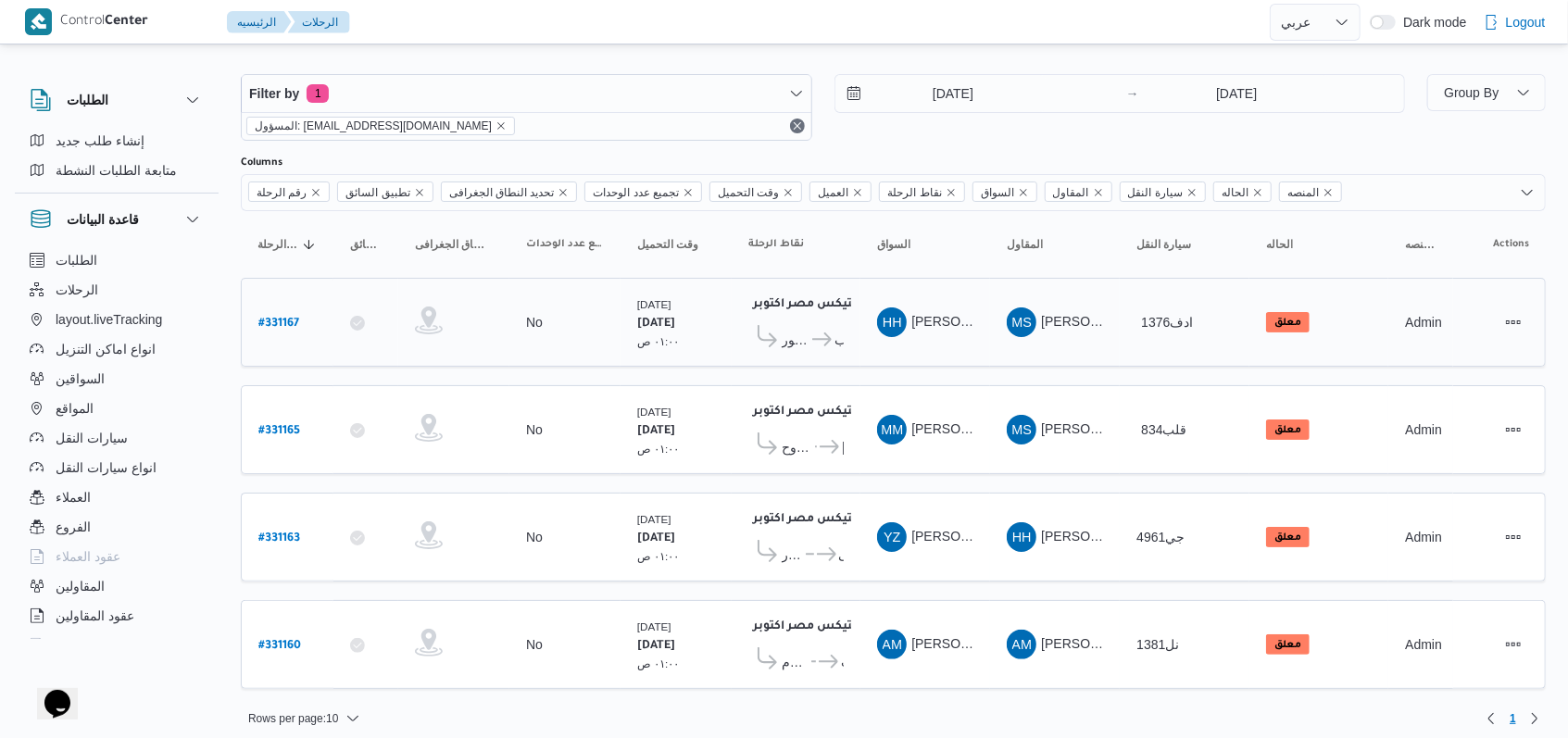
click at [265, 318] on b "# 331167" at bounding box center [278, 325] width 41 height 13
select select "ar"
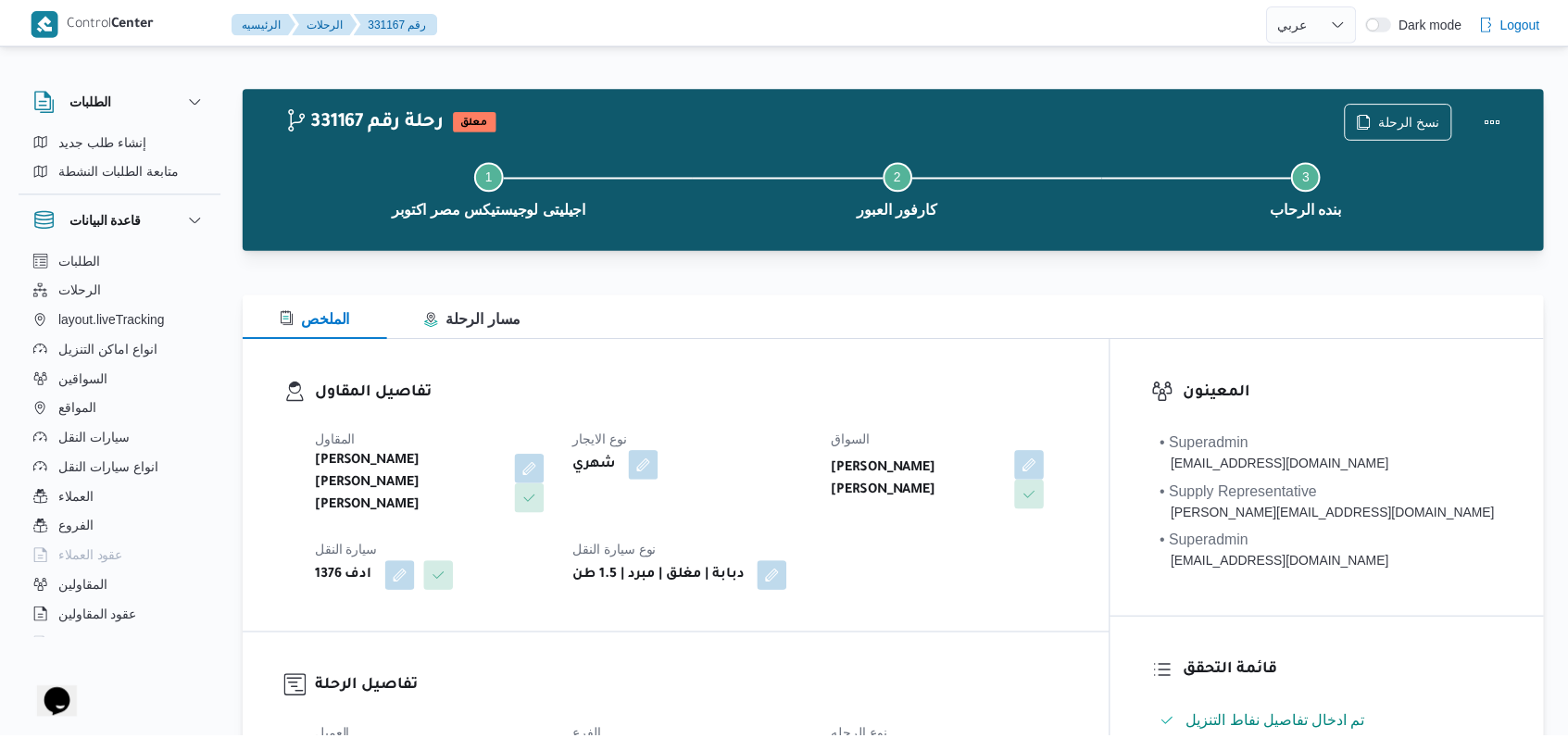
scroll to position [741, 0]
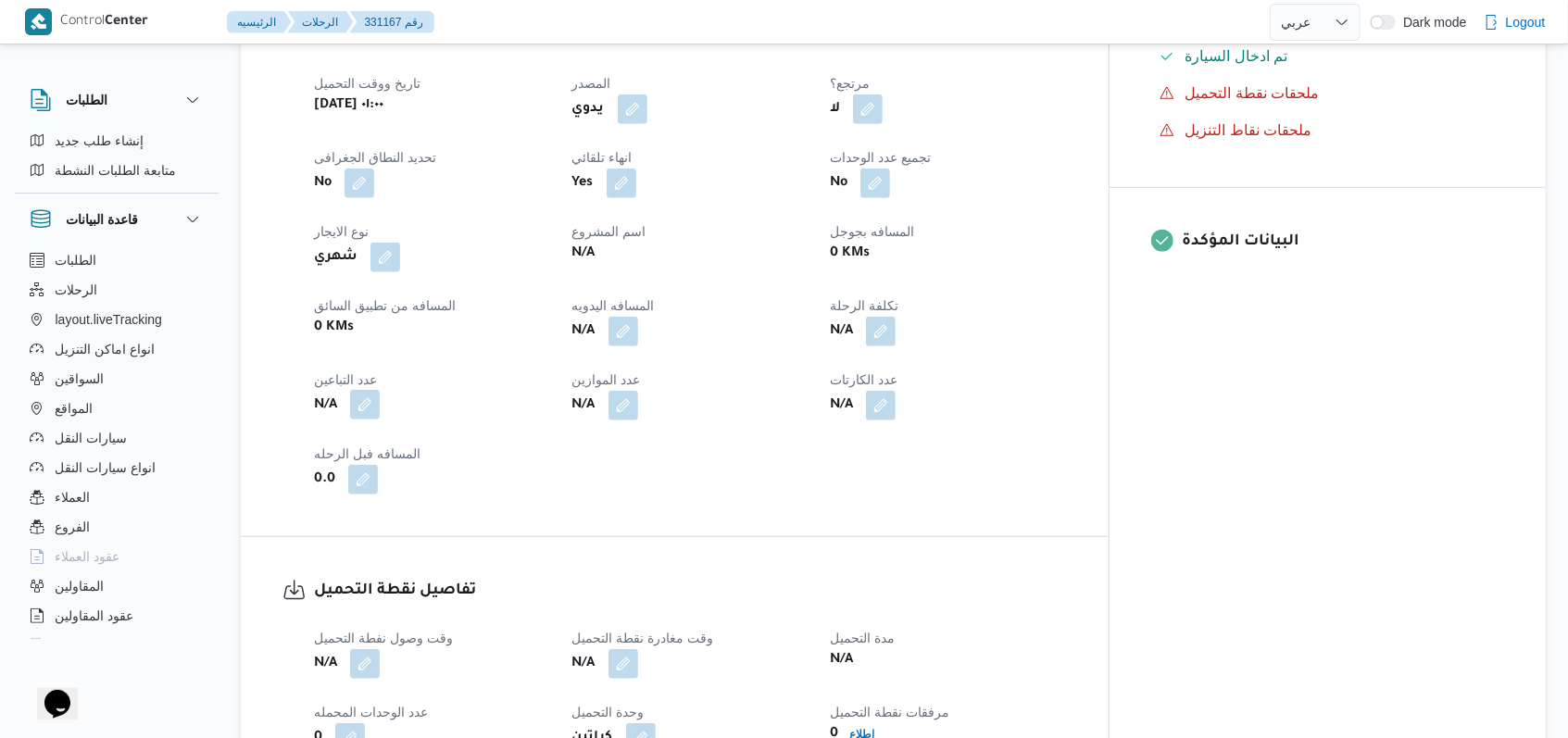
click at [374, 390] on button "button" at bounding box center [364, 404] width 29 height 29
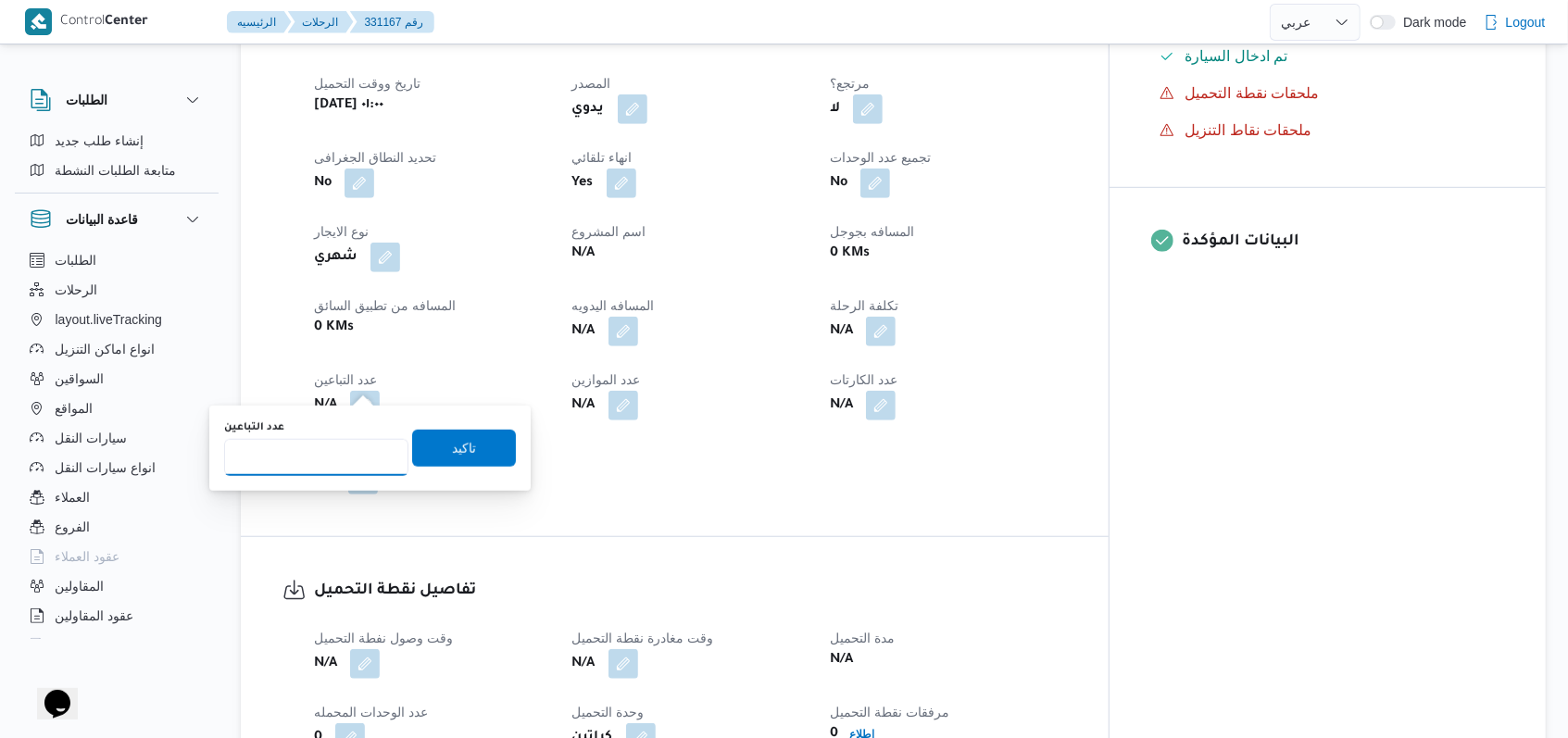
click at [337, 460] on input "عدد التباعين" at bounding box center [315, 457] width 184 height 37
type input "1"
click at [452, 442] on span "تاكيد" at bounding box center [464, 447] width 25 height 23
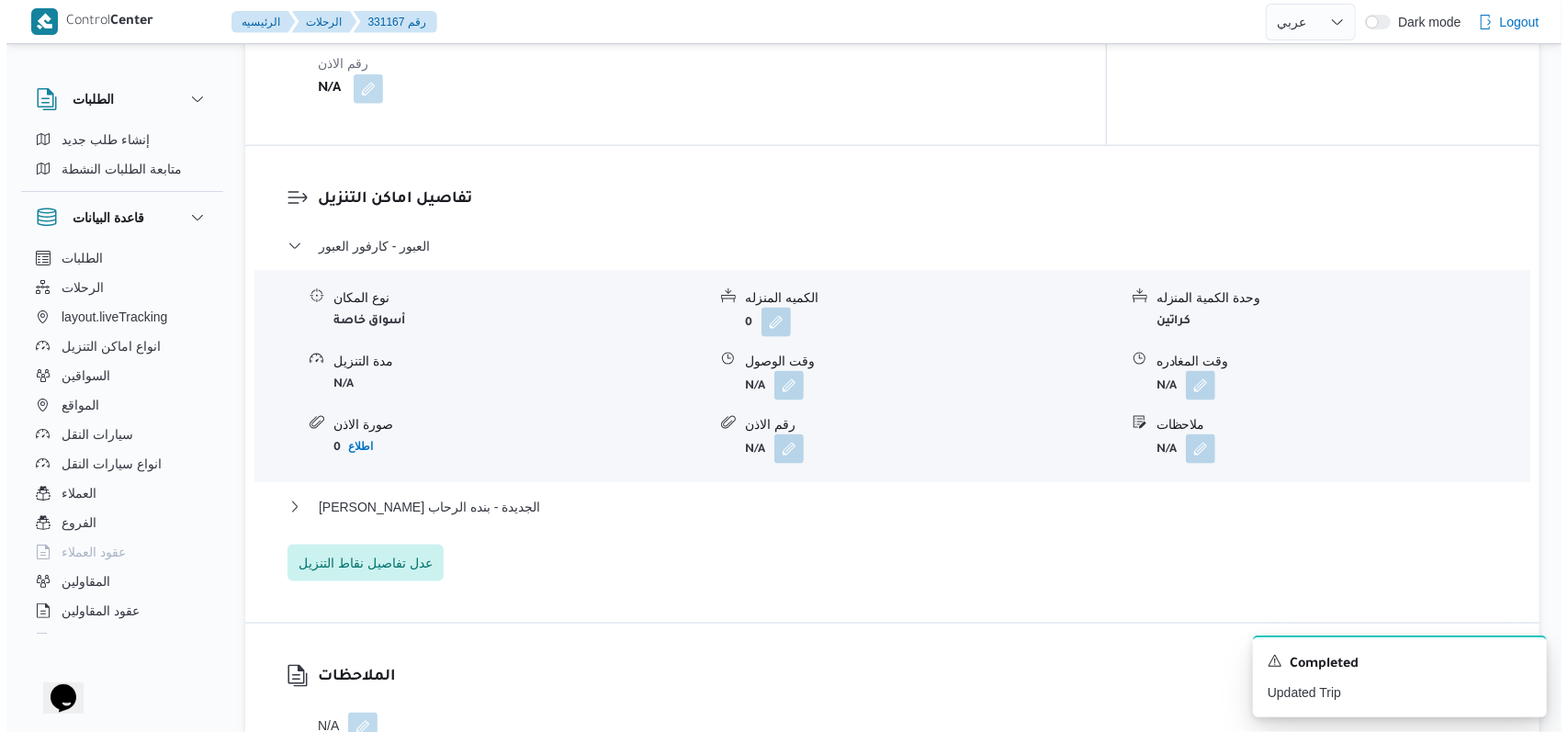
scroll to position [1592, 0]
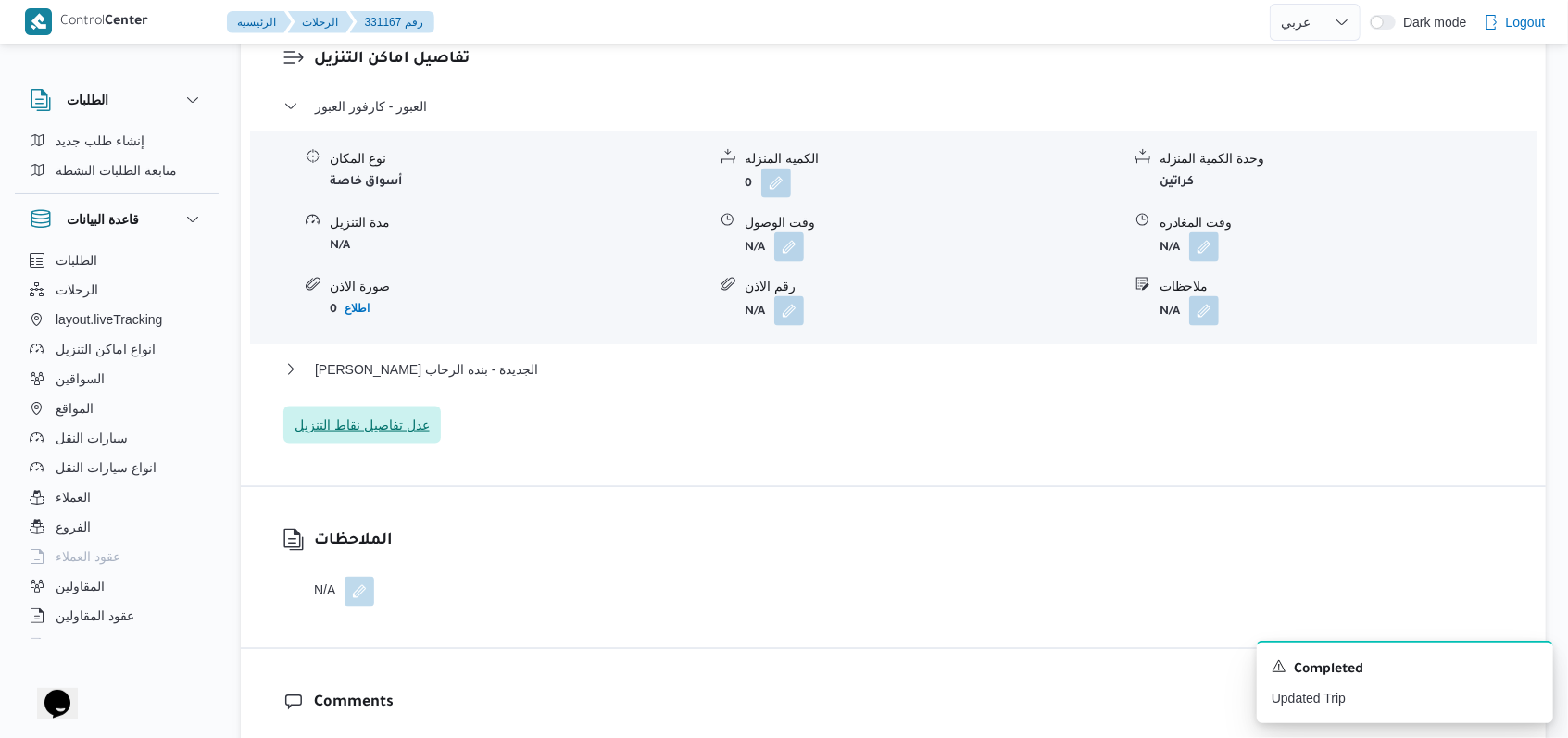
click at [411, 414] on span "عدل تفاصيل نقاط التنزيل" at bounding box center [362, 426] width 135 height 23
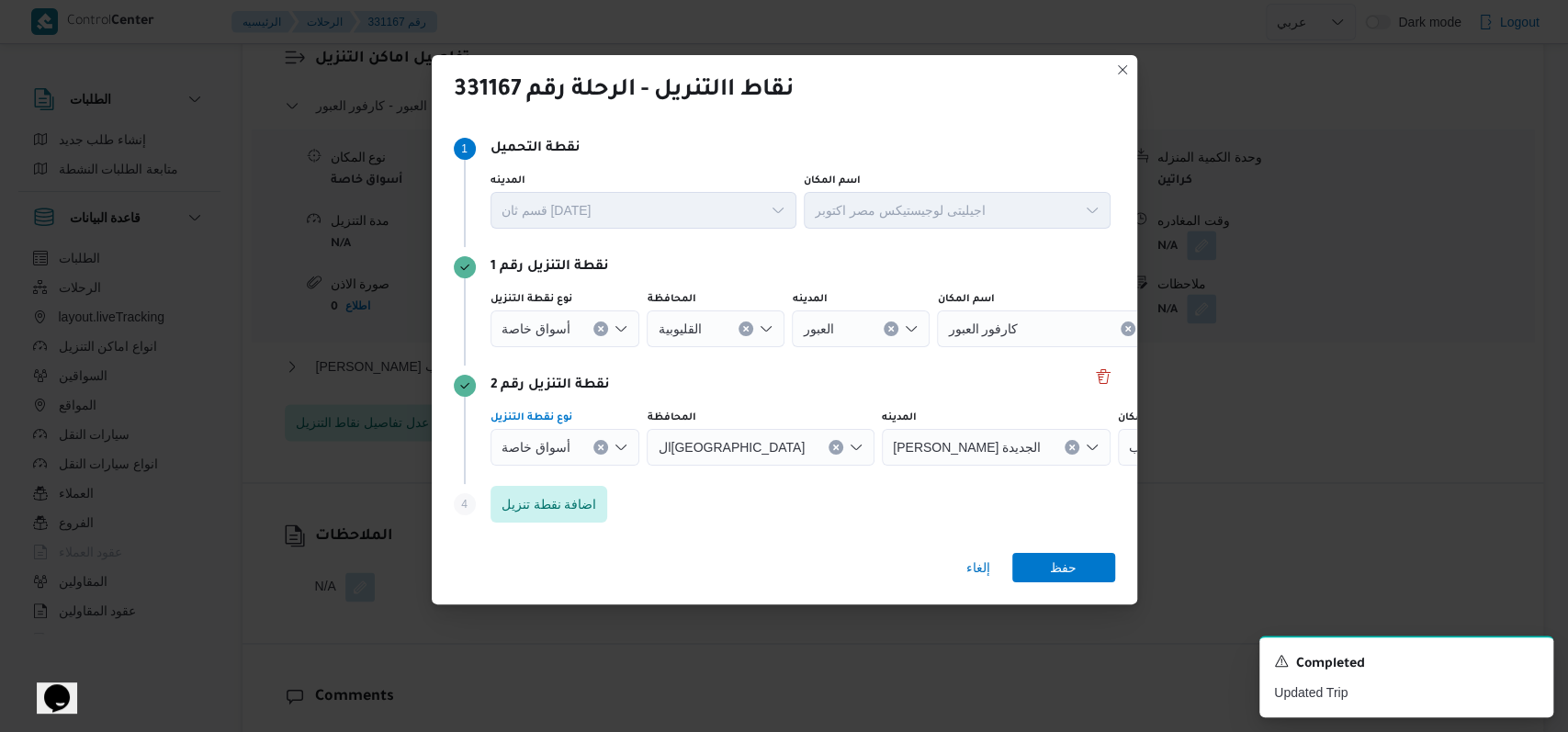
click at [607, 347] on div "أسواق خاصة" at bounding box center [565, 329] width 150 height 37
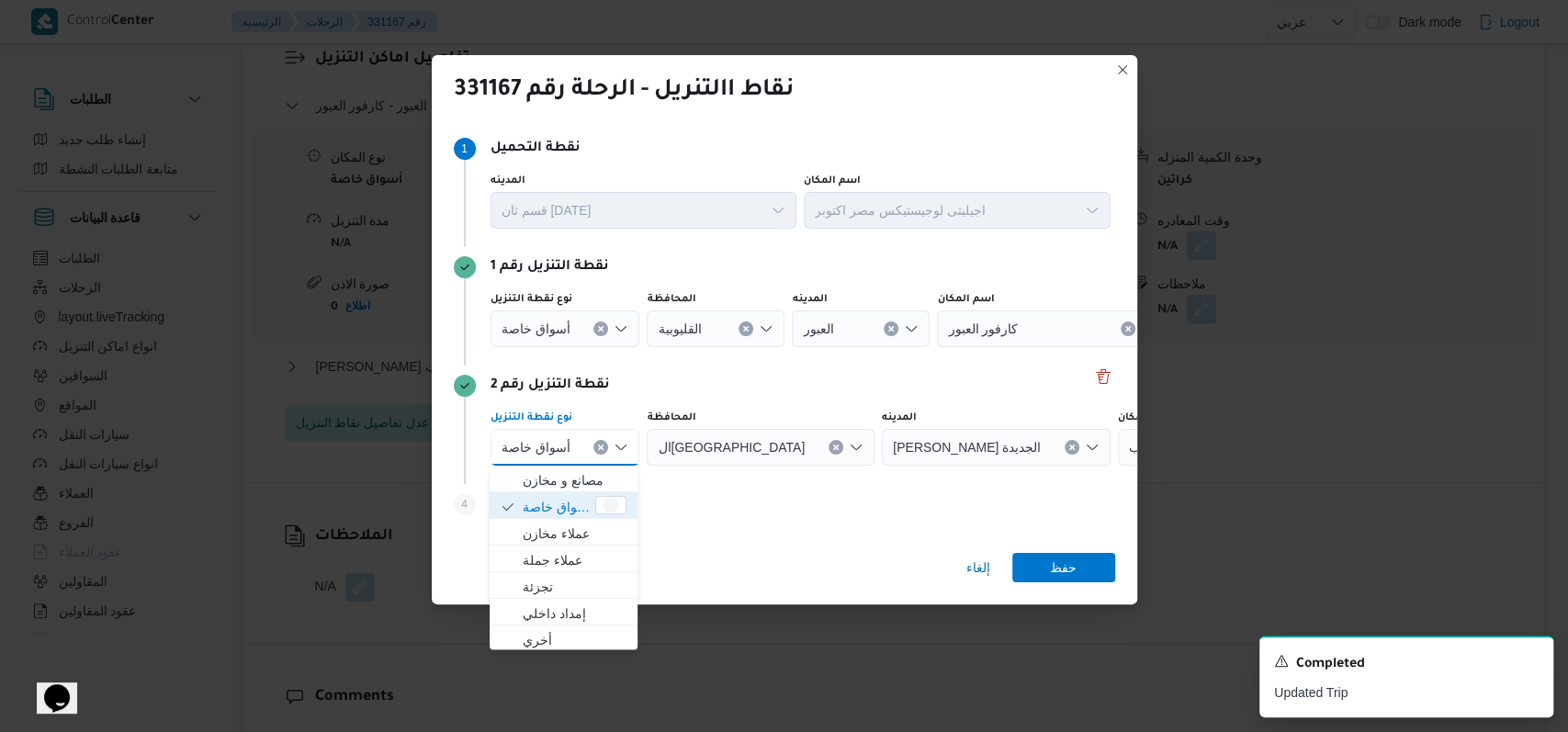
click at [599, 448] on icon "Clear input" at bounding box center [601, 447] width 7 height 7
click at [593, 330] on button "Clear input" at bounding box center [601, 329] width 15 height 15
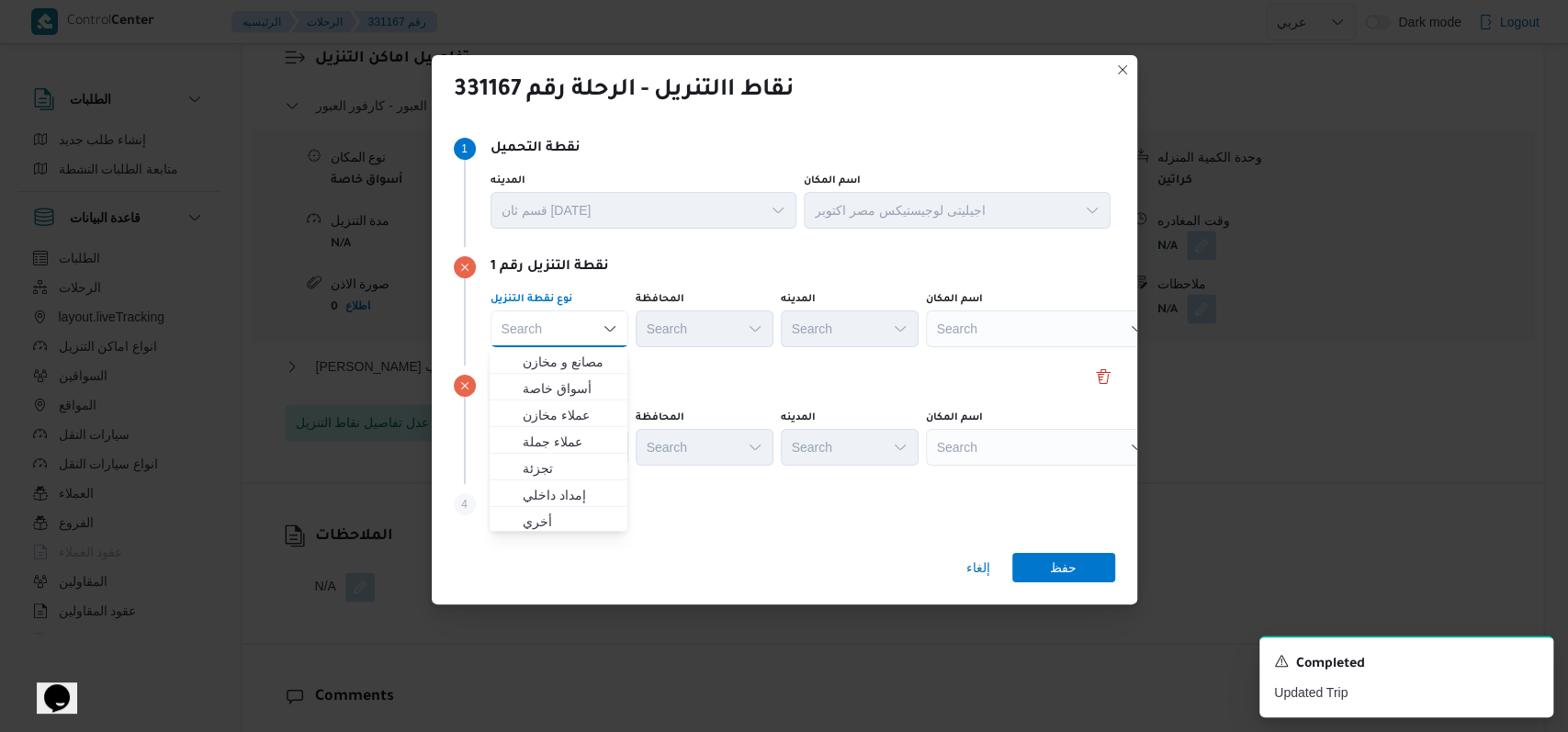
click at [990, 338] on div "Search" at bounding box center [1040, 329] width 229 height 37
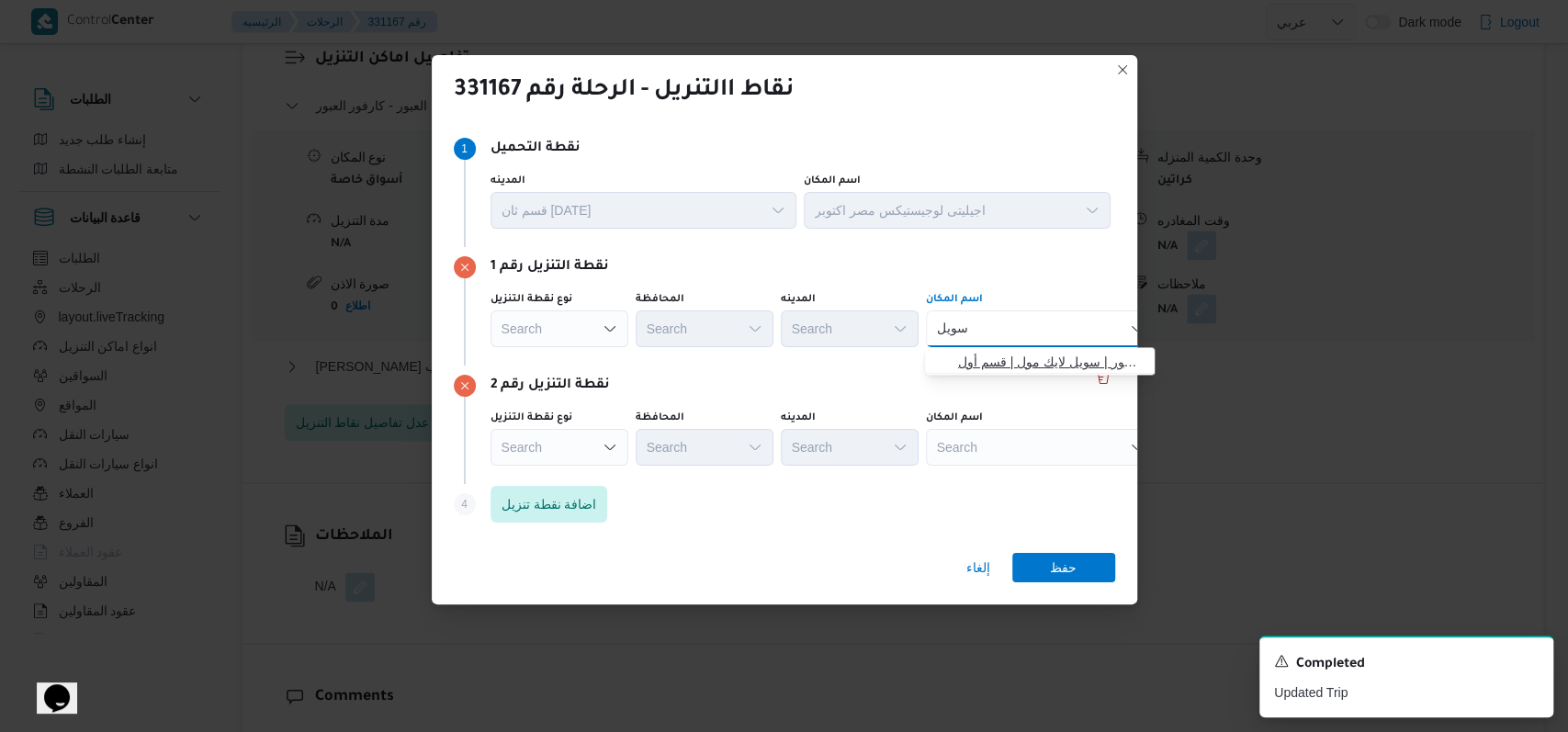
type input "سويل"
click at [995, 356] on span "سبينس سويل لايك مول - دهشور | سويل لايك مول | قسم أول [DATE]" at bounding box center [1051, 362] width 185 height 22
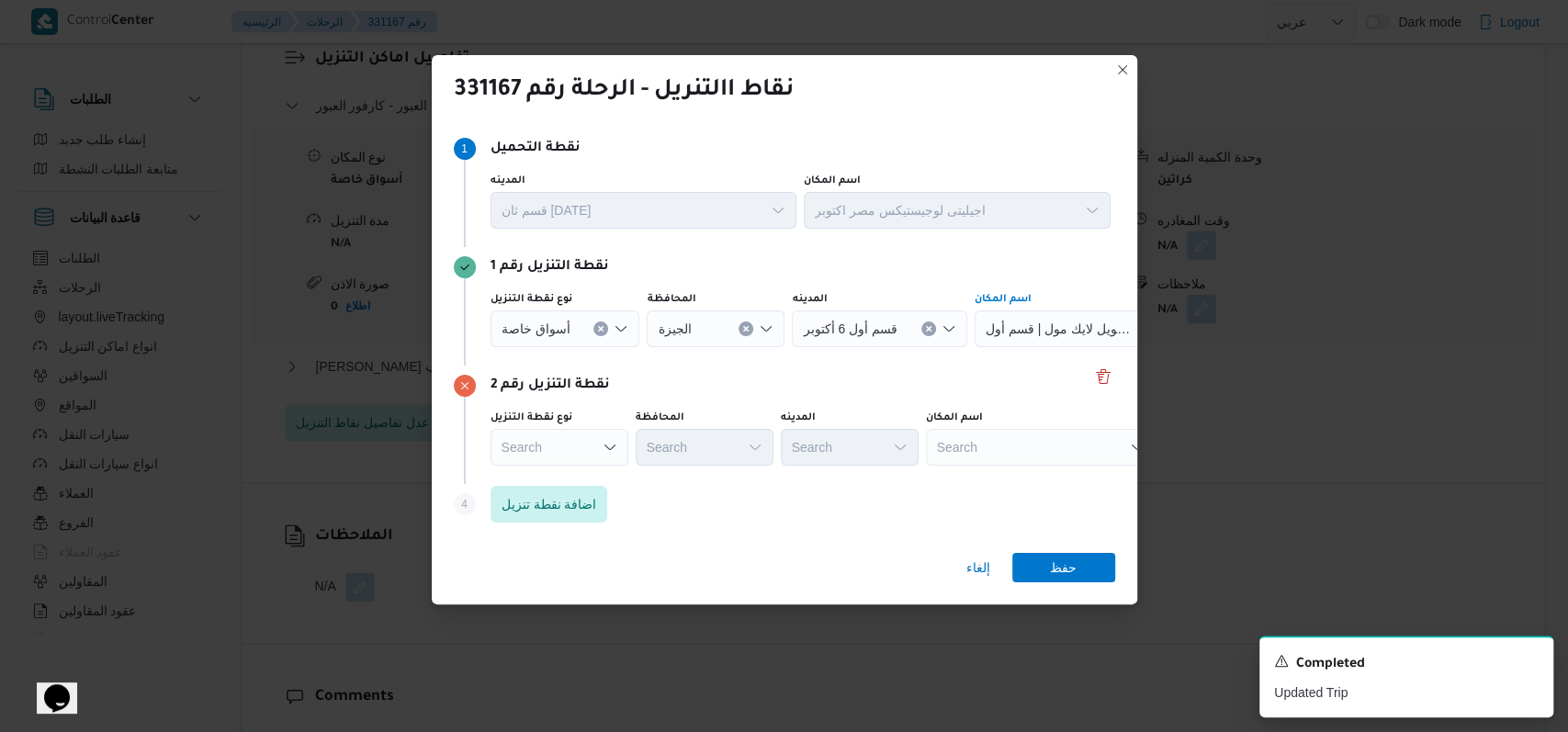
click at [989, 347] on div "Search" at bounding box center [1089, 329] width 229 height 37
type input "داند"
click at [1002, 485] on span "كارفور داند ى مول | كارفور داندى مول | الشياخة الثانية عشر" at bounding box center [1051, 480] width 185 height 22
click at [566, 508] on span "اضافة نقطة تنزيل" at bounding box center [550, 504] width 95 height 22
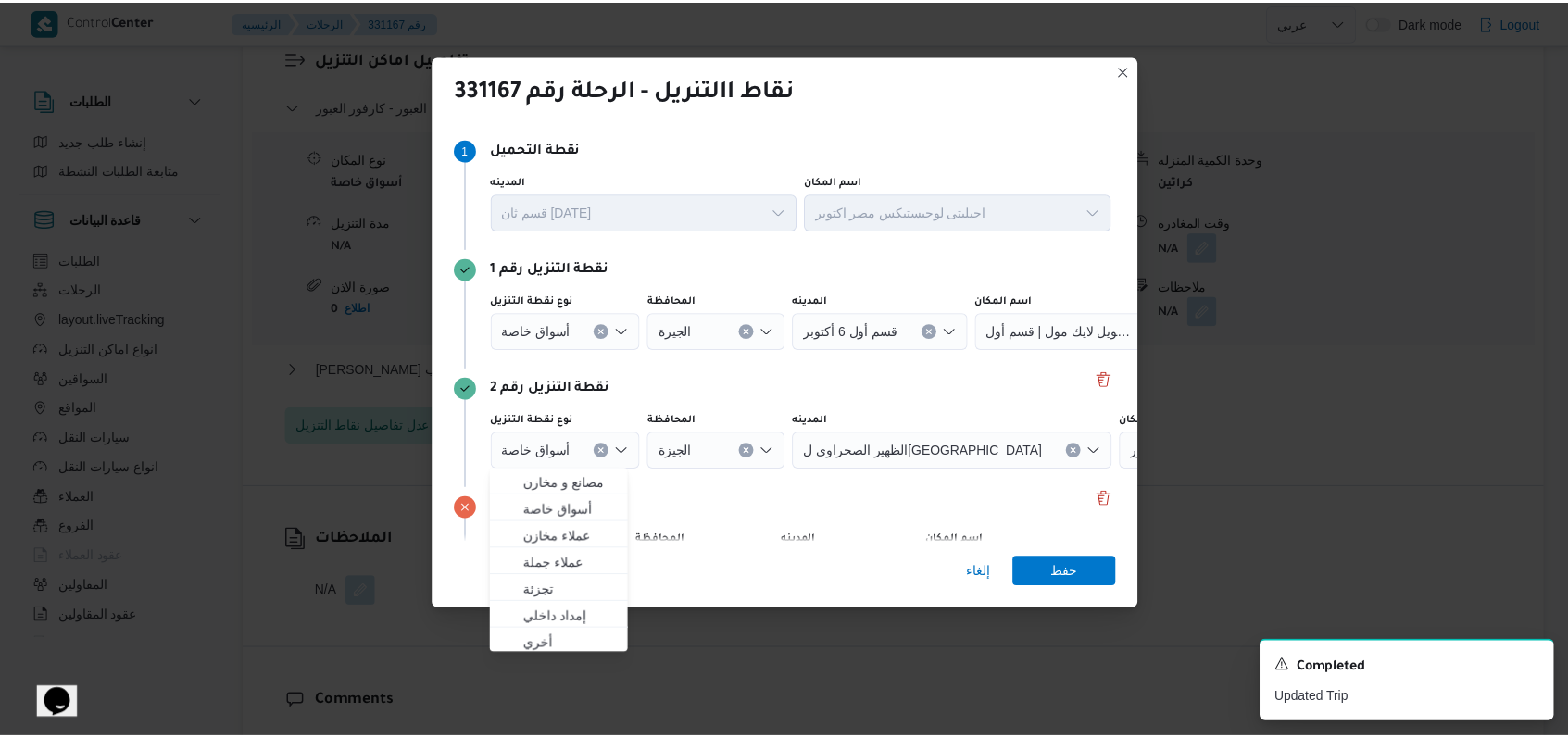
scroll to position [120, 0]
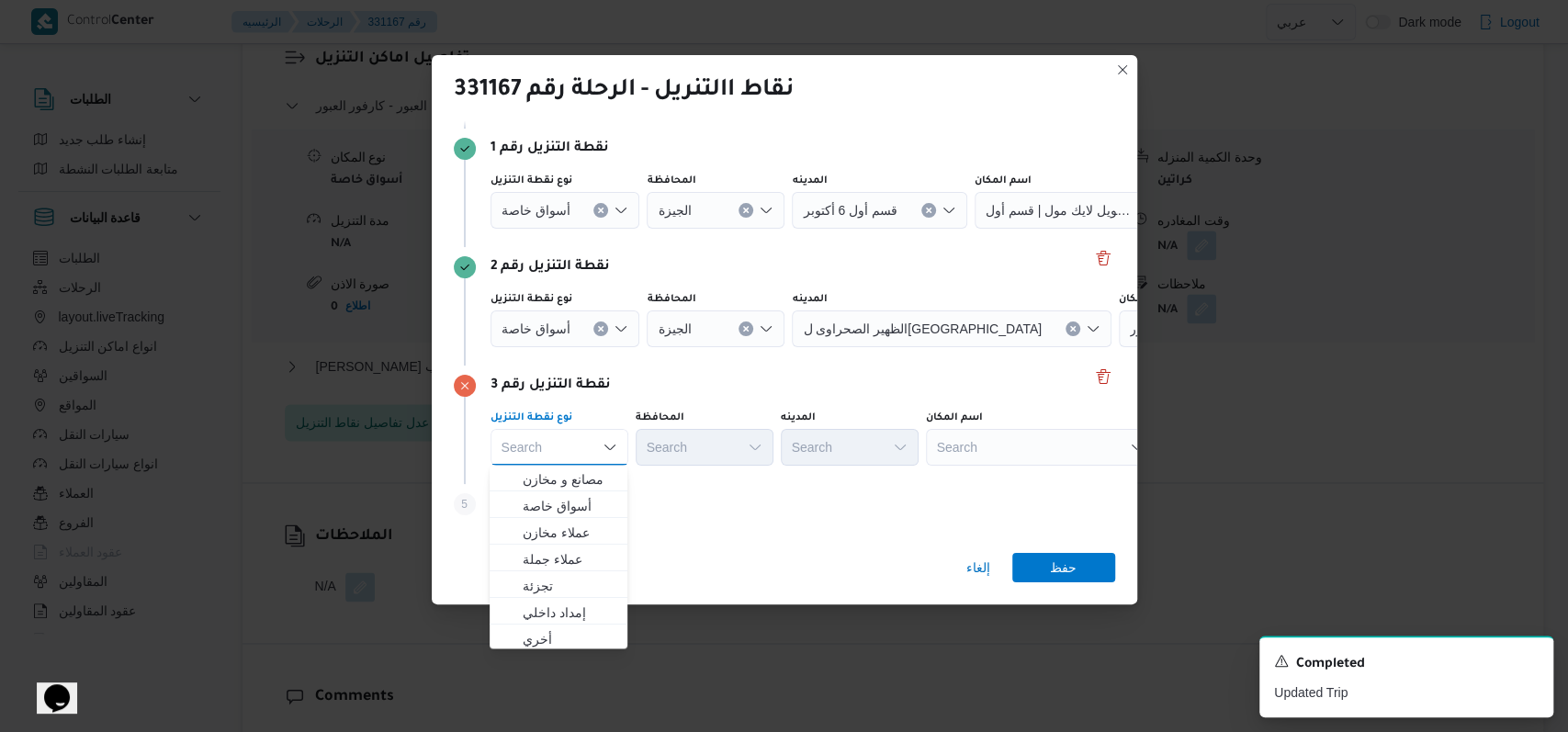
click at [1008, 228] on div "Search" at bounding box center [1089, 210] width 229 height 37
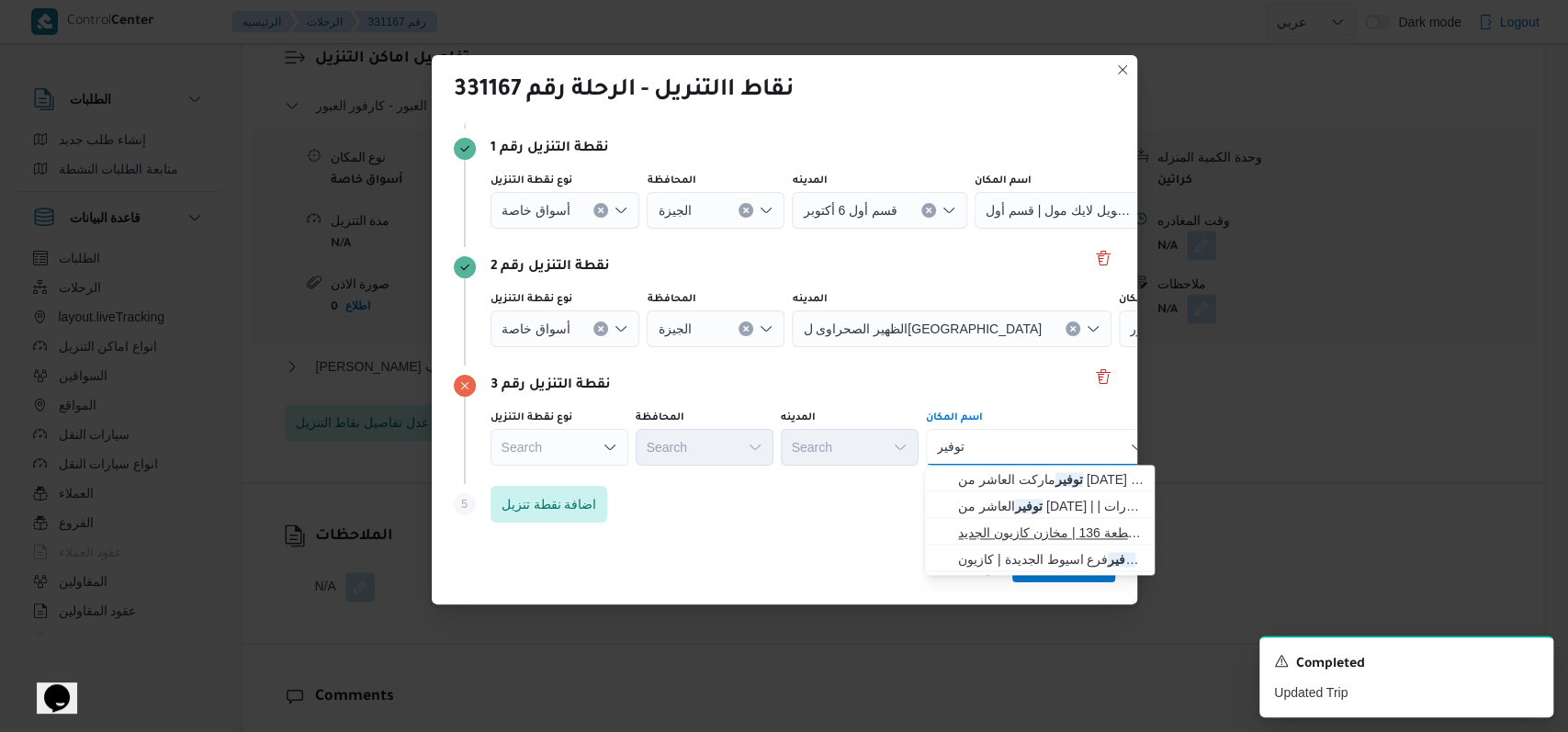
type input "توفير"
click at [1051, 536] on span "مخازن توفير اكتوبر قطعة 136 | مخازن كازيون الجديد | null" at bounding box center [1051, 533] width 185 height 22
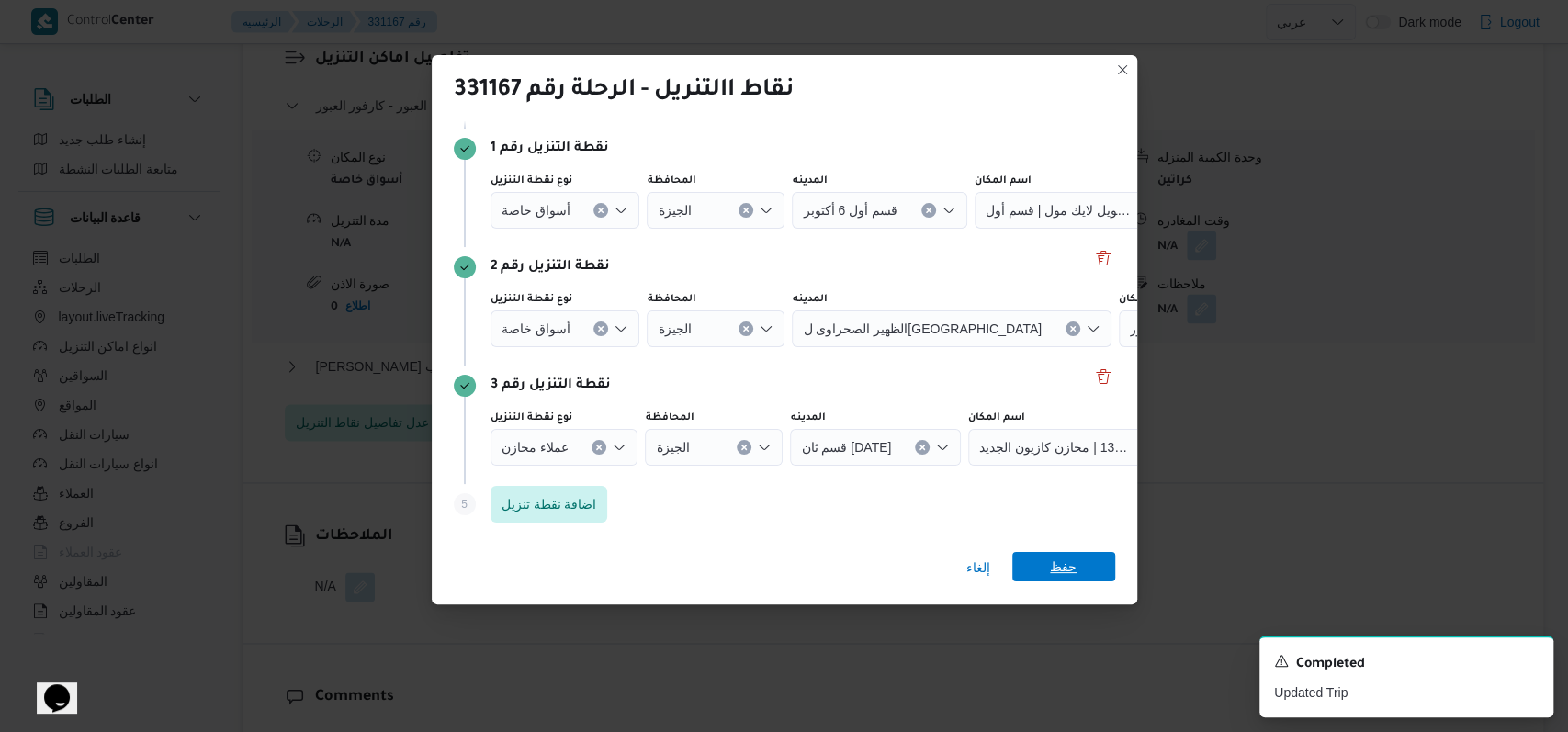
click at [1073, 568] on span "حفظ" at bounding box center [1063, 566] width 26 height 29
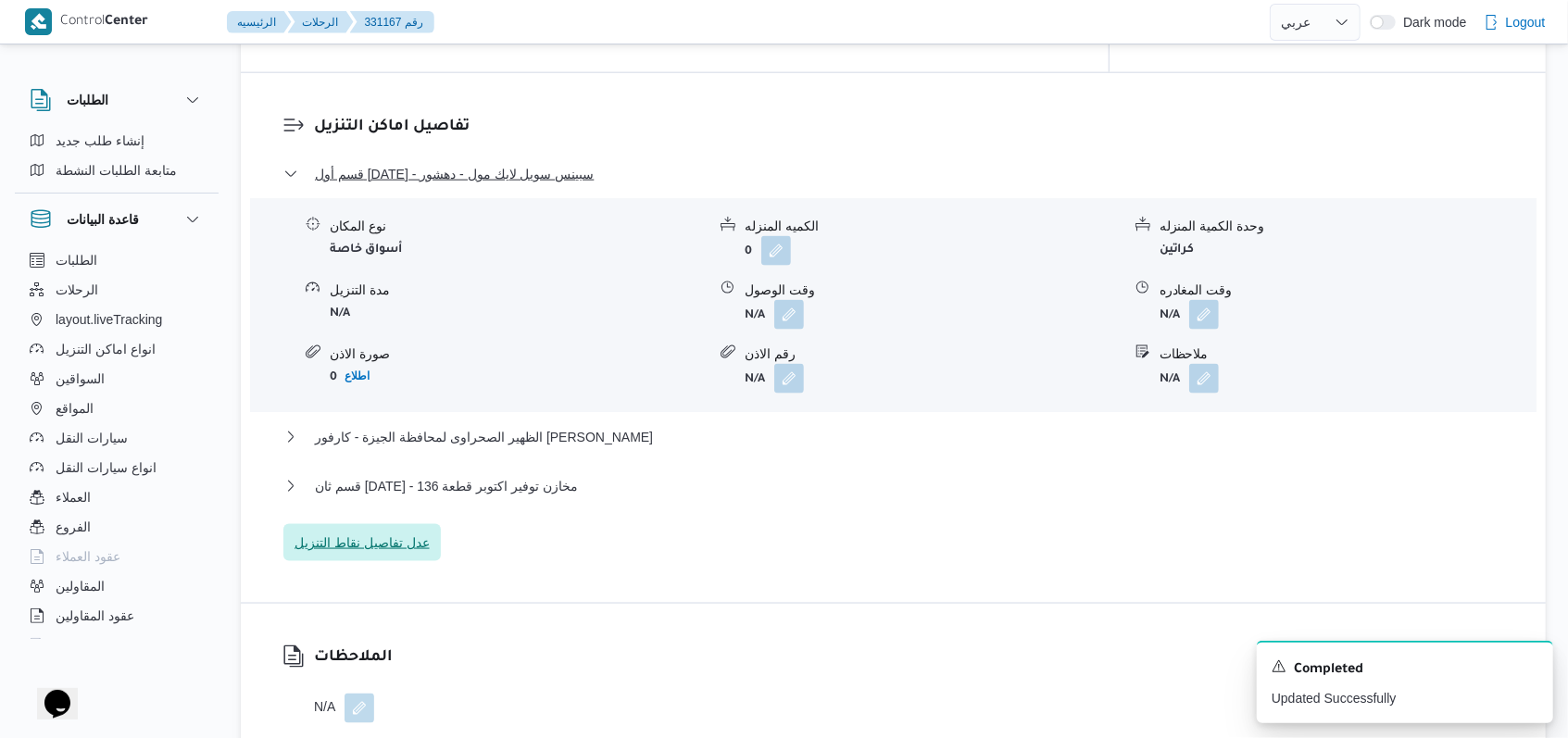
scroll to position [1482, 0]
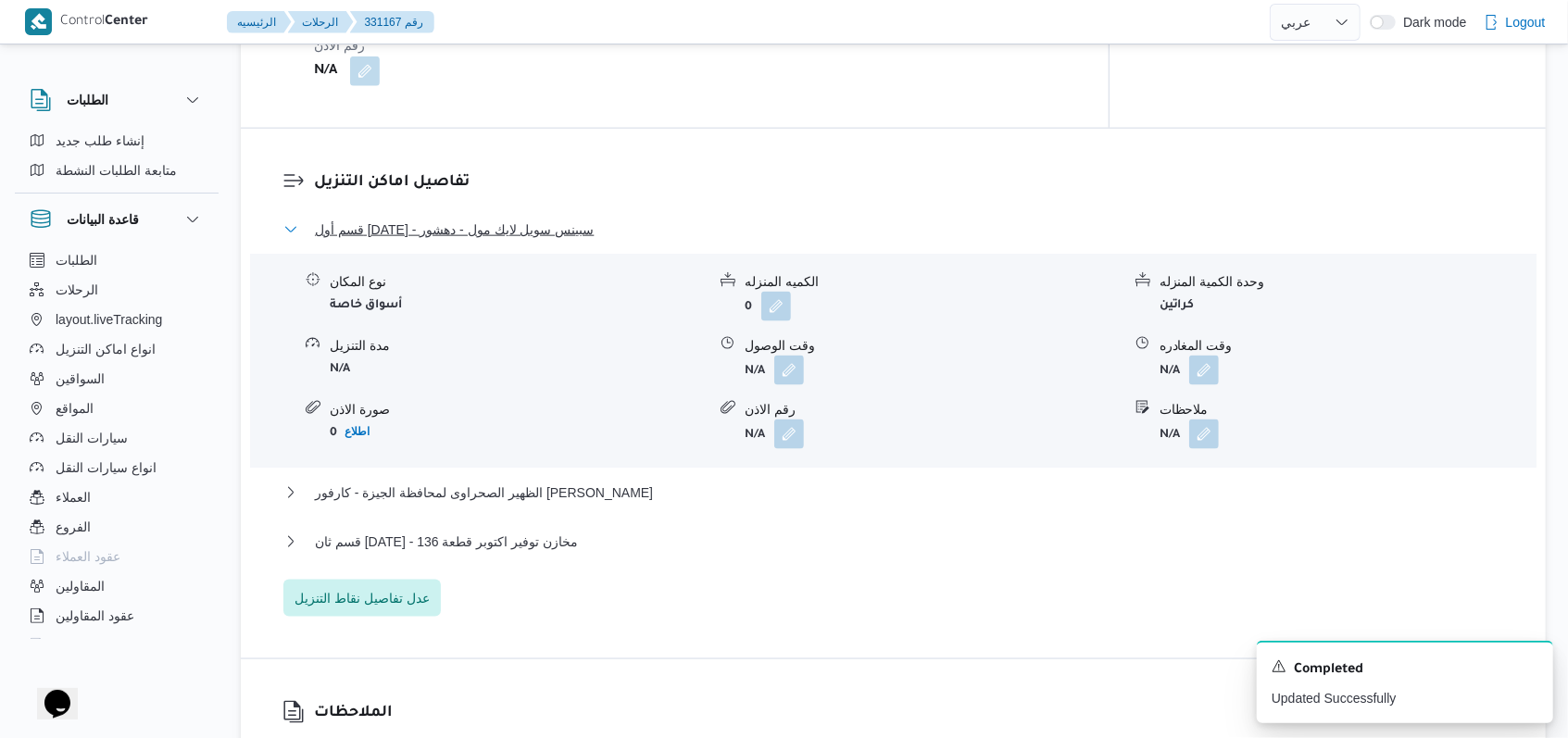
click at [445, 219] on span "قسم أول [DATE] - سبينس سويل لايك مول - دهشور" at bounding box center [454, 230] width 278 height 23
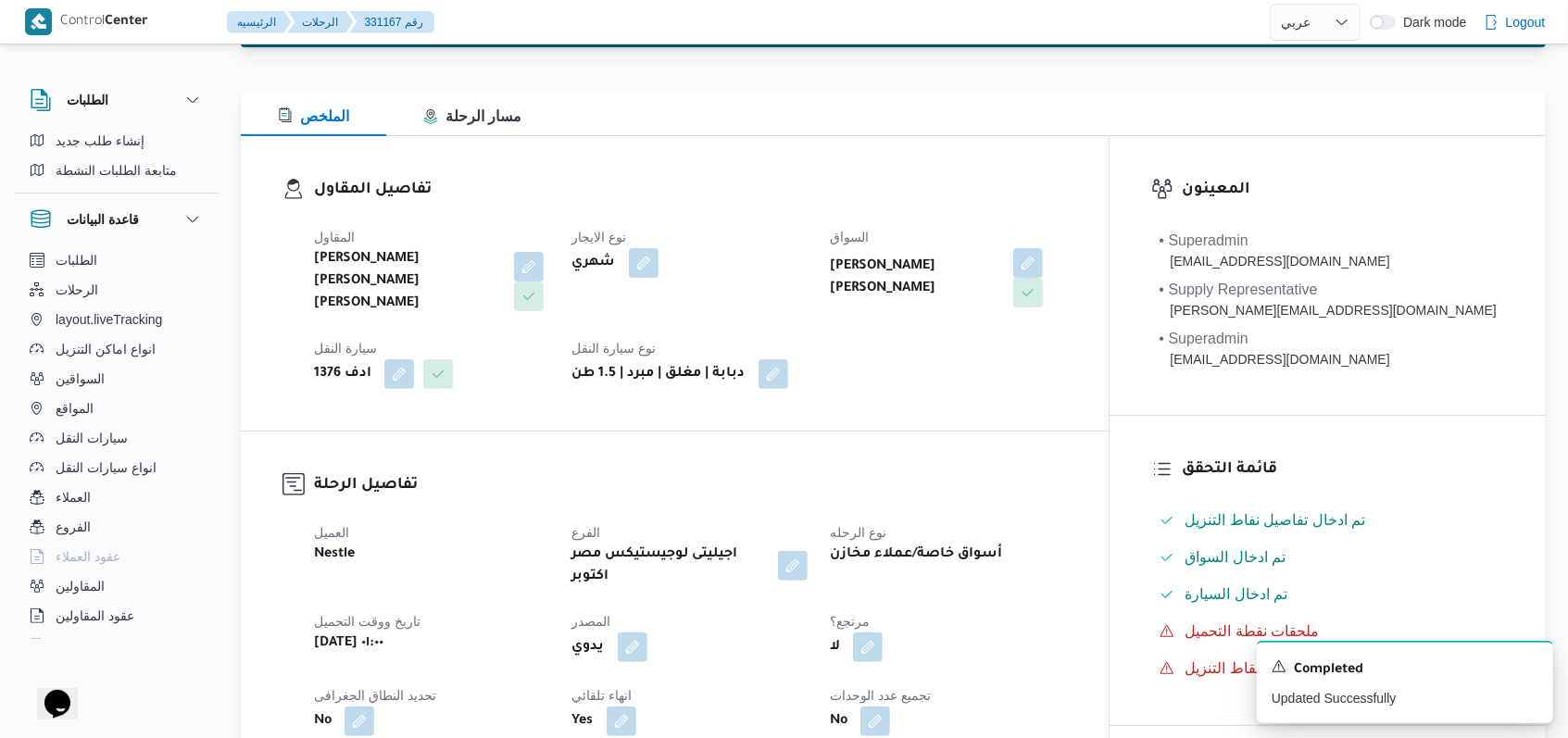
scroll to position [0, 0]
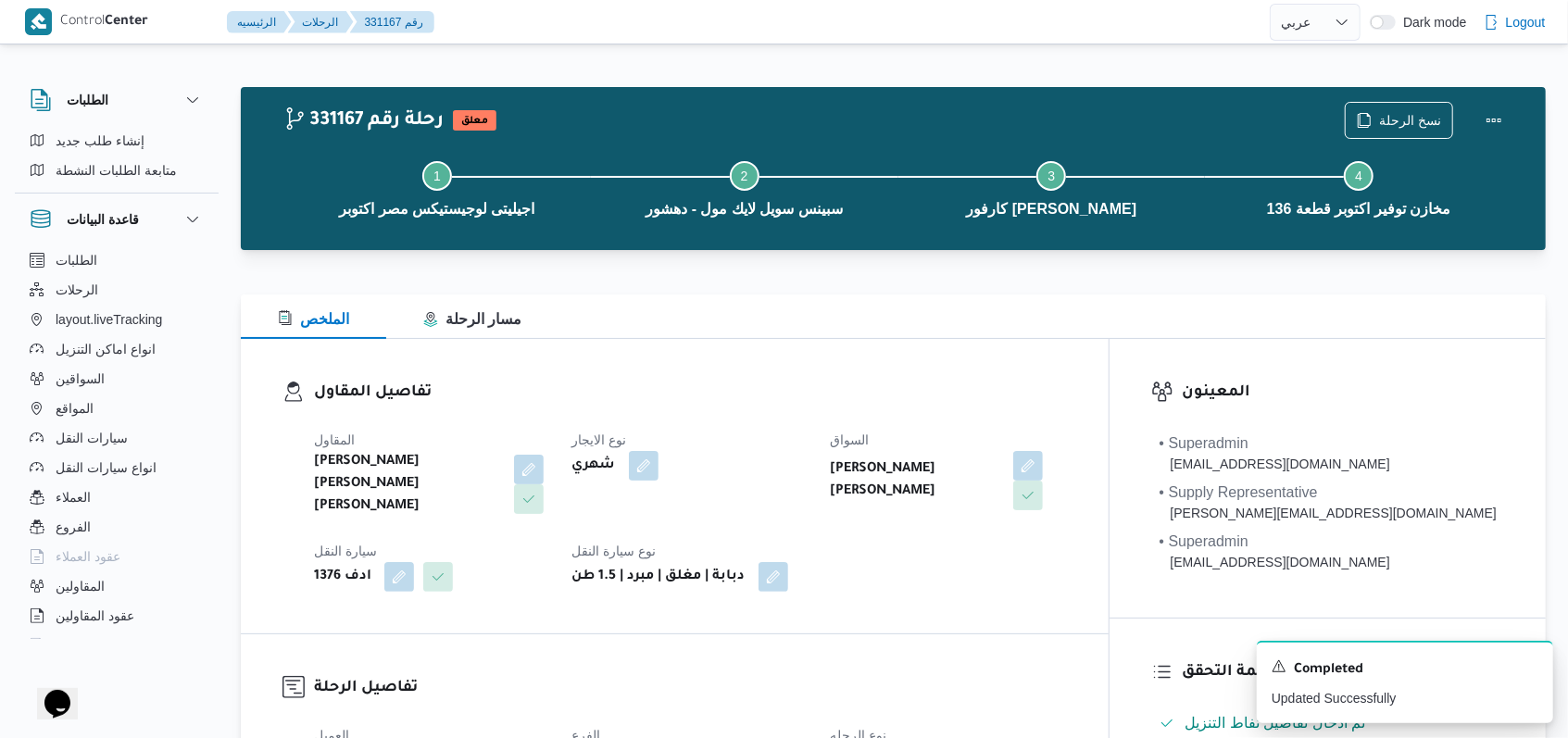
click at [803, 418] on div "المقاول [PERSON_NAME] [PERSON_NAME] [PERSON_NAME] نوع الايجار شهري السواق [PERS…" at bounding box center [690, 511] width 775 height 185
select select "ar"
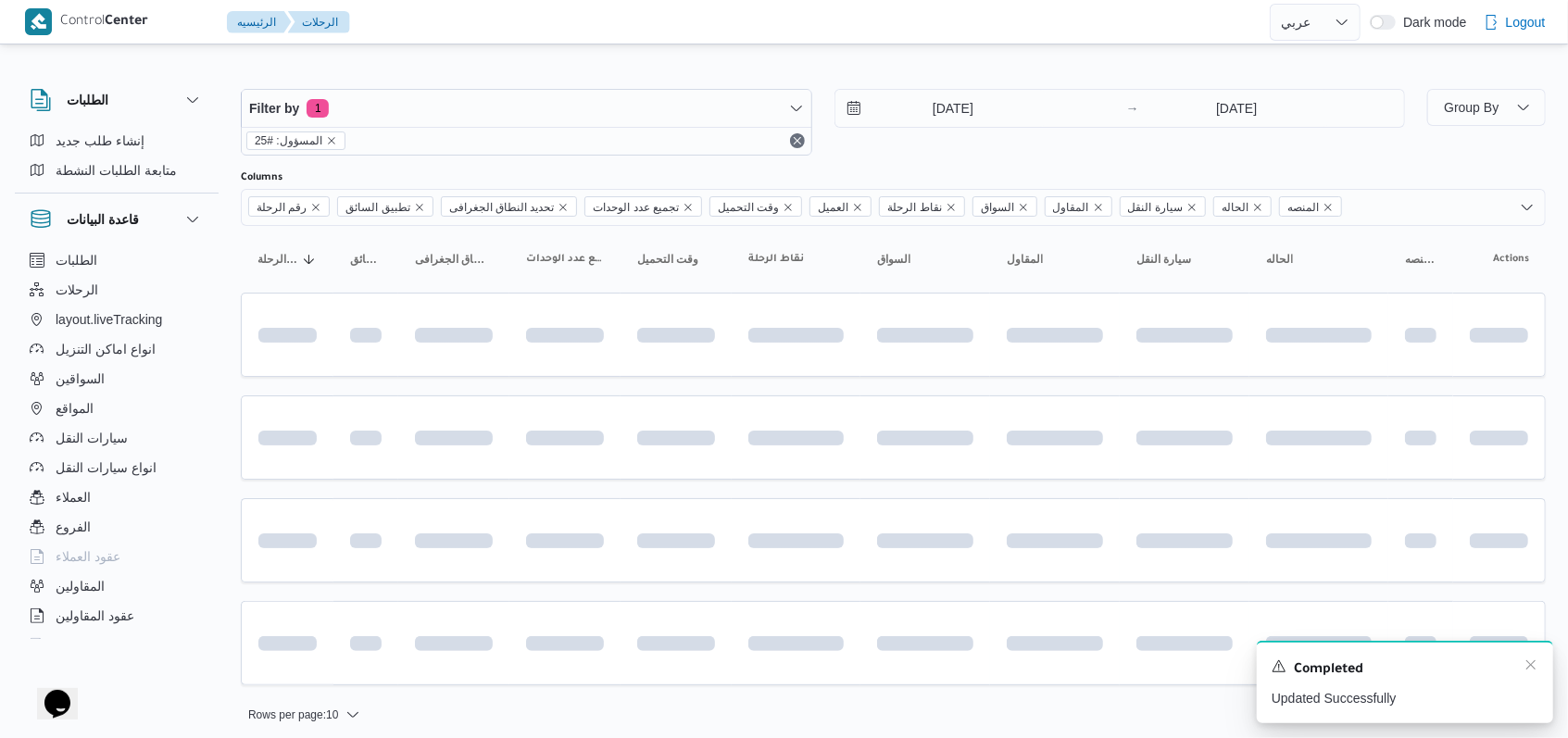
scroll to position [8, 0]
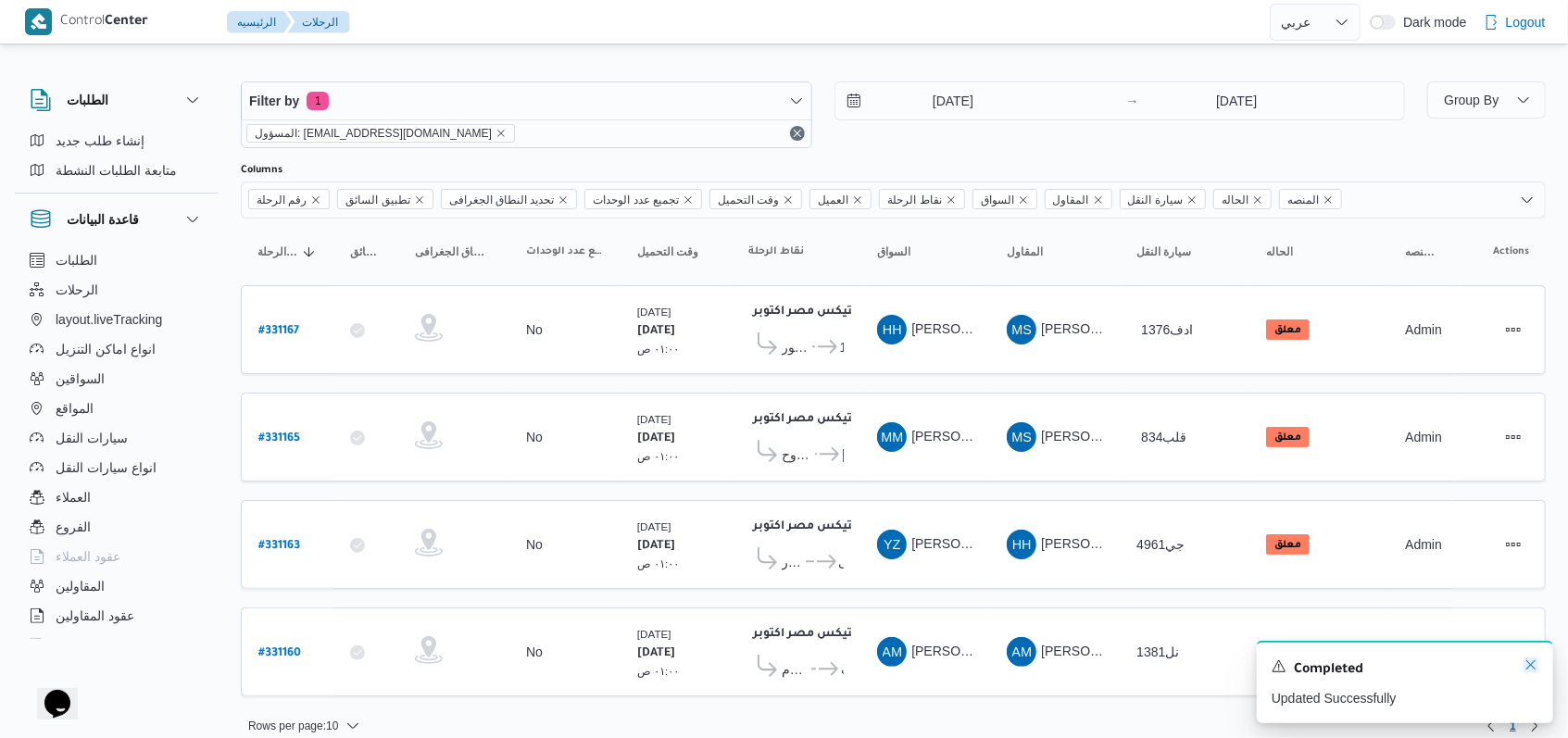
click at [1530, 664] on icon "Dismiss toast" at bounding box center [1531, 665] width 15 height 15
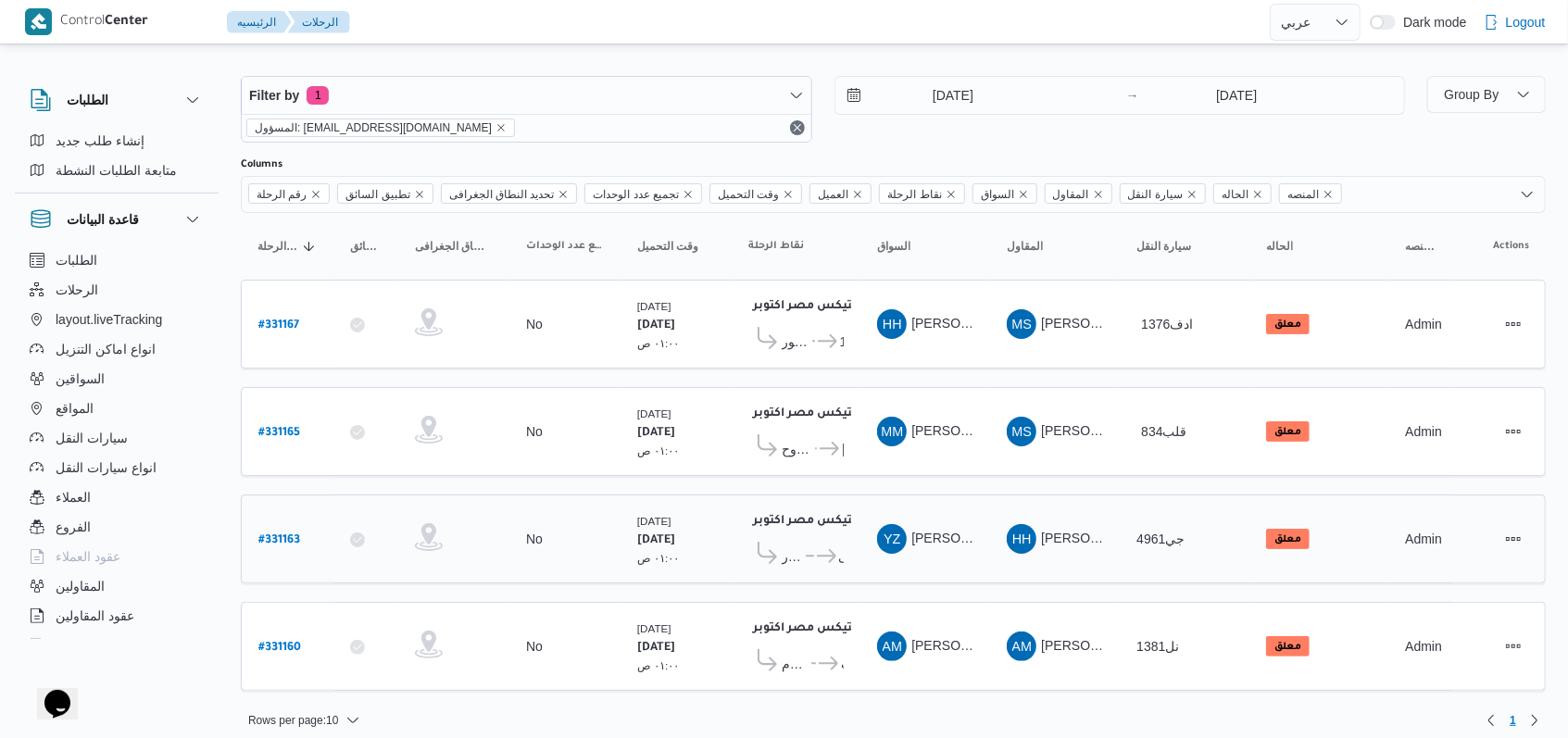
scroll to position [15, 0]
click at [946, 143] on div "Filter by 1 المسؤول: [EMAIL_ADDRESS][DOMAIN_NAME] [DATE] → [DATE]" at bounding box center [822, 108] width 1187 height 89
click at [989, 152] on div at bounding box center [893, 148] width 1306 height 15
